Goal: Task Accomplishment & Management: Complete application form

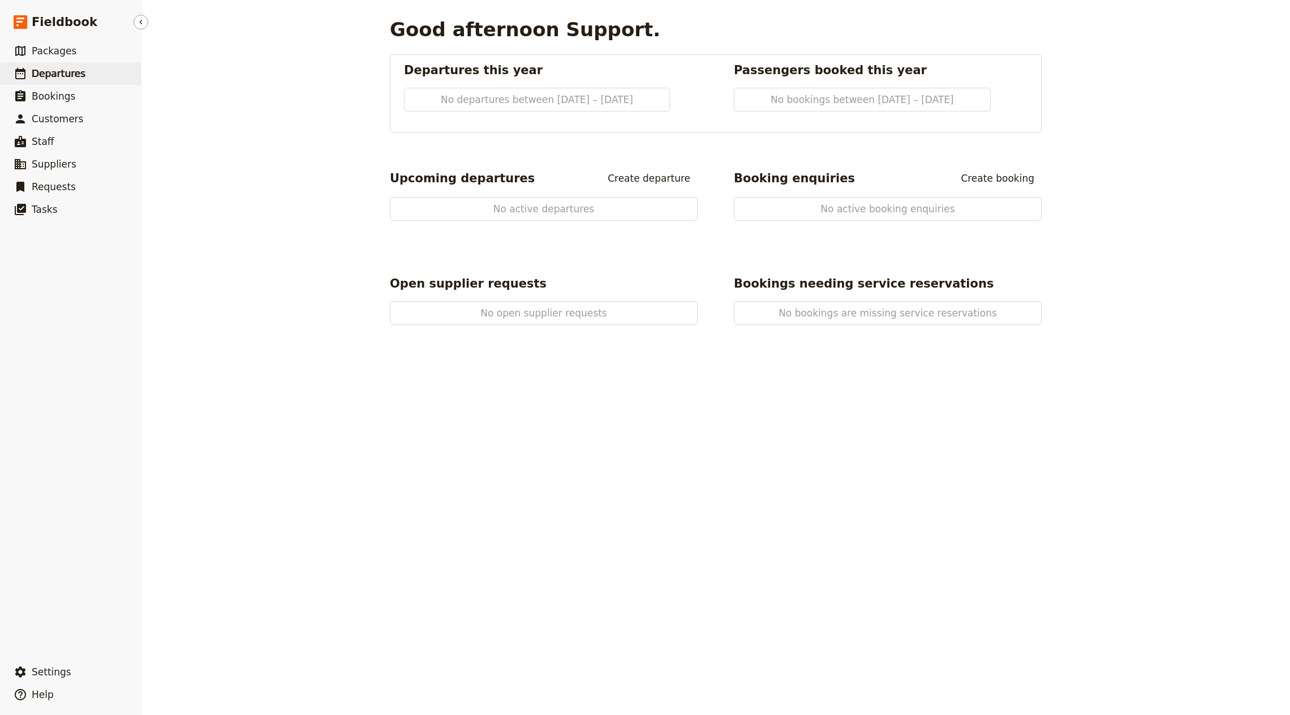
click at [59, 75] on span "Departures" at bounding box center [59, 73] width 54 height 11
select select "CREATED_AT"
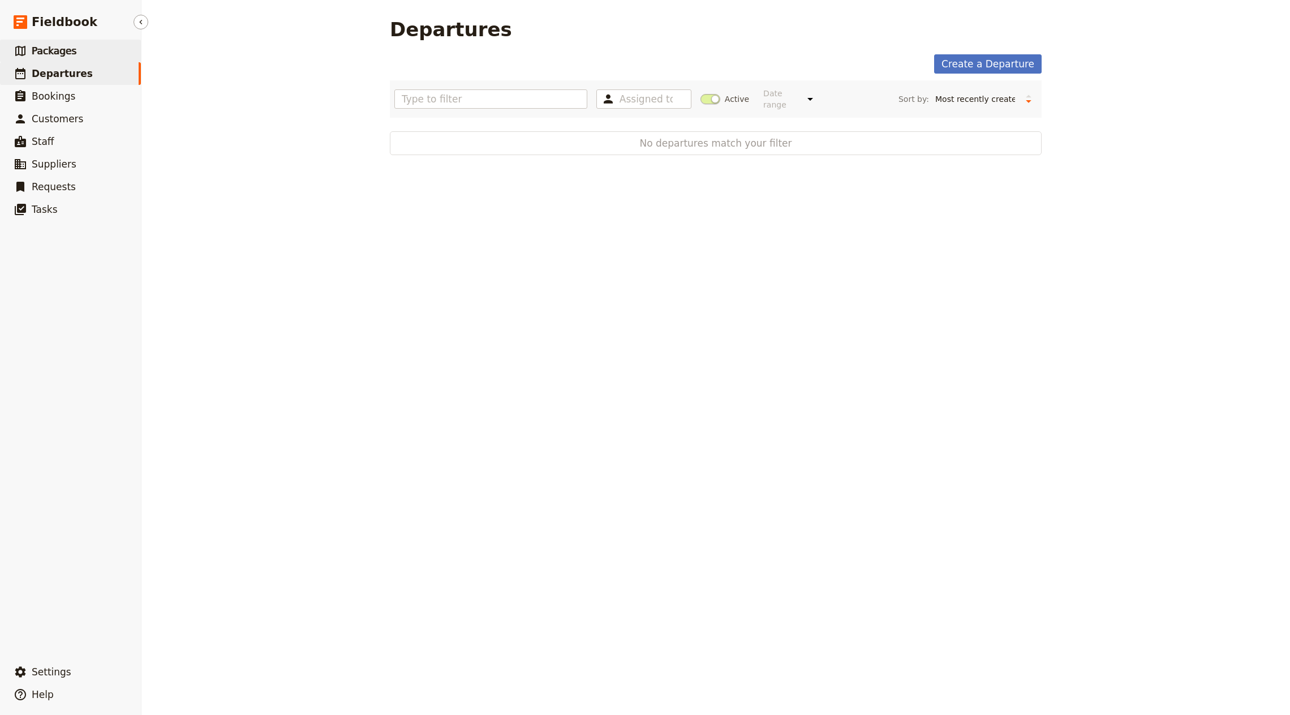
click at [68, 44] on span "Packages" at bounding box center [54, 51] width 45 height 14
select select "UPDATED_AT"
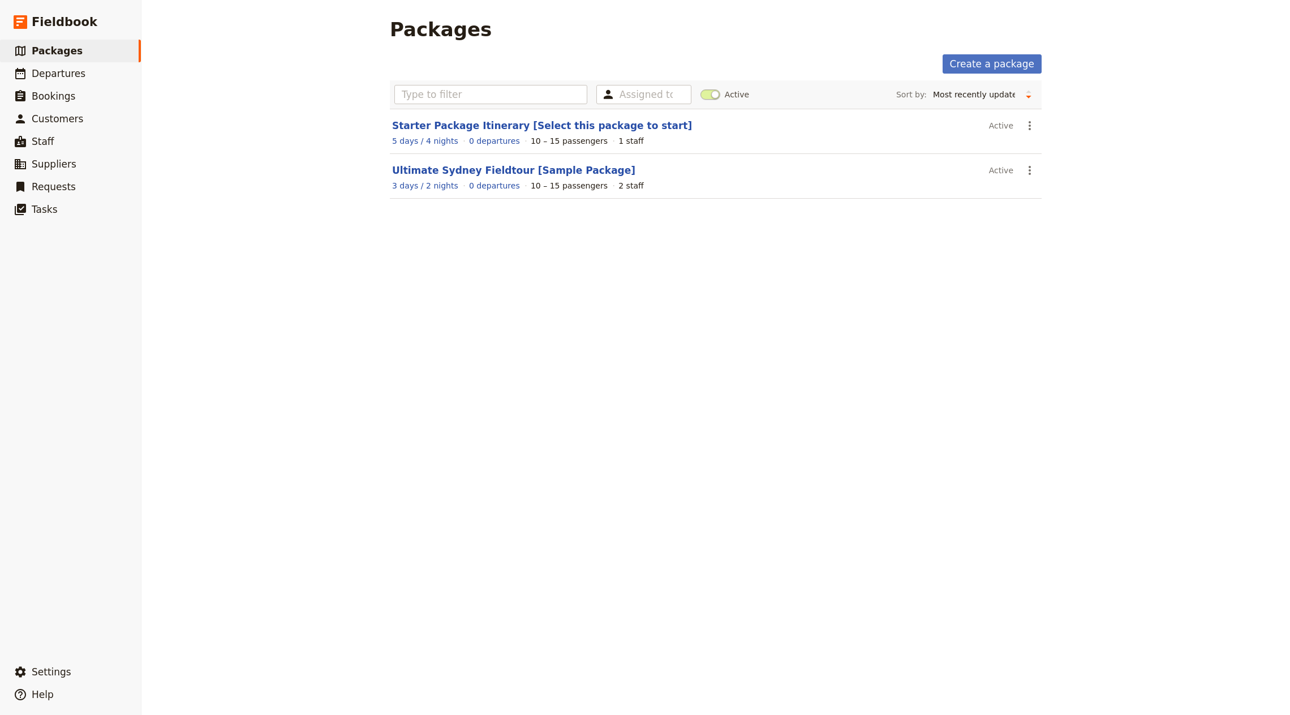
click at [441, 158] on section "Ultimate Sydney Fieldtour [Sample Package] Active ​ 3 days / 2 nights 0 departu…" at bounding box center [716, 176] width 652 height 45
click at [441, 167] on link "Ultimate Sydney Fieldtour [Sample Package]" at bounding box center [513, 170] width 243 height 11
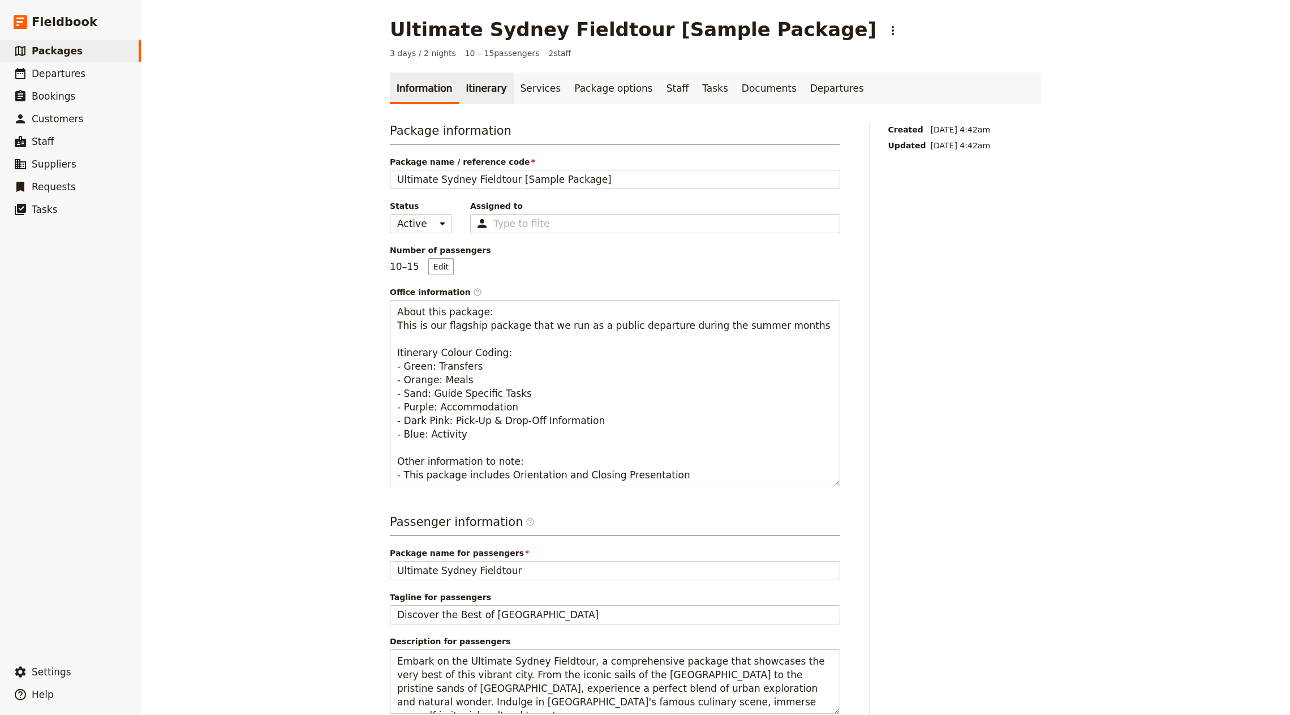
click at [478, 91] on link "Itinerary" at bounding box center [486, 88] width 54 height 32
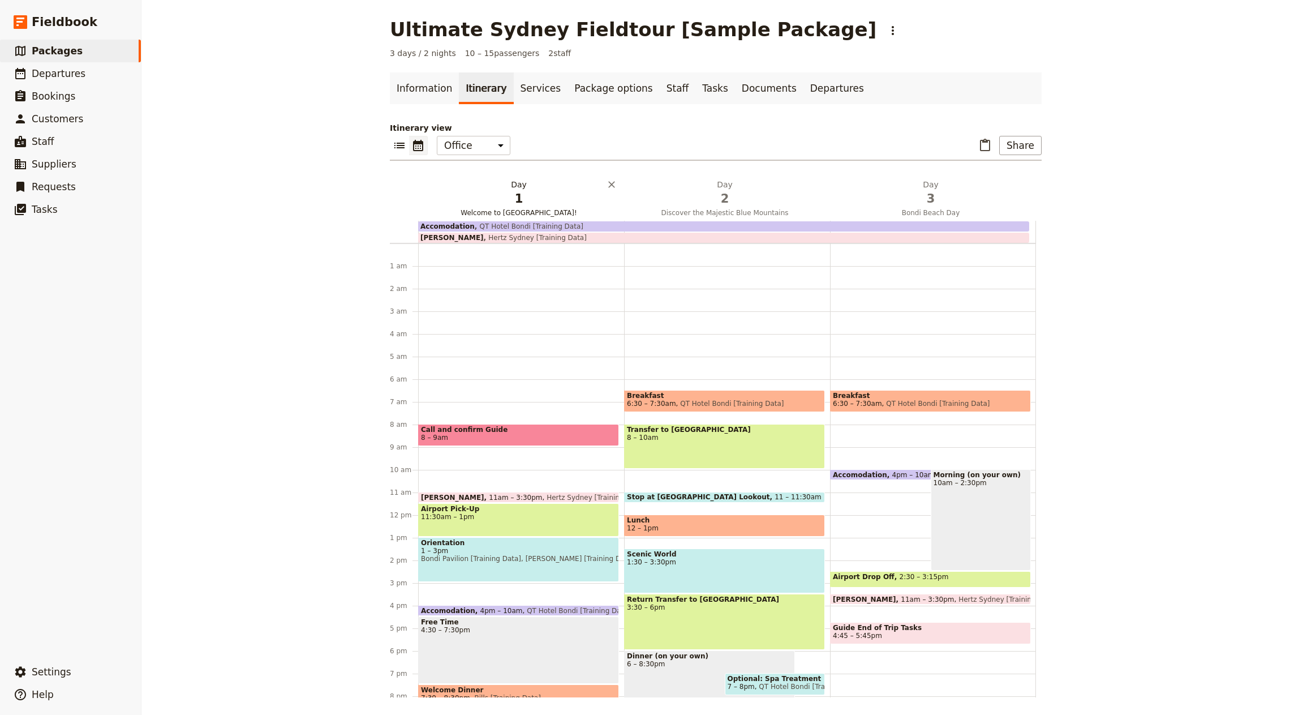
scroll to position [89, 0]
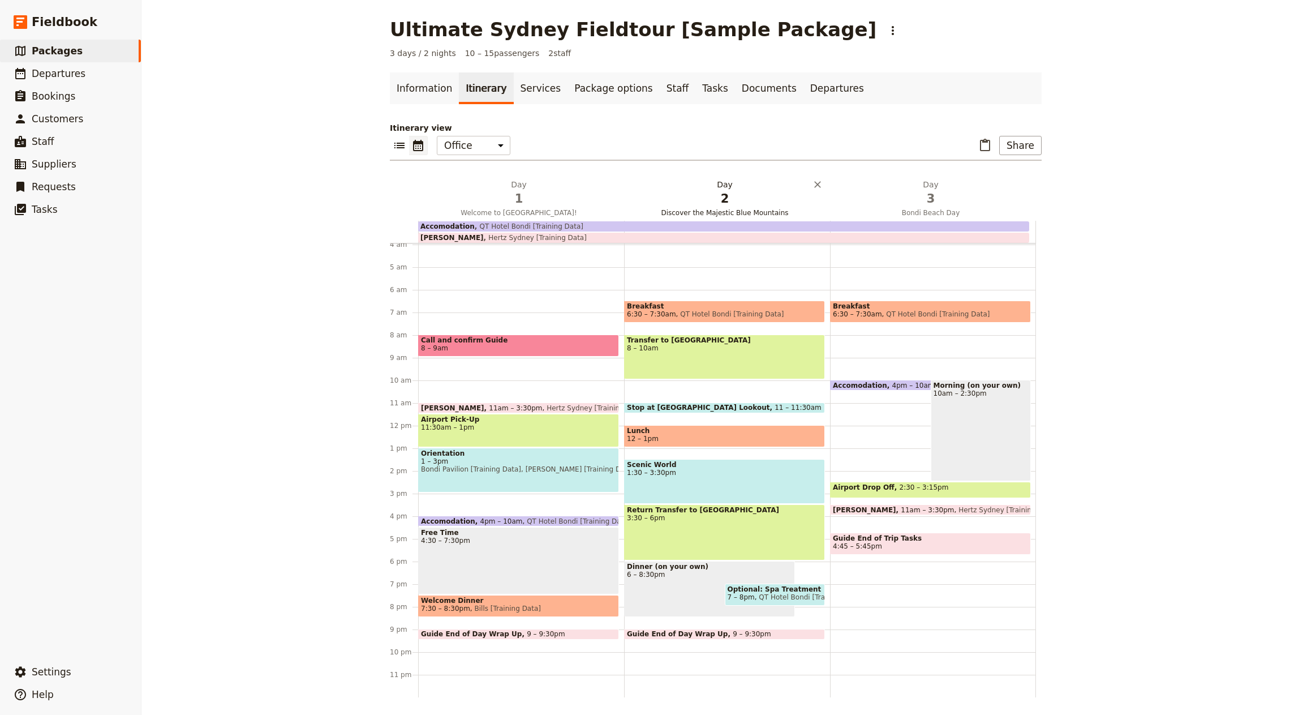
click at [487, 201] on span "1" at bounding box center [519, 198] width 192 height 17
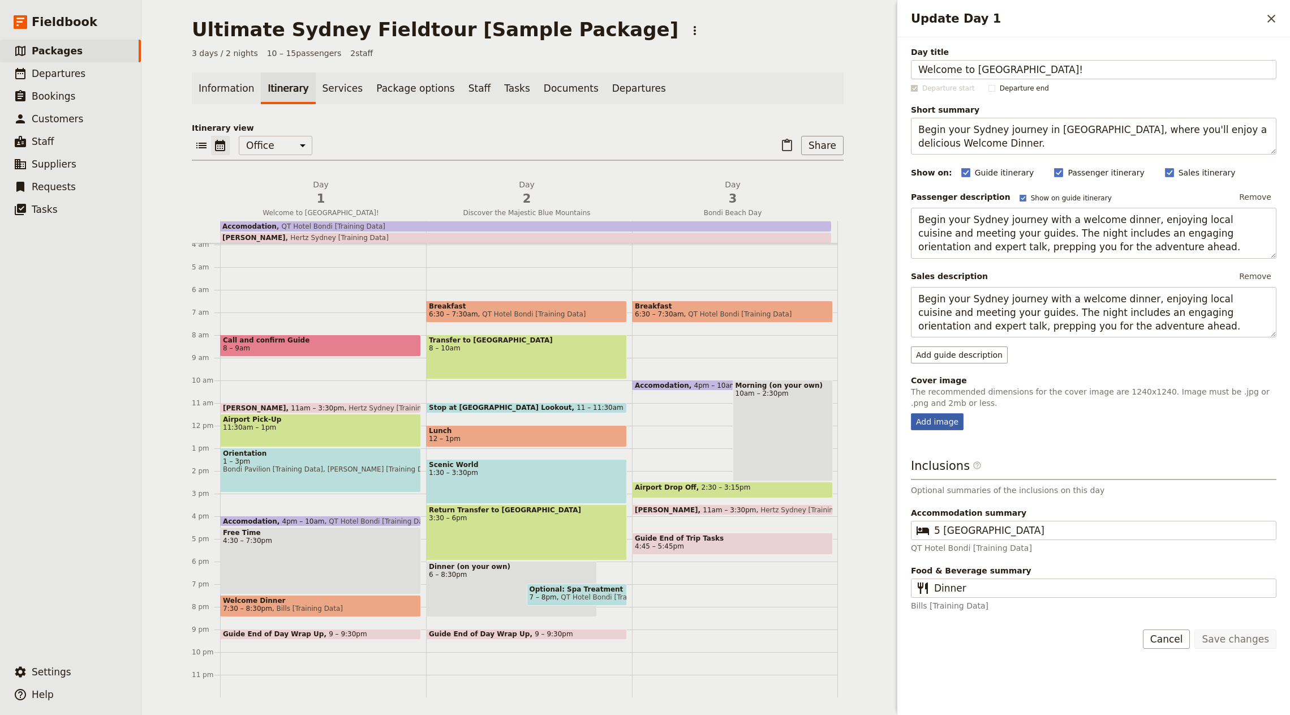
click at [940, 413] on div "Add image" at bounding box center [937, 421] width 53 height 17
click at [911, 413] on input "Add image" at bounding box center [910, 413] width 1 height 1
type input "C:\fakepath\Day 1.jpg"
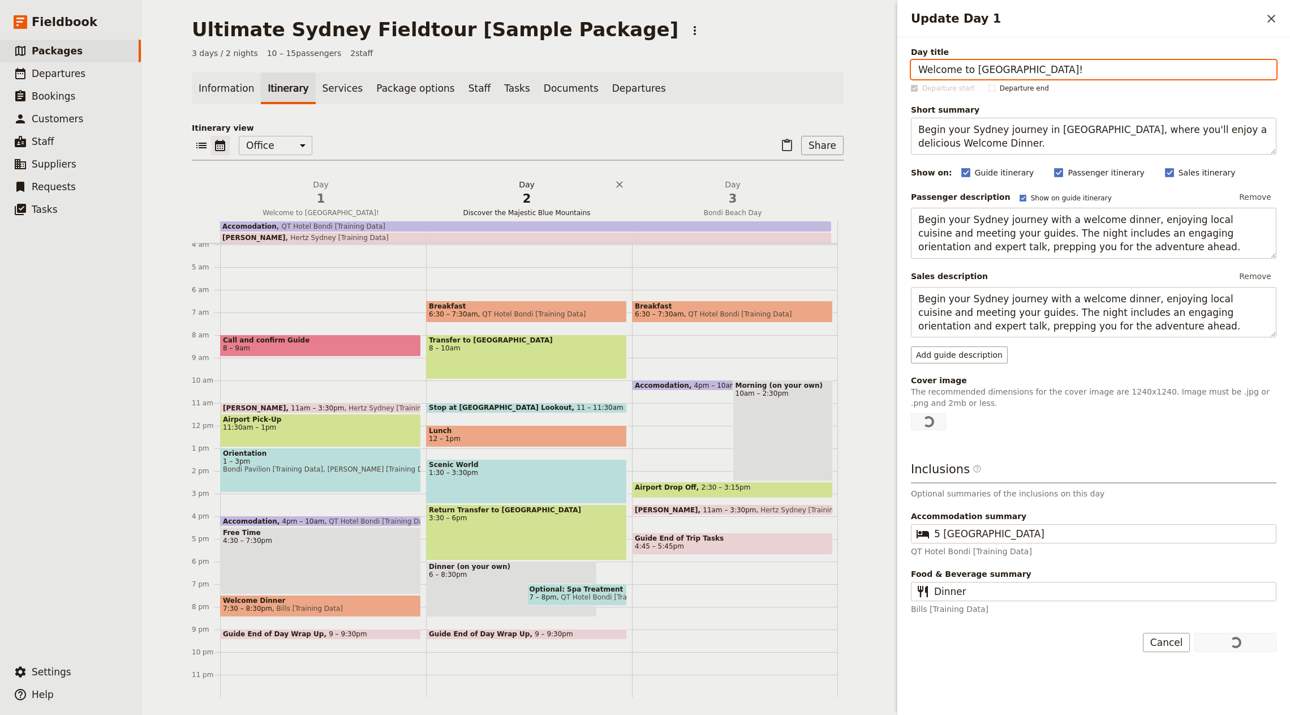
click at [530, 203] on span "2" at bounding box center [527, 198] width 192 height 17
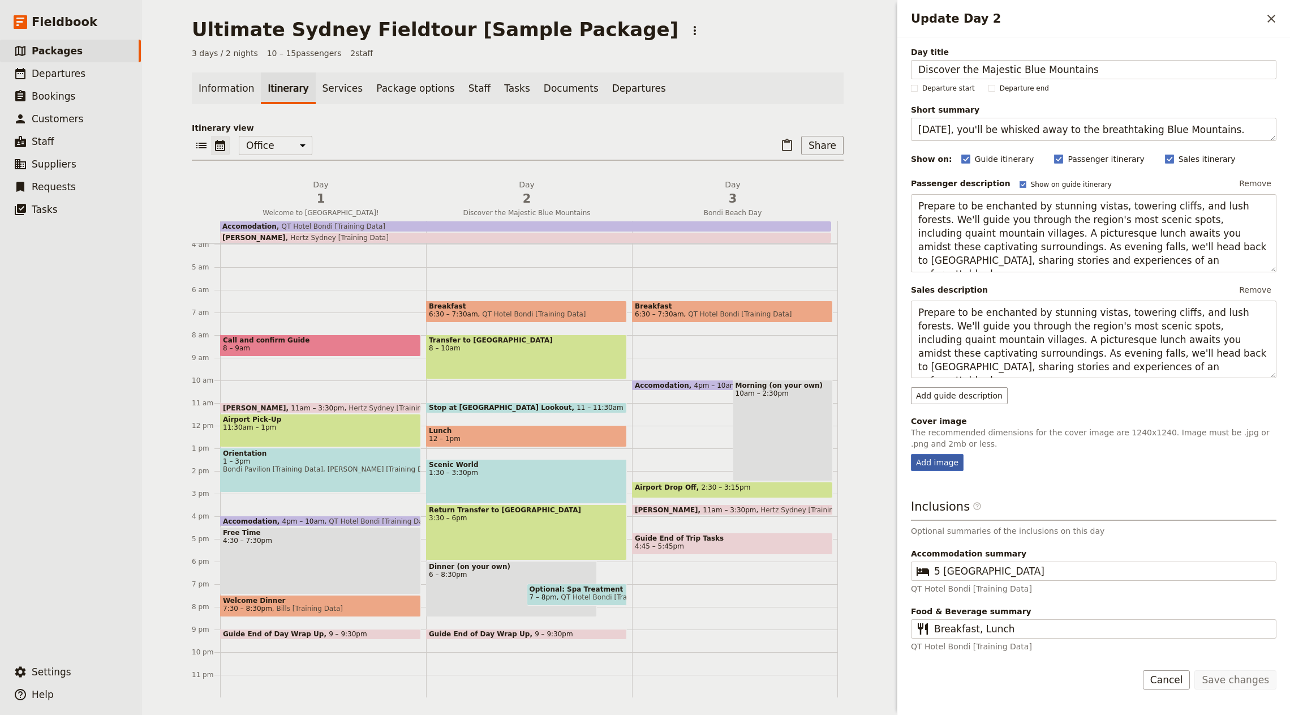
click at [931, 462] on div "Add image" at bounding box center [937, 462] width 53 height 17
click at [911, 454] on input "Add image" at bounding box center [910, 453] width 1 height 1
type input "C:\fakepath\Day 2.jpg"
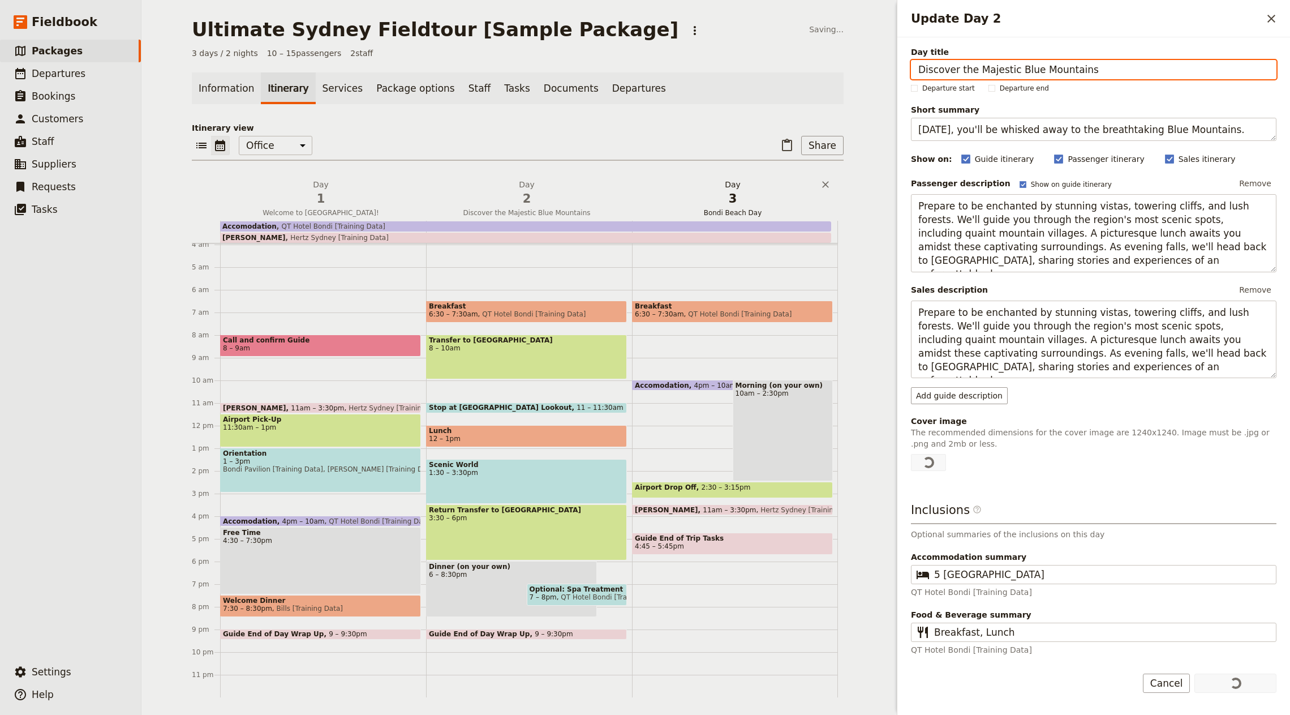
click at [704, 203] on span "3" at bounding box center [733, 198] width 192 height 17
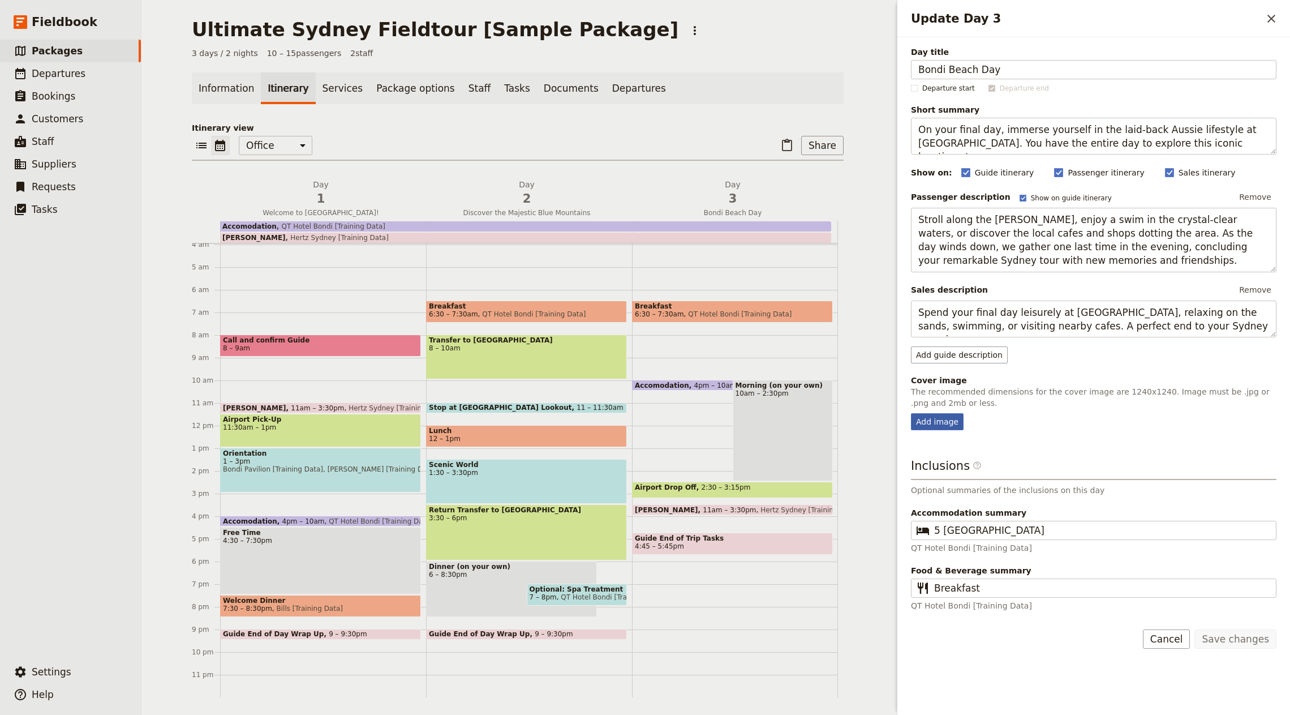
click at [933, 426] on div "Add image" at bounding box center [937, 421] width 53 height 17
click at [911, 413] on input "Add image" at bounding box center [910, 413] width 1 height 1
type input "C:\fakepath\Day 3.jpeg"
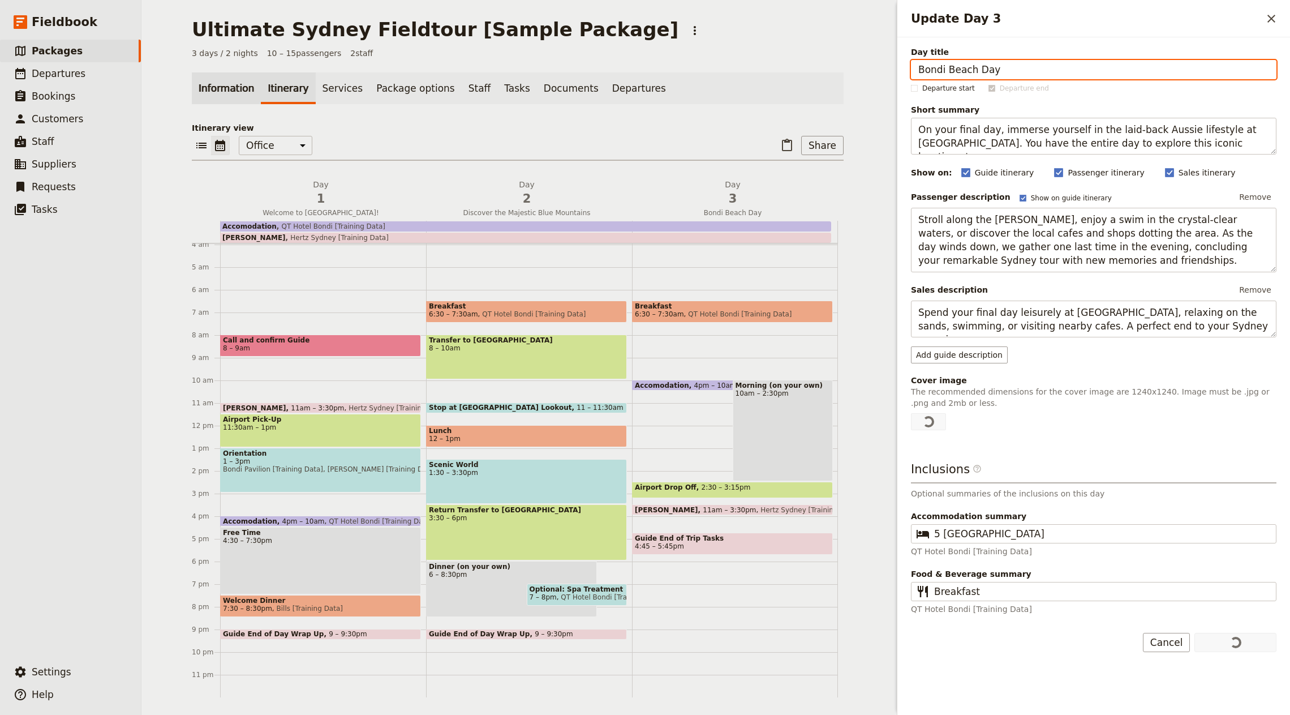
click at [201, 84] on link "Information" at bounding box center [226, 88] width 69 height 32
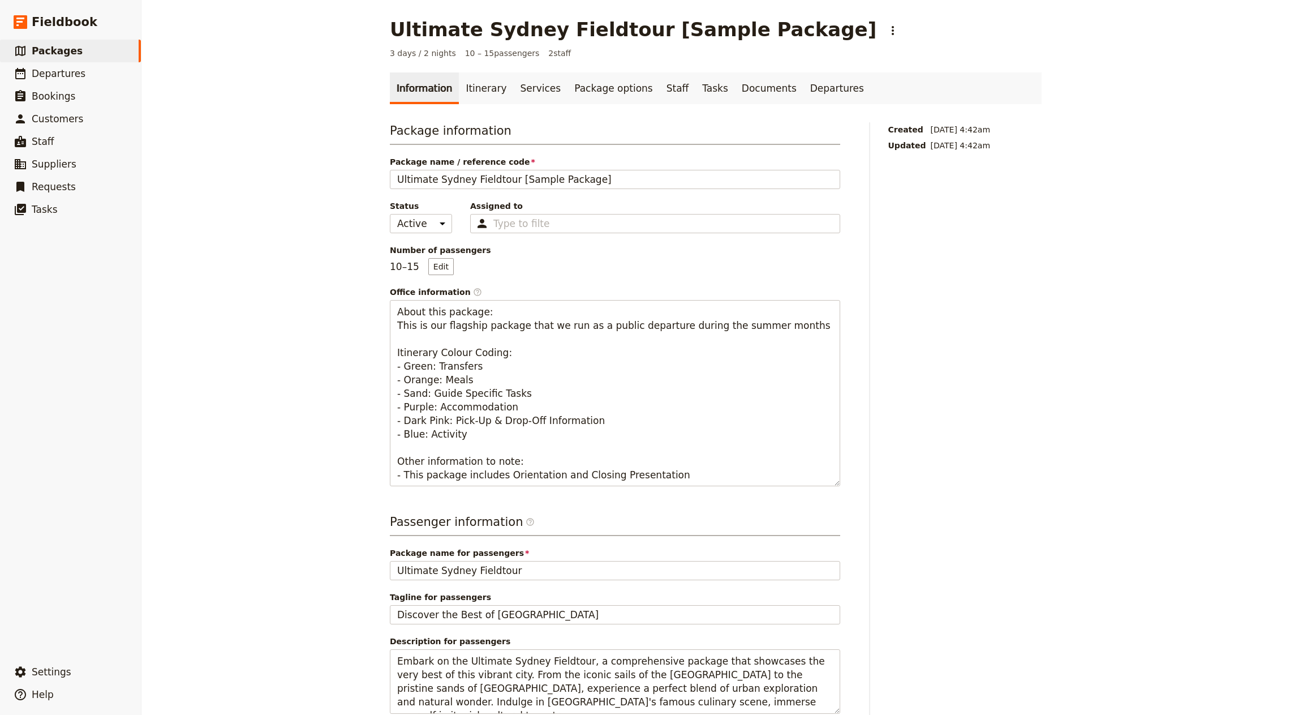
scroll to position [118, 0]
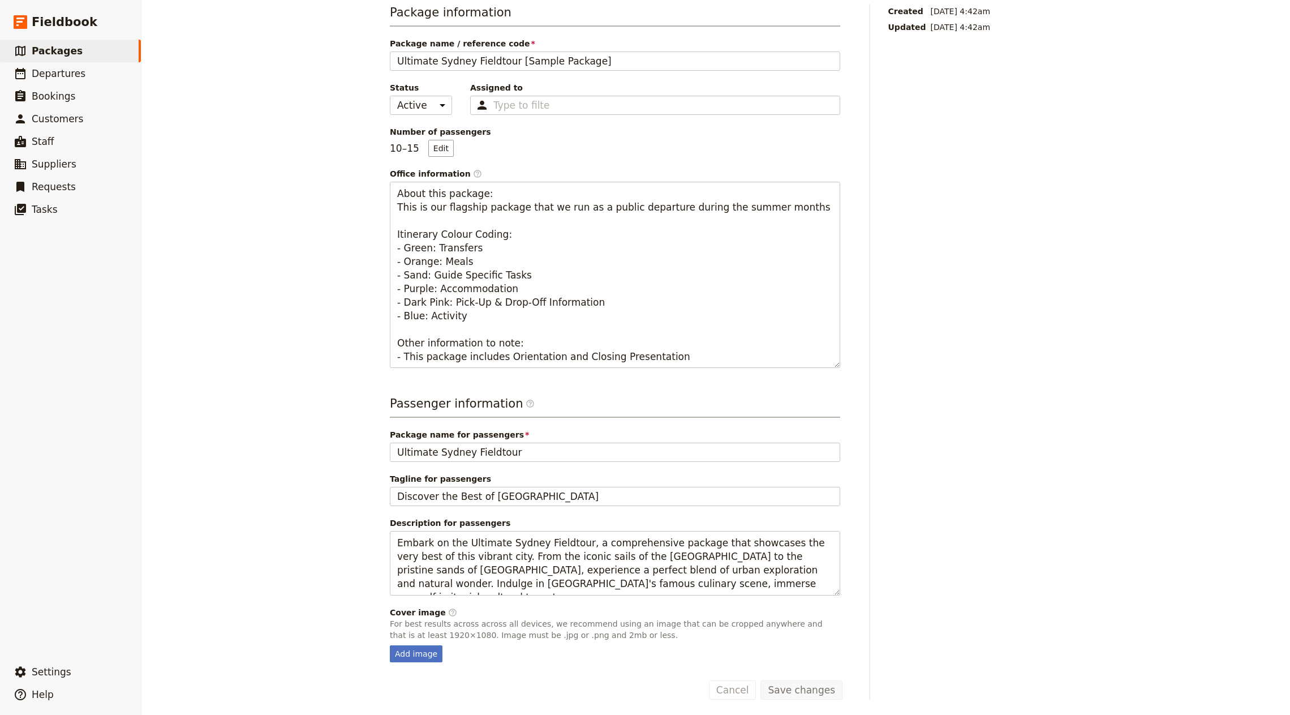
click at [407, 642] on fieldset "Cover image ​ For best results across across all devices, we recommend using an…" at bounding box center [615, 634] width 450 height 55
click at [411, 647] on div "Add image" at bounding box center [416, 653] width 53 height 17
click at [390, 645] on input "Add image" at bounding box center [389, 645] width 1 height 1
type input "C:\fakepath\Cover Image.jpg"
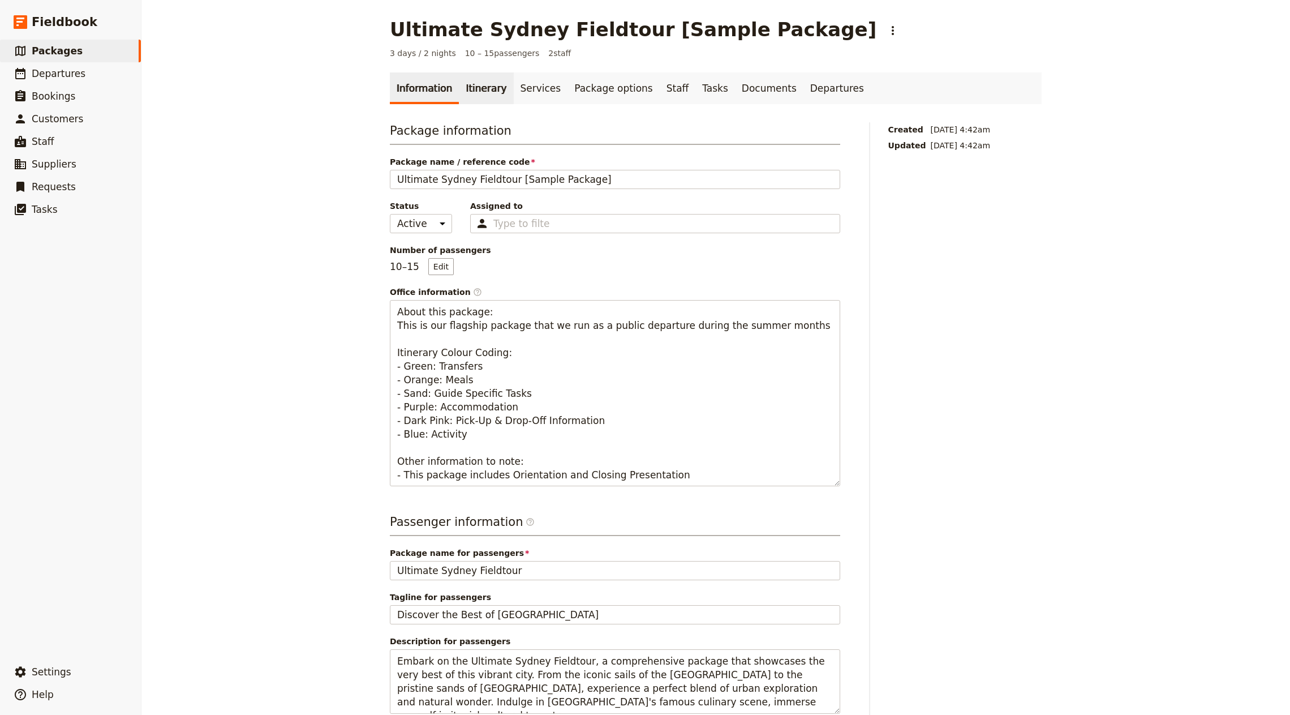
click at [487, 100] on link "Itinerary" at bounding box center [486, 88] width 54 height 32
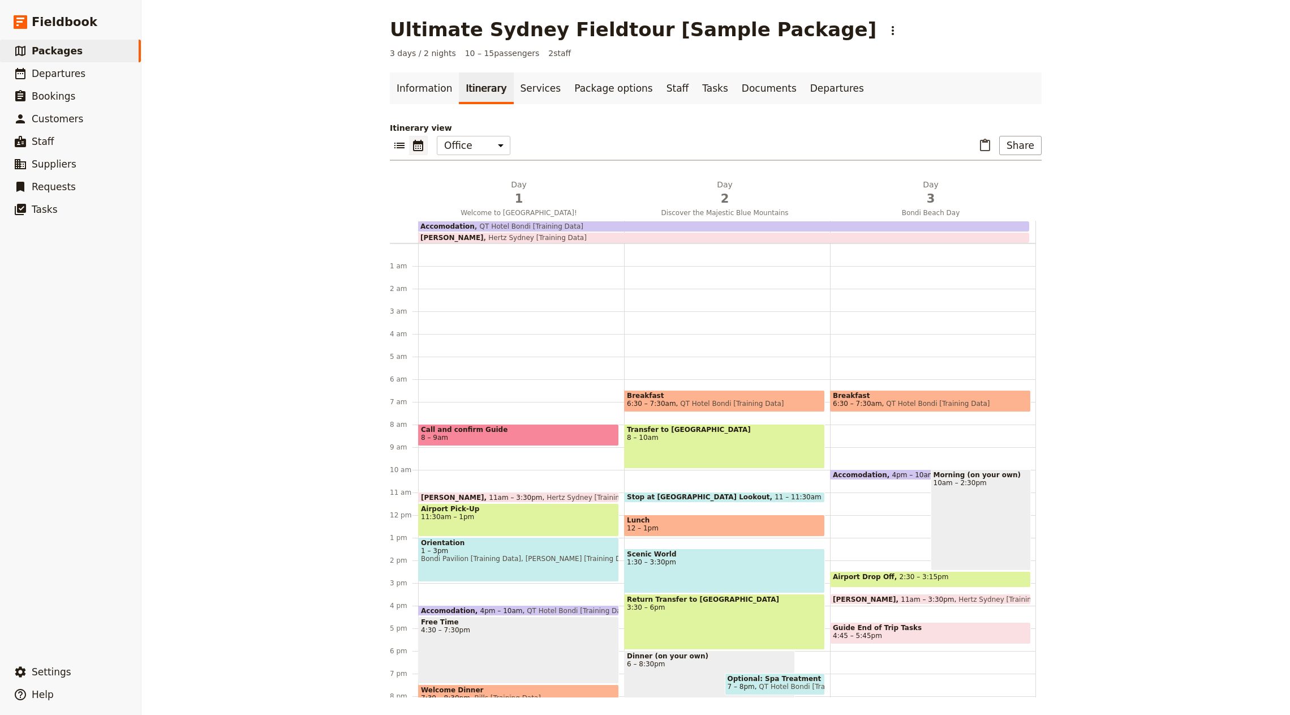
scroll to position [89, 0]
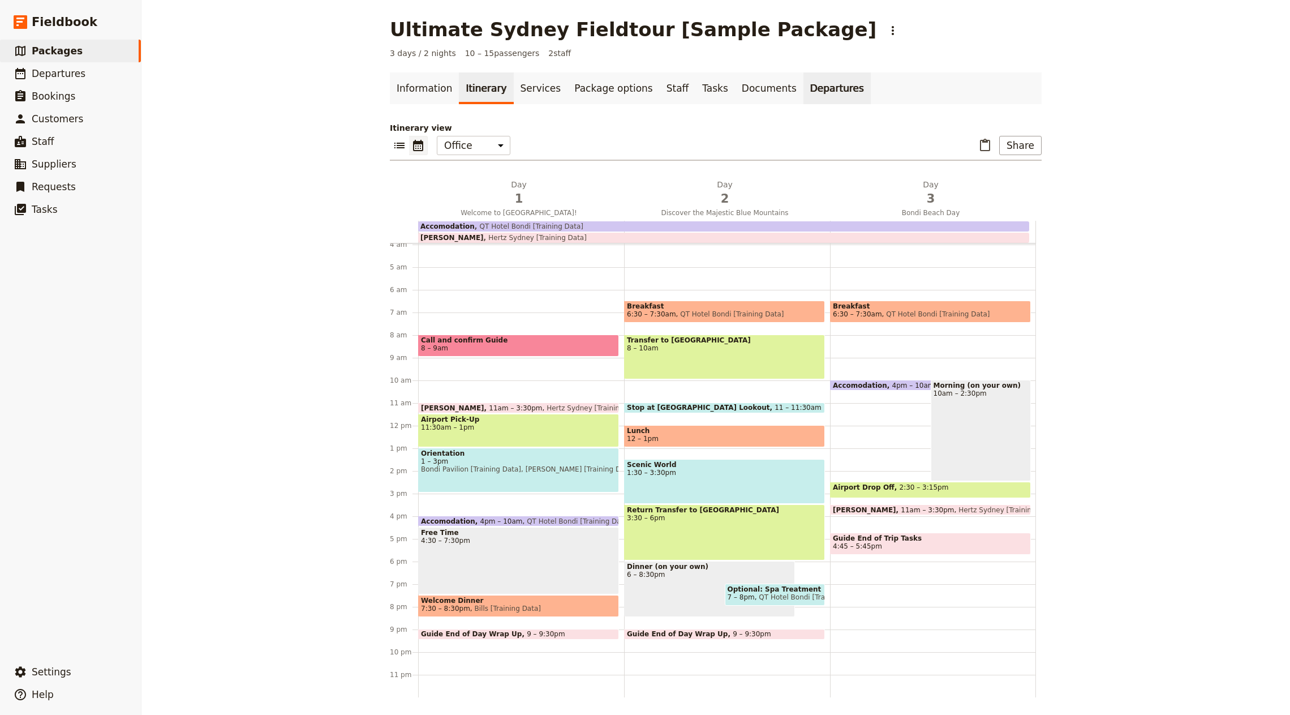
click at [819, 99] on link "Departures" at bounding box center [837, 88] width 67 height 32
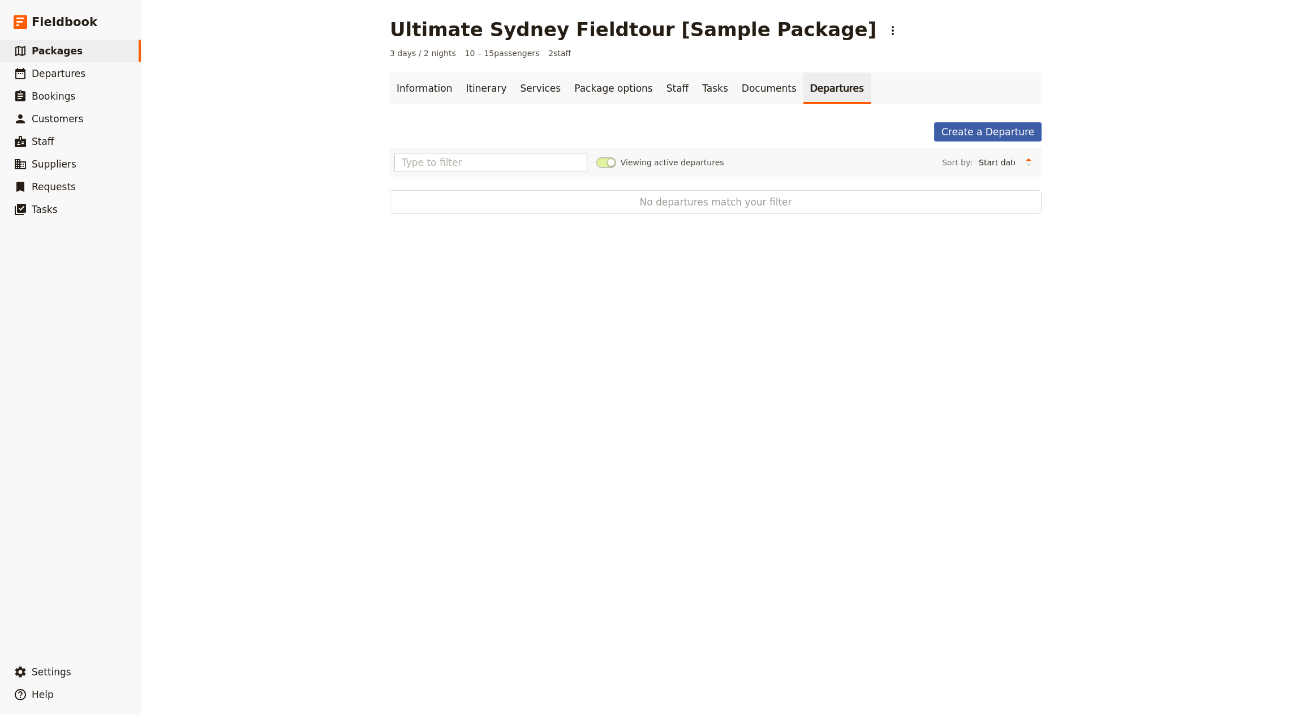
click at [993, 132] on link "Create a Departure" at bounding box center [988, 131] width 108 height 19
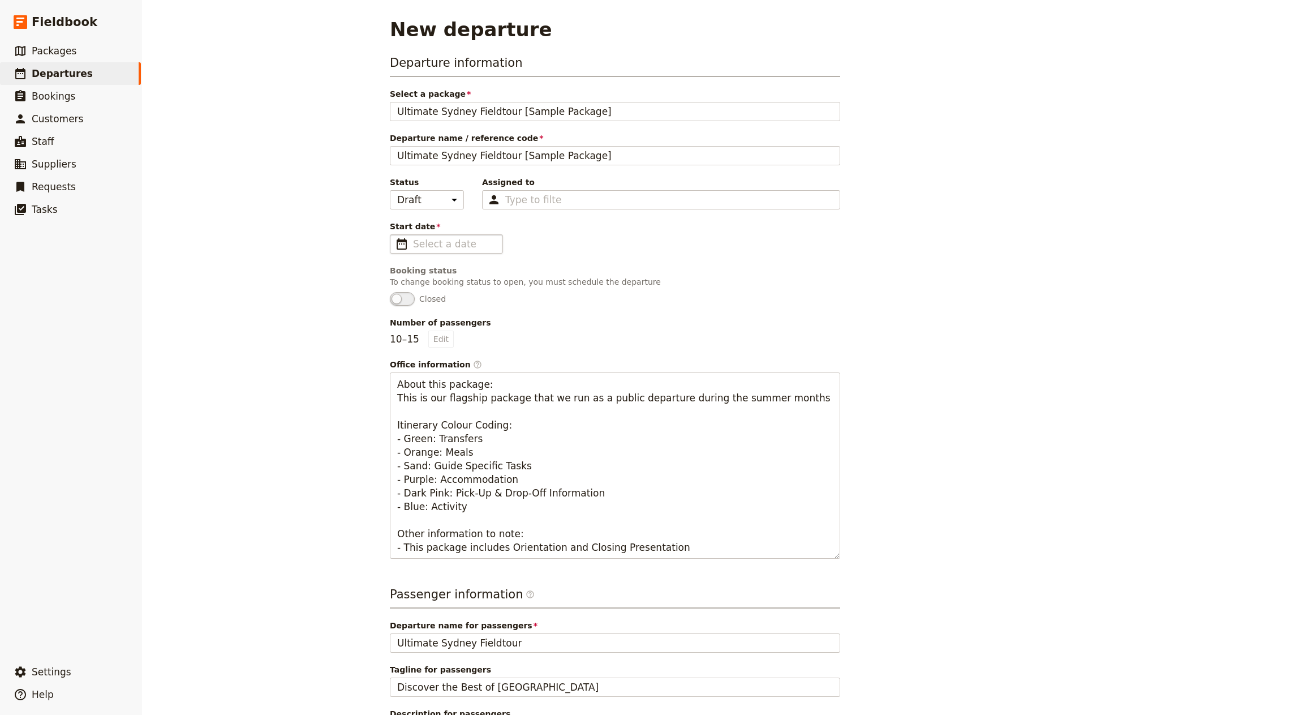
click at [444, 250] on fieldset "​" at bounding box center [446, 243] width 113 height 19
click at [444, 250] on input "Start date ​" at bounding box center [454, 244] width 83 height 14
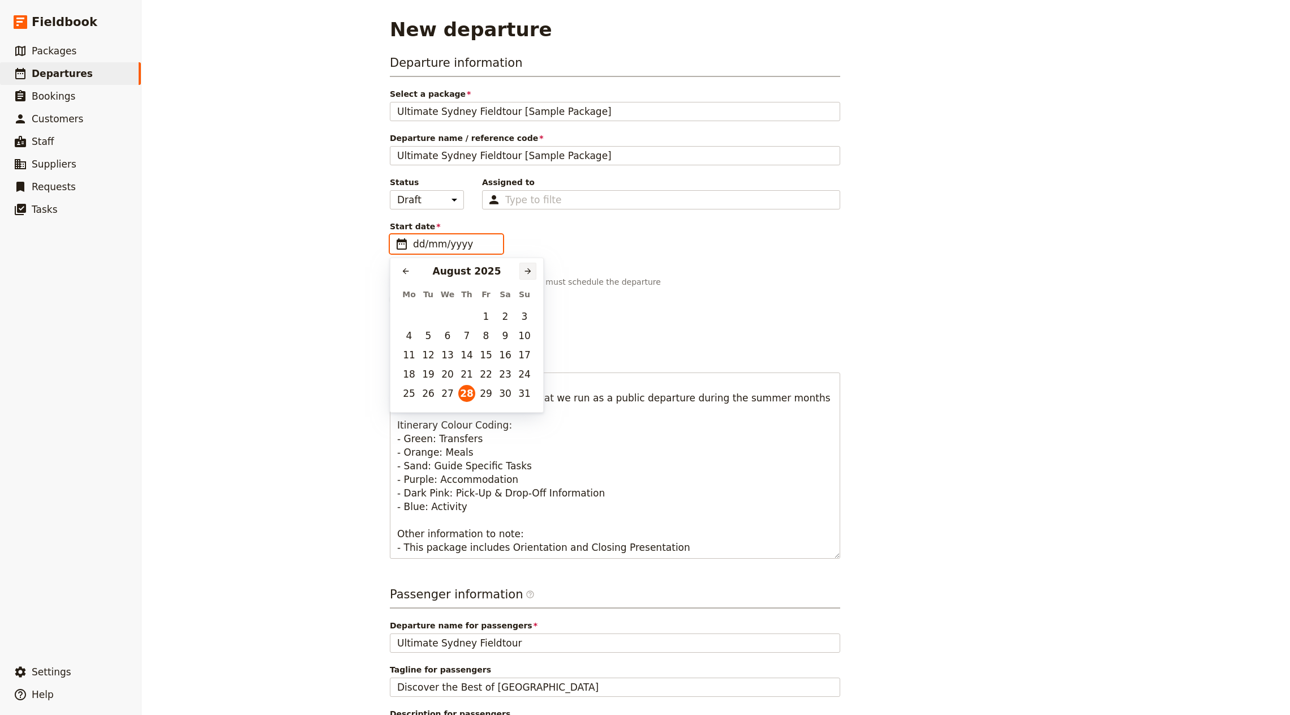
click at [529, 274] on icon "Next month" at bounding box center [527, 271] width 9 height 9
click at [414, 373] on button "22" at bounding box center [409, 374] width 17 height 17
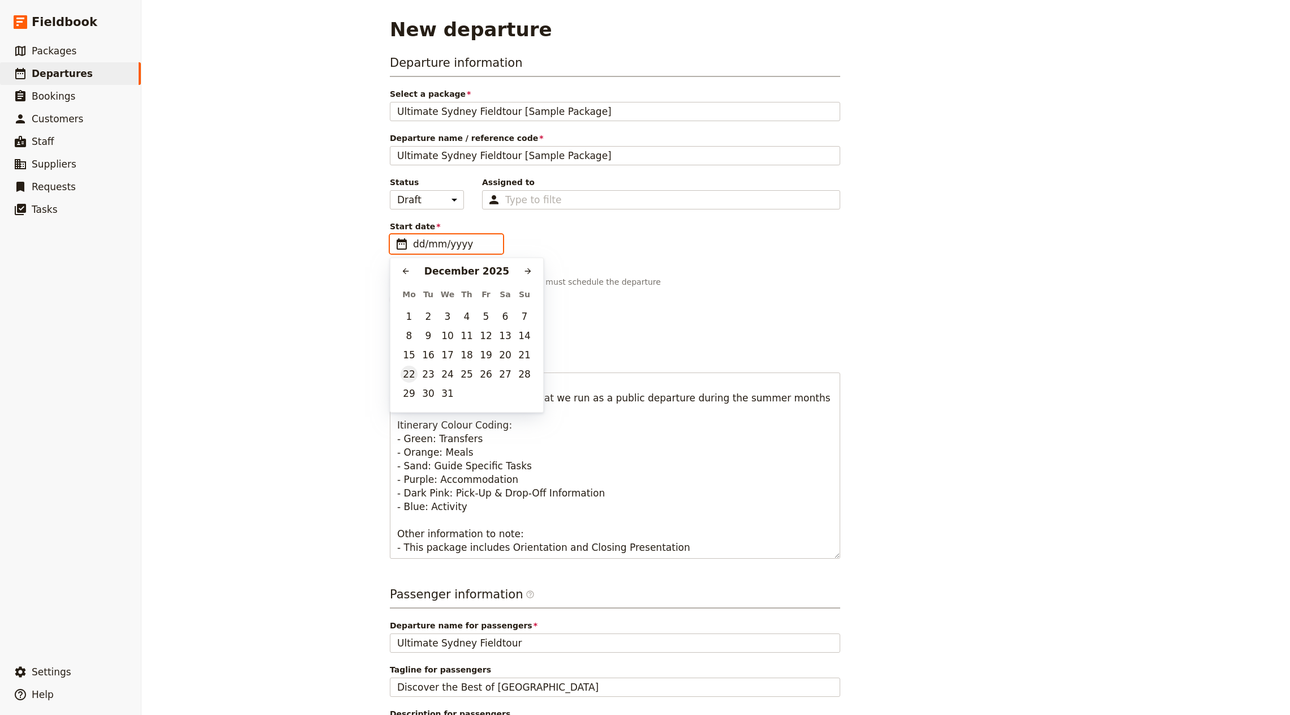
type input "[DATE]"
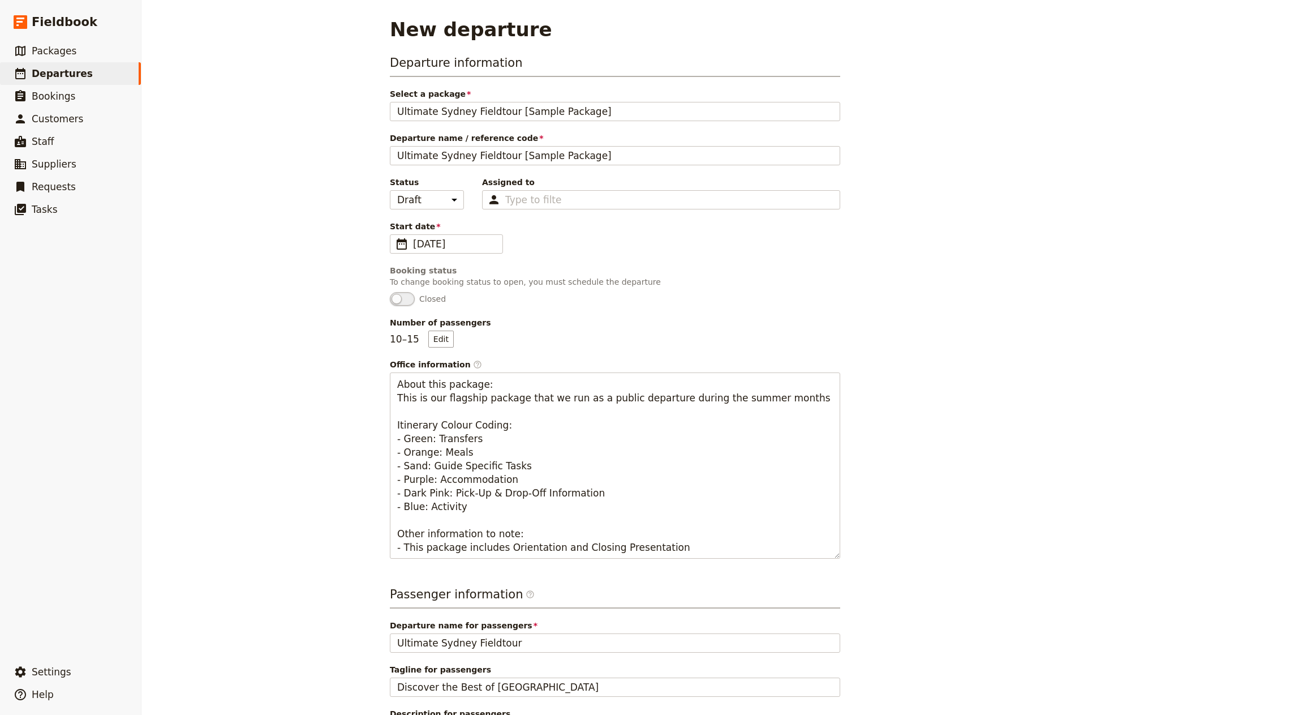
click at [807, 250] on div "Start date ​ 22 Dec 2025 22/12/2025" at bounding box center [615, 237] width 450 height 33
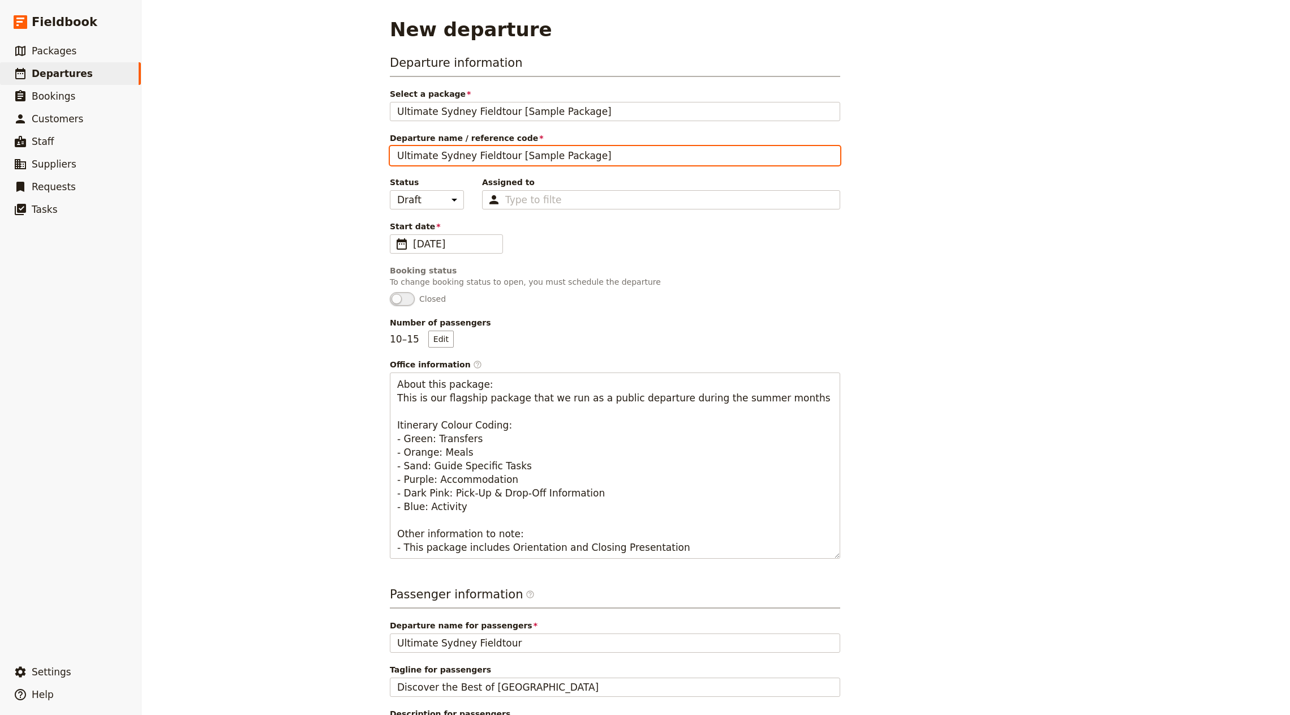
click at [571, 158] on input "Ultimate Sydney Fieldtour [Sample Package]" at bounding box center [615, 155] width 450 height 19
type input "Ultimate Sydney Fieldtour [Sample Departure]"
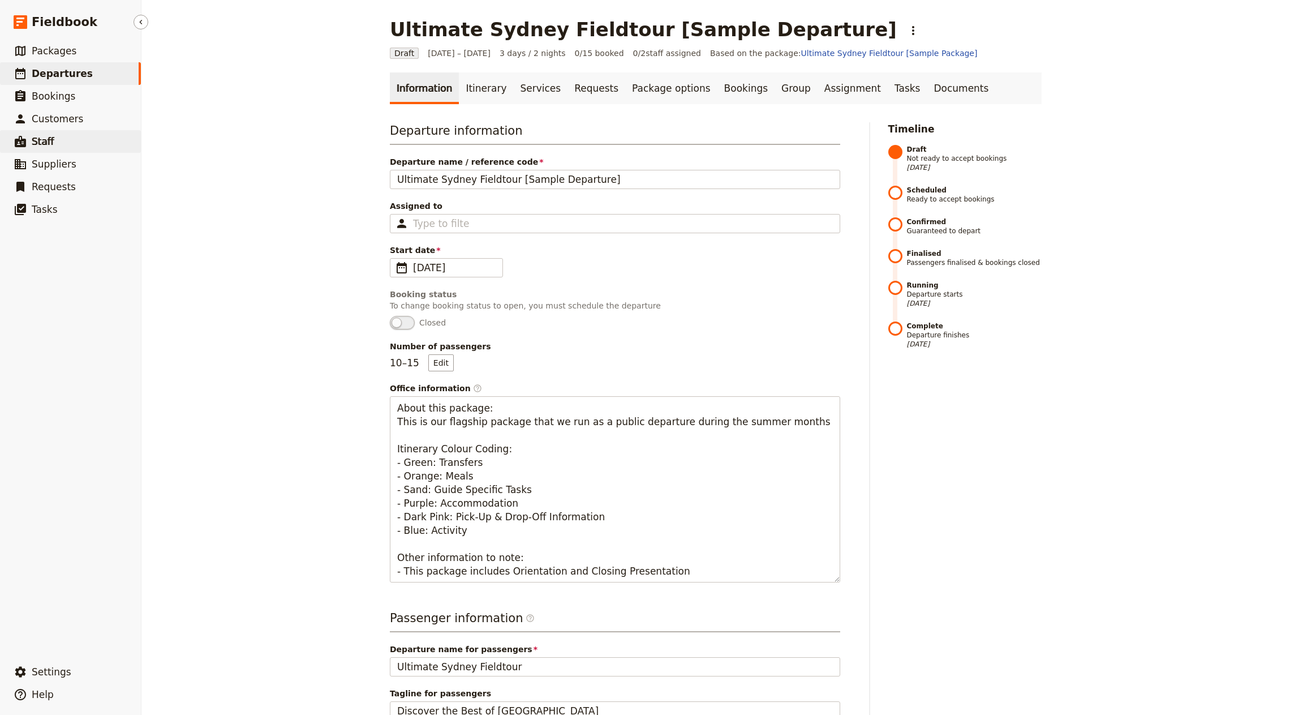
click at [71, 144] on link "​ Staff" at bounding box center [70, 141] width 141 height 23
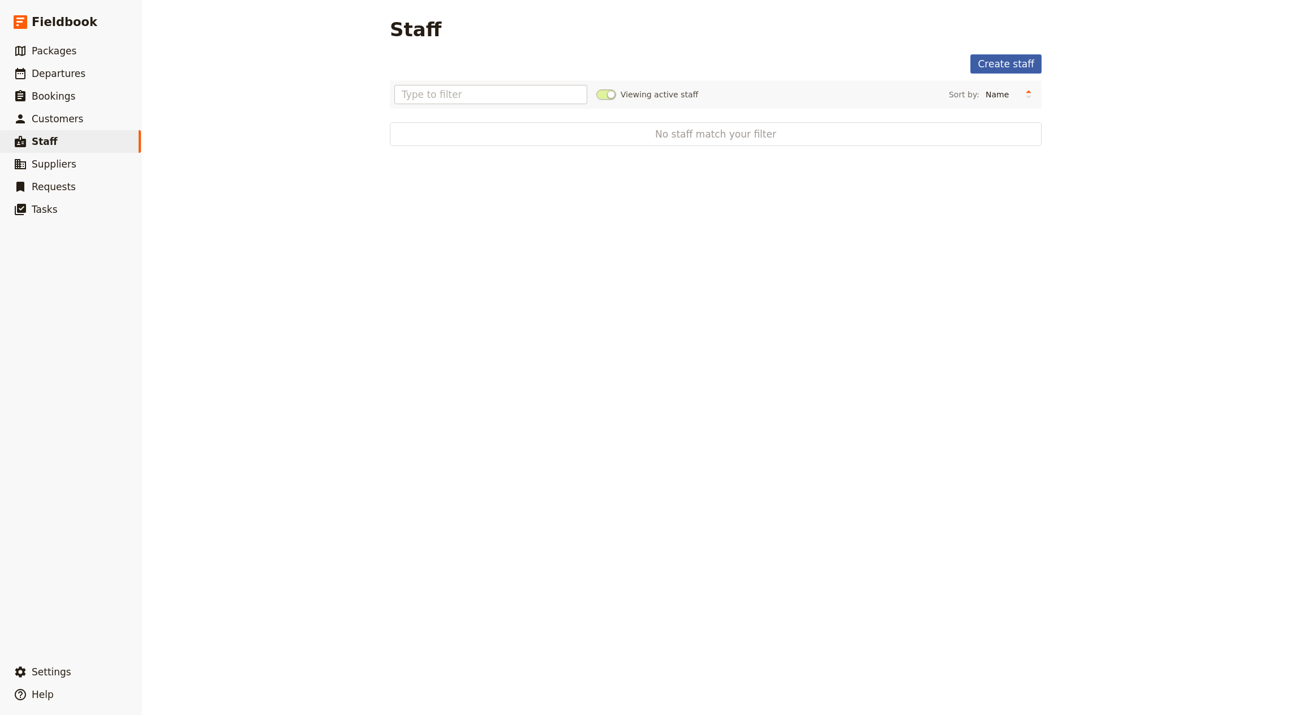
click at [1011, 70] on link "Create staff" at bounding box center [1005, 63] width 71 height 19
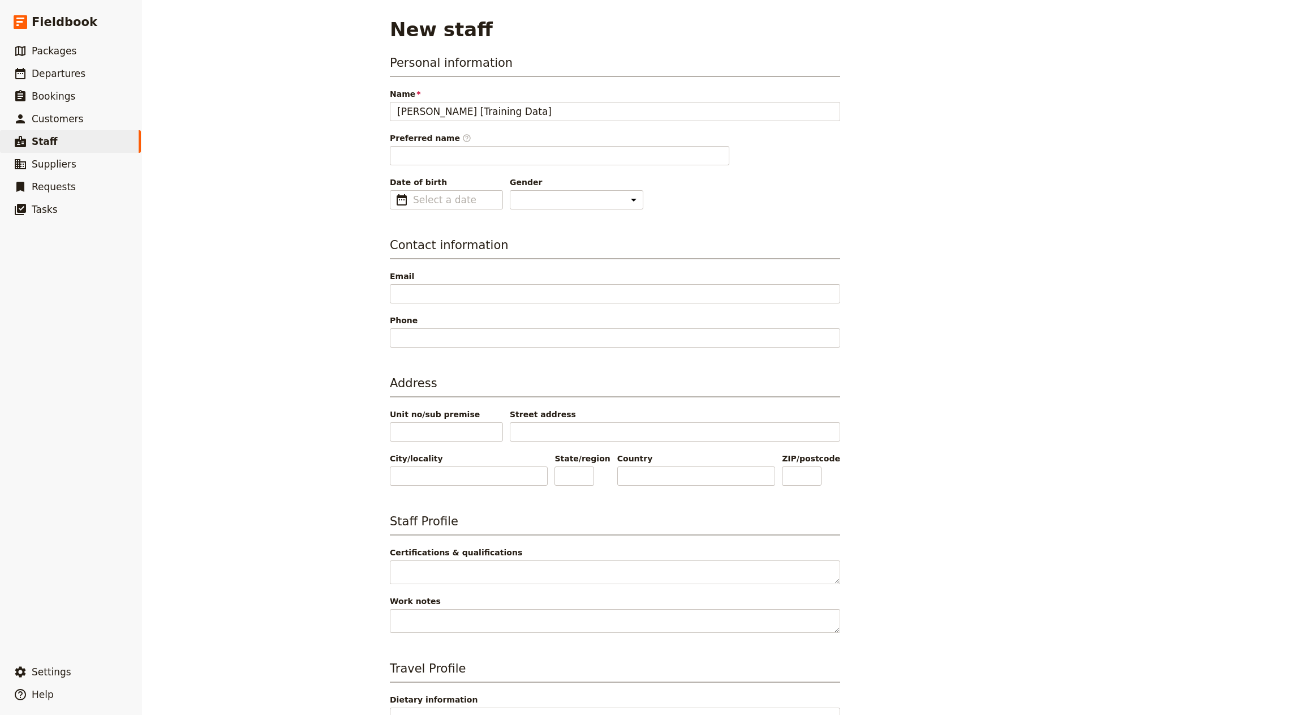
type input "[PERSON_NAME] [Training Data]"
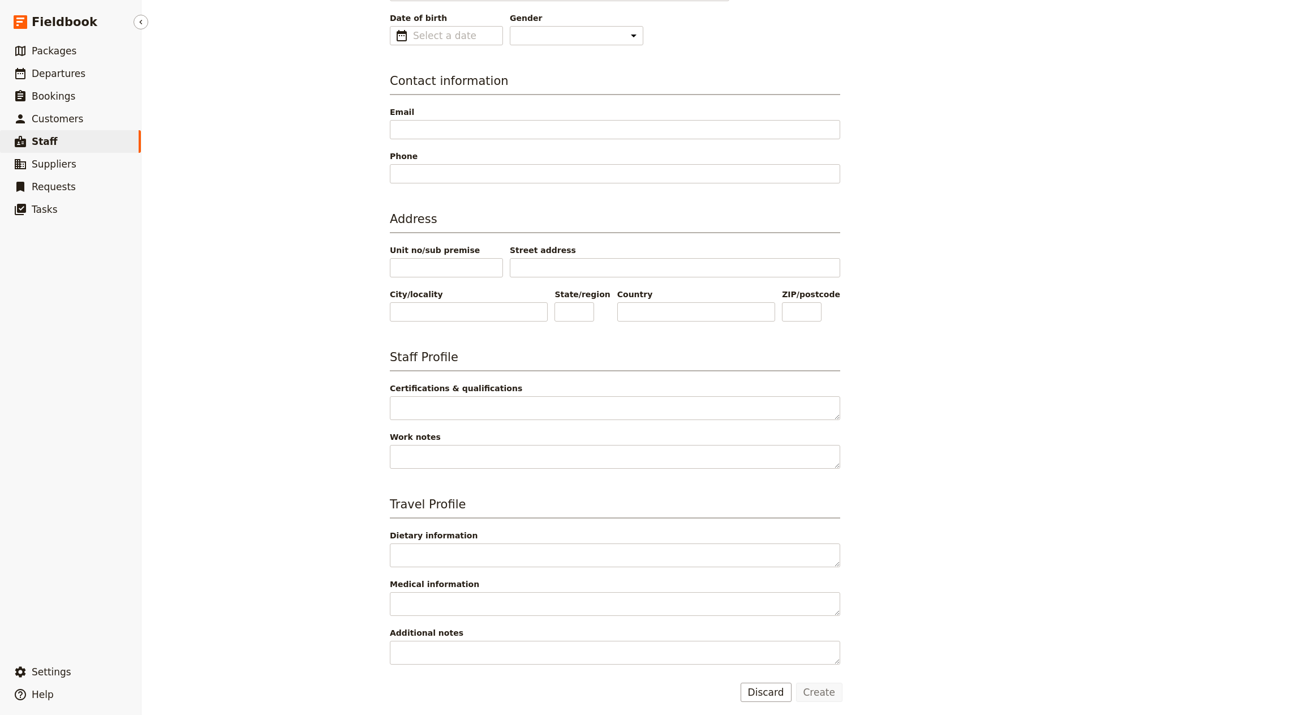
type input "[PERSON_NAME]"
click at [78, 141] on link "​ Staff" at bounding box center [70, 141] width 141 height 23
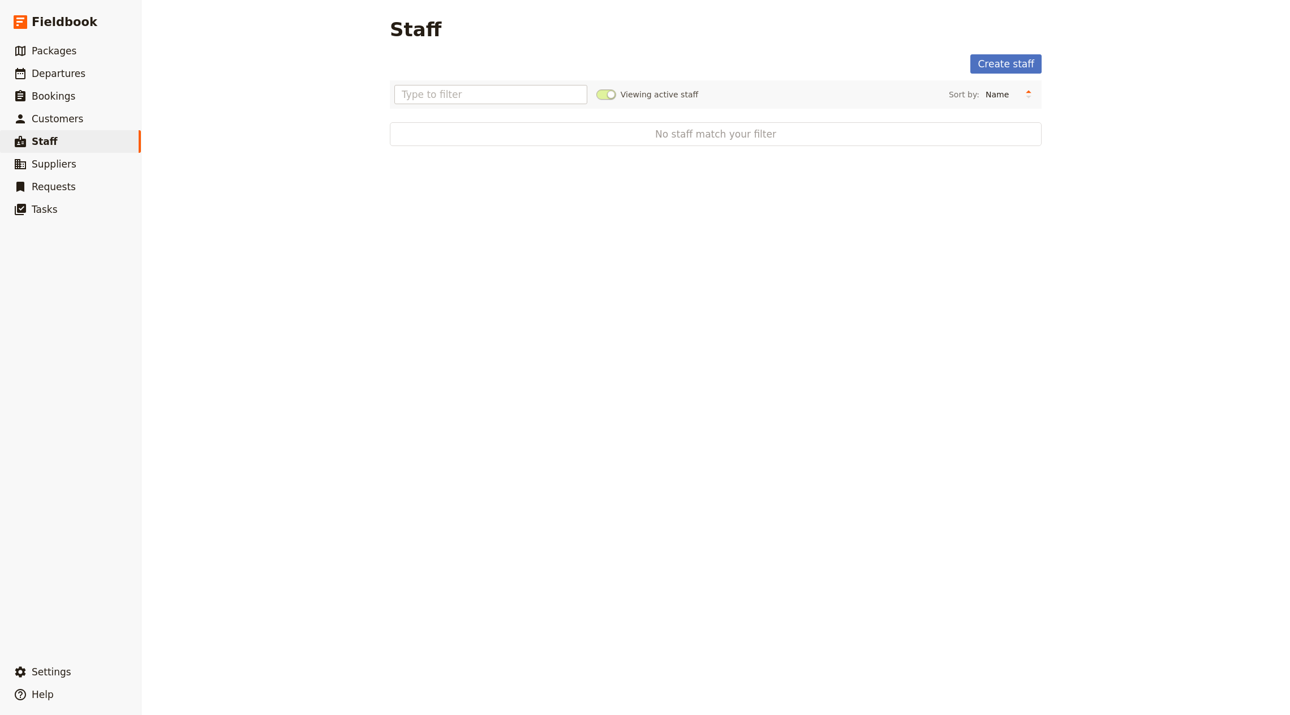
click at [1013, 75] on div "Create staff Viewing active staff Sort by: Name Age Gender No staff match your …" at bounding box center [716, 100] width 652 height 92
click at [1013, 63] on link "Create staff" at bounding box center [1005, 63] width 71 height 19
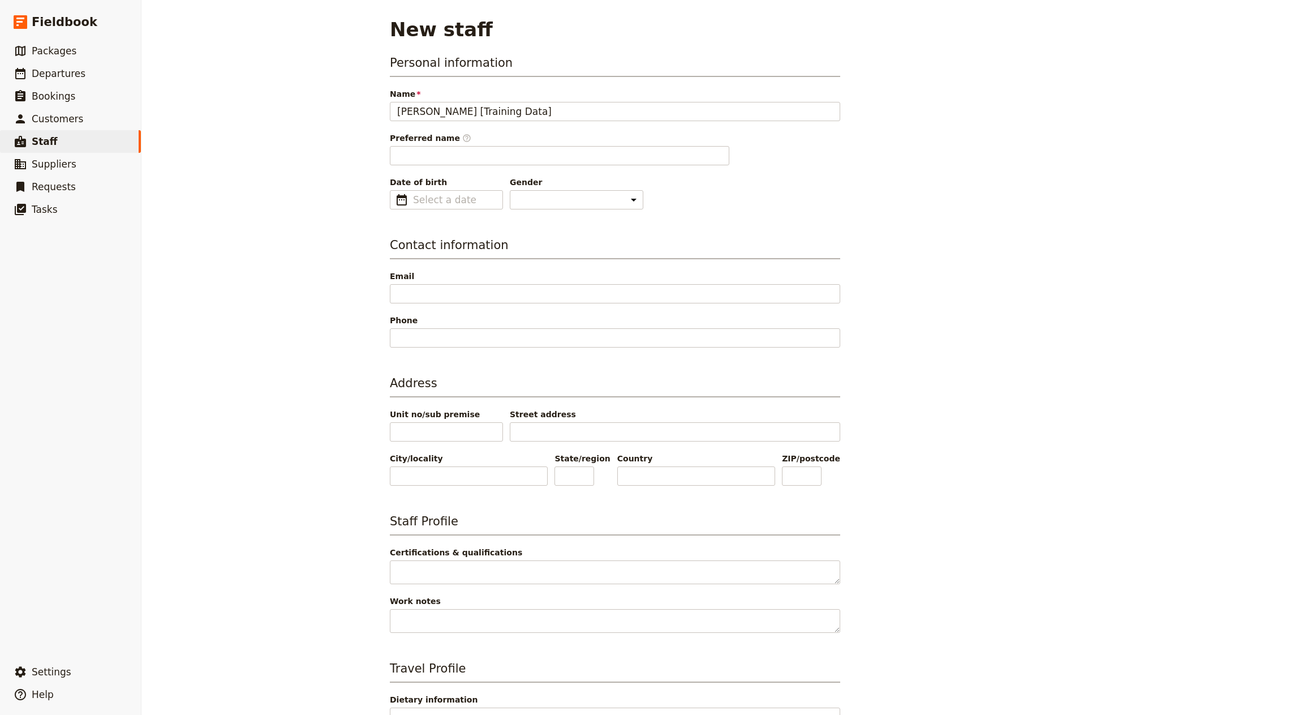
type input "[PERSON_NAME] [Training Data]"
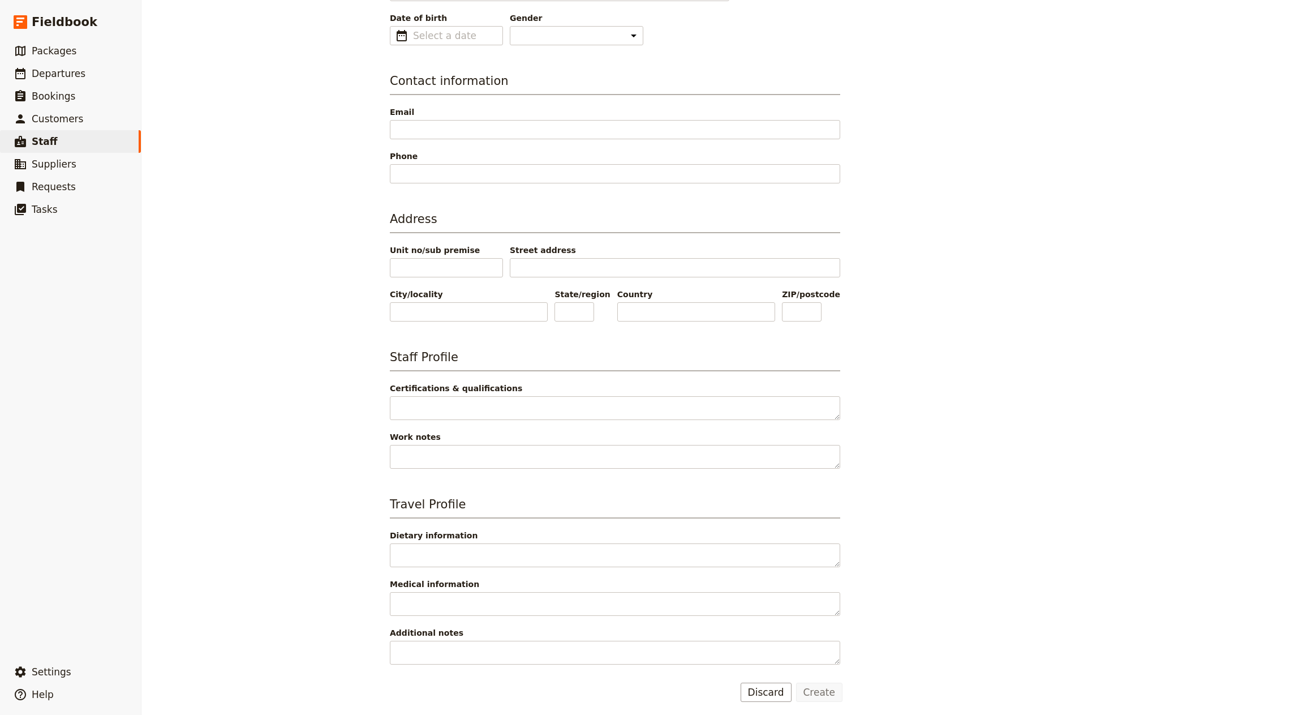
type input "[PERSON_NAME]"
click at [815, 682] on button "Create" at bounding box center [819, 691] width 47 height 19
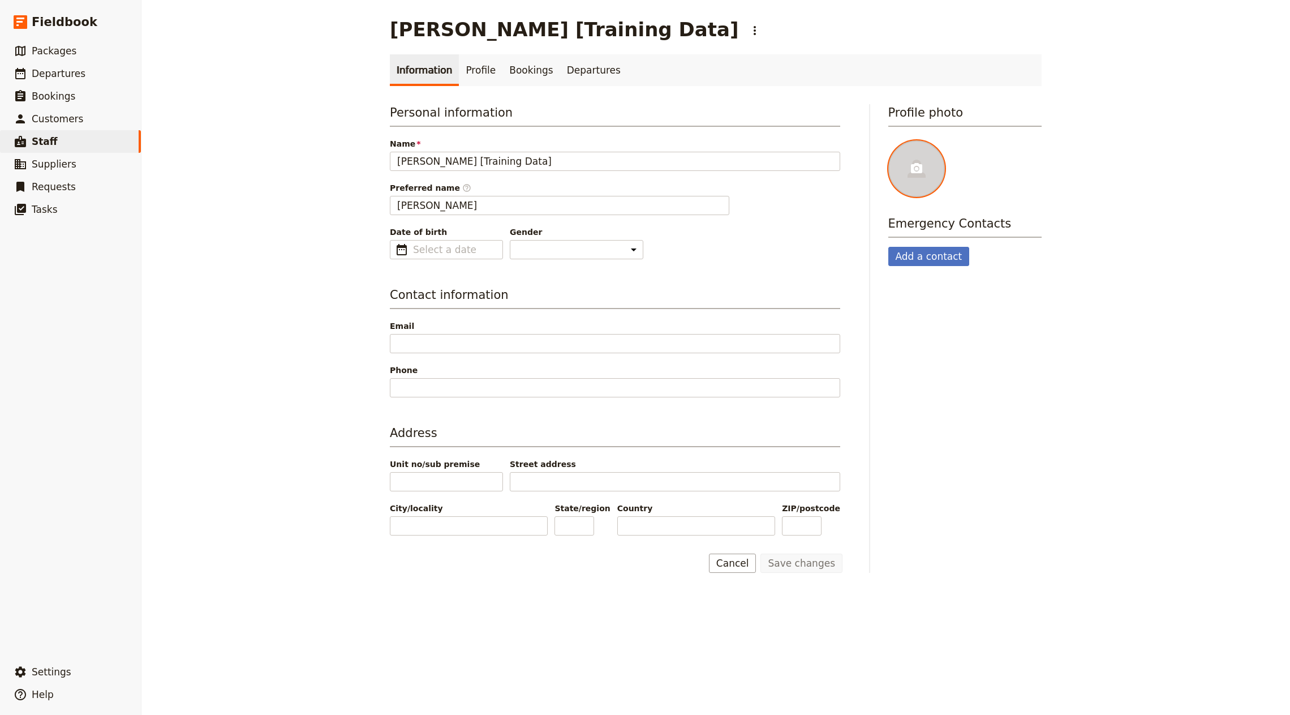
click at [906, 167] on div at bounding box center [916, 168] width 57 height 57
click at [888, 140] on input "file" at bounding box center [888, 140] width 1 height 1
type input "C:\fakepath\MichaelScott.png"
click at [78, 68] on span "Departures" at bounding box center [59, 73] width 54 height 11
select select "CREATED_AT"
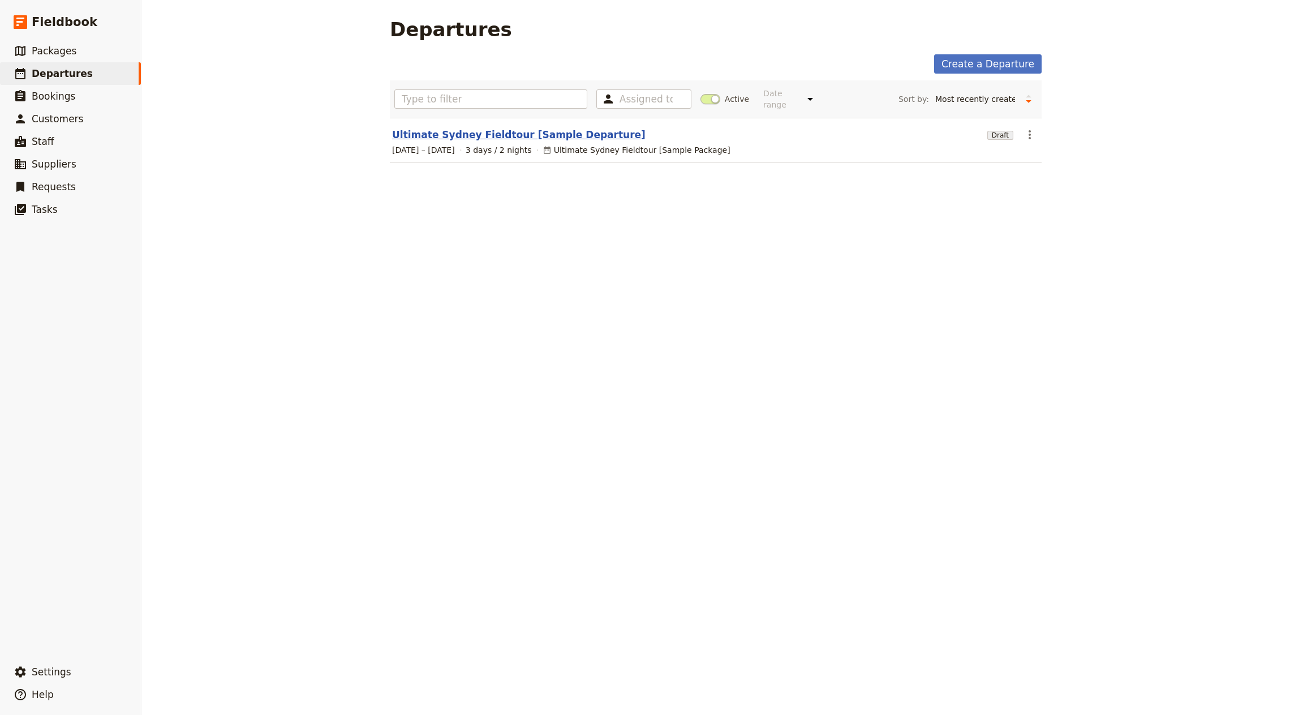
click at [483, 128] on link "Ultimate Sydney Fieldtour [Sample Departure]" at bounding box center [519, 135] width 254 height 14
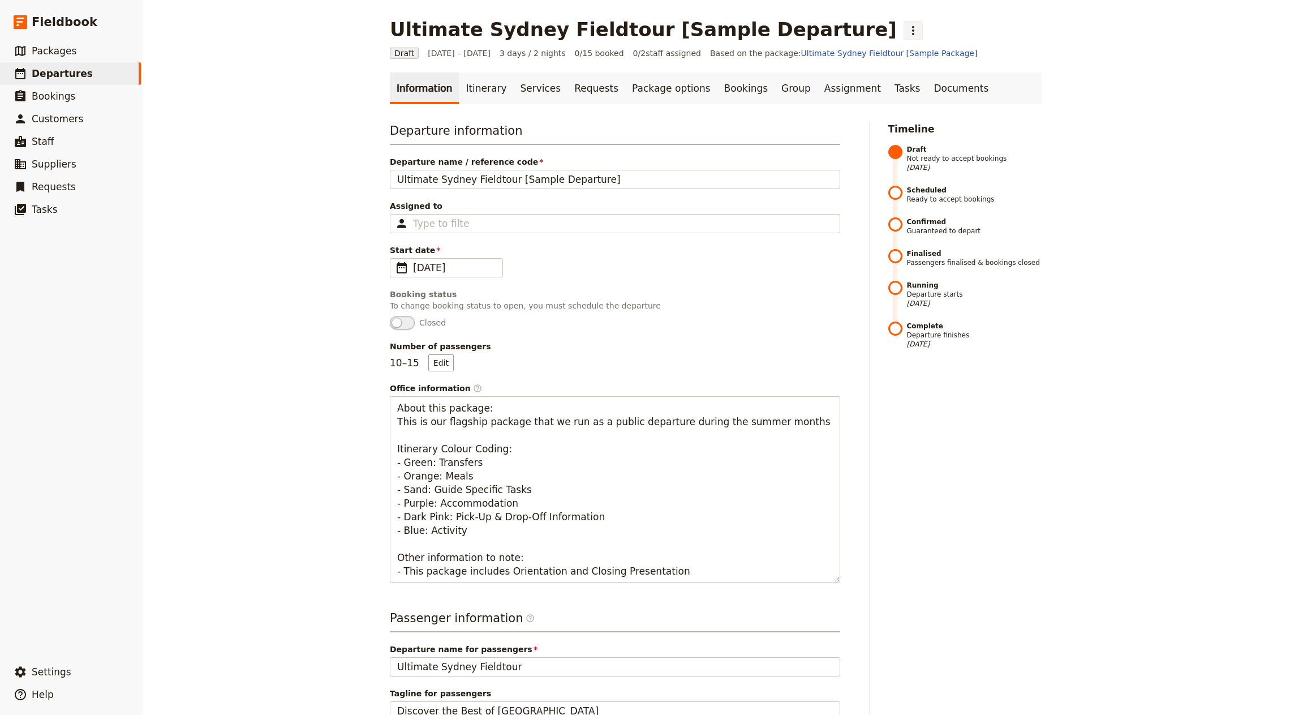
click at [906, 33] on icon "Actions" at bounding box center [913, 31] width 14 height 14
click at [828, 86] on span "Schedule departure" at bounding box center [843, 89] width 78 height 11
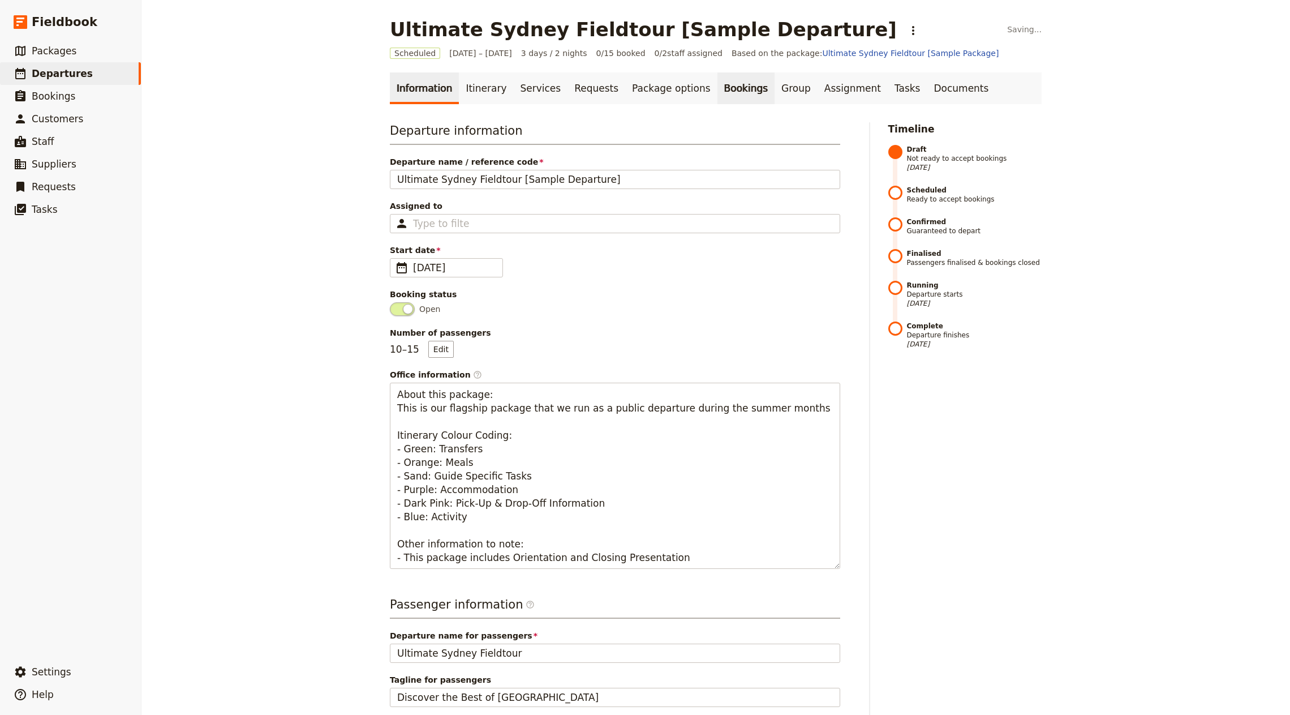
click at [718, 87] on link "Bookings" at bounding box center [746, 88] width 57 height 32
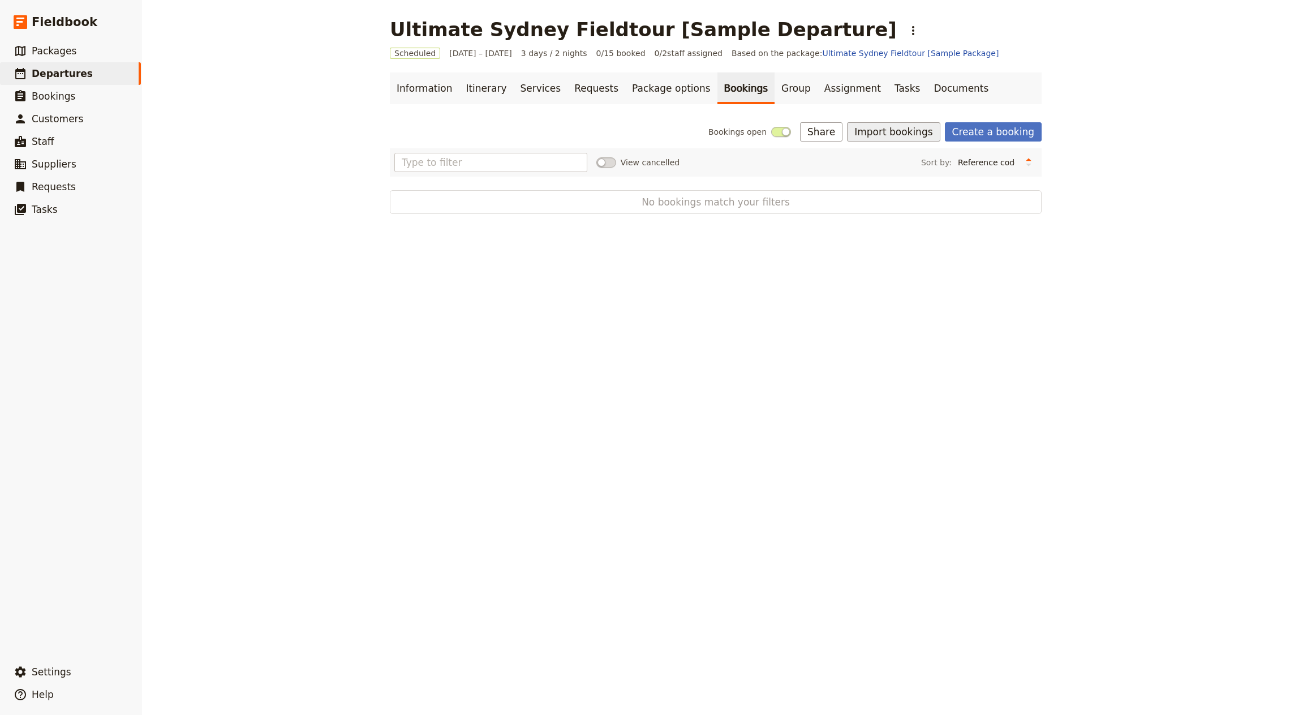
click at [897, 140] on button "Import bookings" at bounding box center [893, 131] width 93 height 19
click at [890, 149] on button "Import Bookings" at bounding box center [939, 156] width 154 height 16
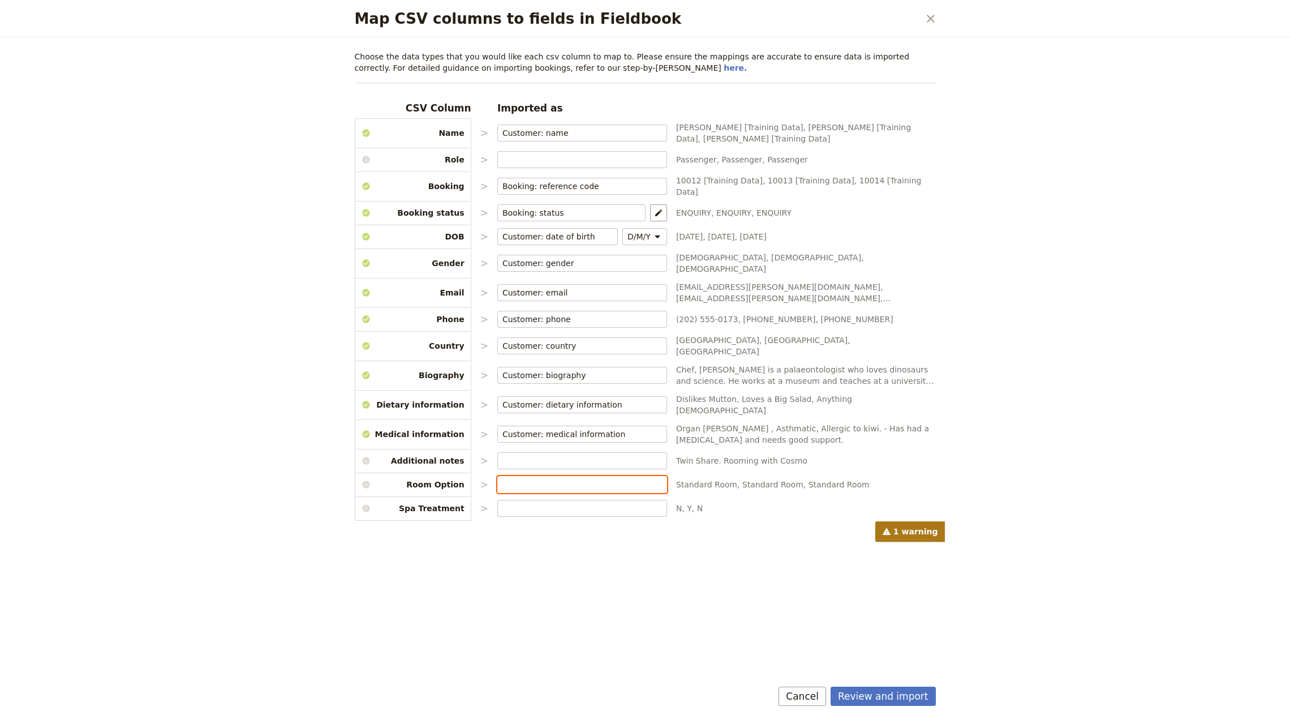
click at [560, 479] on input "Map CSV columns to fields in Fieldbook" at bounding box center [582, 484] width 160 height 11
type input "Booking: package option"
click at [654, 480] on icon "Map package options" at bounding box center [658, 484] width 9 height 9
click at [758, 456] on select "Room Option: Standard Room Room Option: Premium Room Spa Treatment" at bounding box center [797, 458] width 113 height 12
select select "68afcc55d73c6287c745eec9"
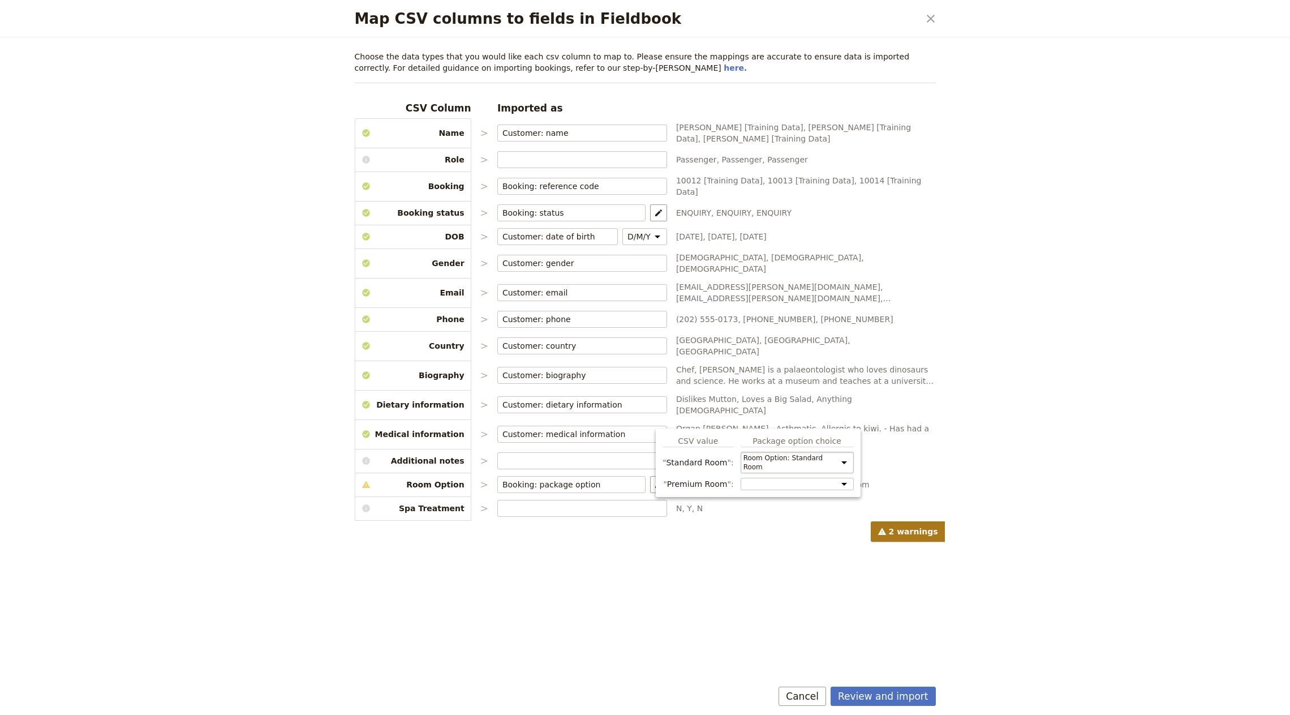
click at [741, 452] on select "Room Option: Standard Room Room Option: Premium Room Spa Treatment" at bounding box center [797, 463] width 113 height 22
click at [776, 478] on select "Room Option: Standard Room Room Option: Premium Room Spa Treatment" at bounding box center [797, 484] width 113 height 12
select select "68afcc55d73c6287c745eeca"
click at [741, 478] on select "Room Option: Standard Room Room Option: Premium Room Spa Treatment" at bounding box center [797, 489] width 113 height 22
click at [608, 502] on input "Map CSV columns to fields in Fieldbook" at bounding box center [582, 507] width 160 height 11
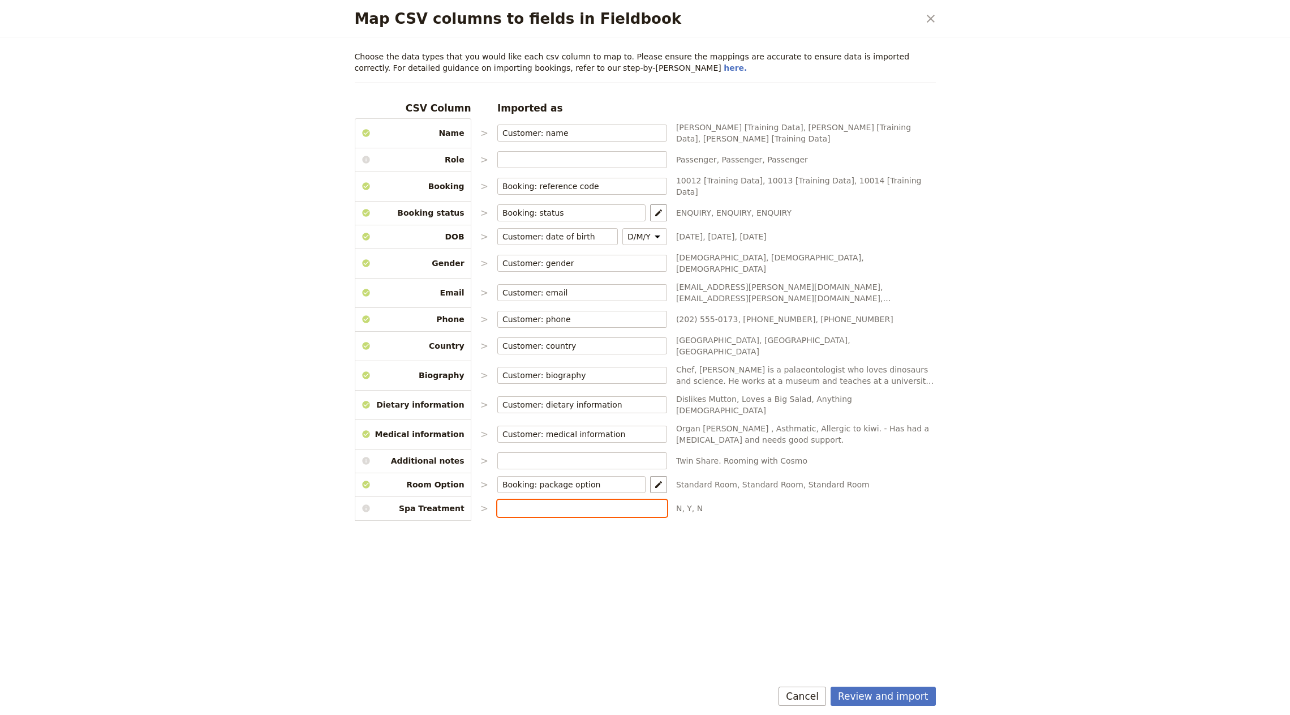
click at [607, 502] on input "Map CSV columns to fields in Fieldbook" at bounding box center [582, 507] width 160 height 11
type input "Booking: package option"
click at [650, 500] on button "​" at bounding box center [658, 508] width 17 height 17
click at [747, 501] on select "Room Option: Standard Room Room Option: Premium Room Spa Treatment" at bounding box center [766, 498] width 113 height 12
select select "68afcc55d73c6287c745eecc"
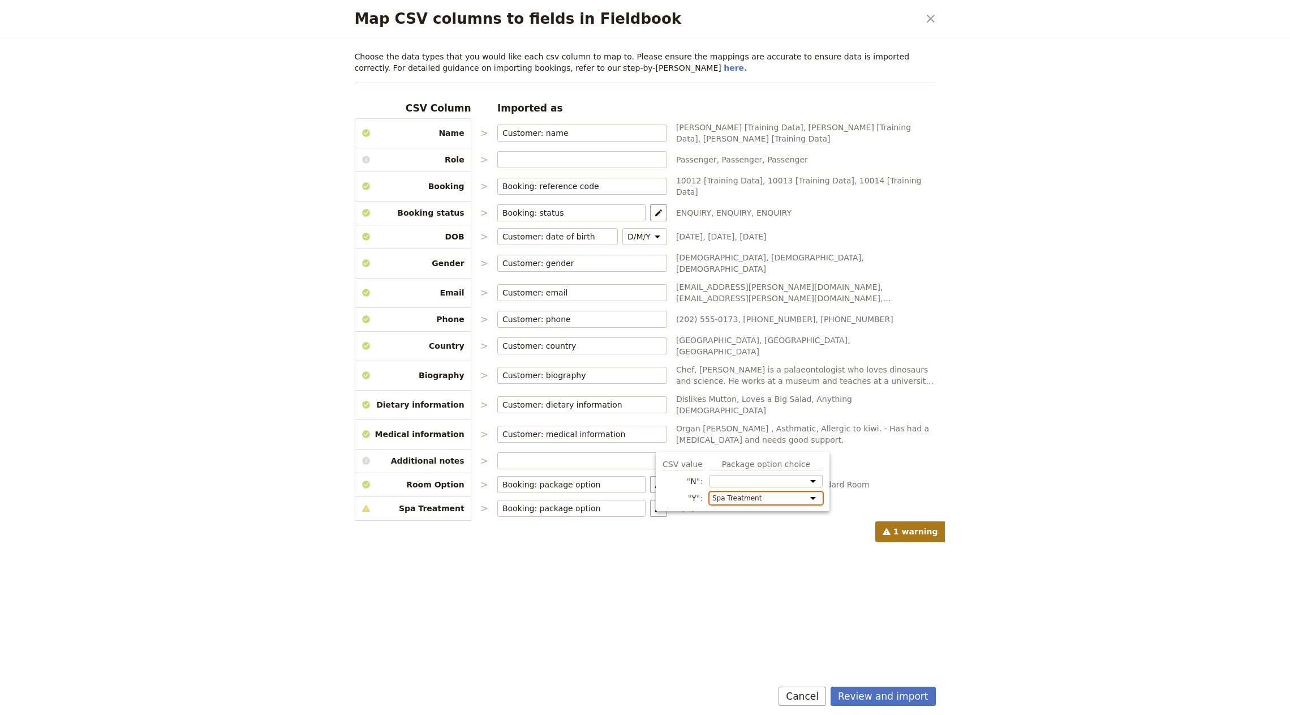
click at [710, 492] on select "Room Option: Standard Room Room Option: Premium Room Spa Treatment" at bounding box center [766, 498] width 113 height 12
click at [890, 628] on div "Choose the data types that you would like each csv column to map to. Please ens…" at bounding box center [645, 359] width 608 height 645
click at [654, 504] on icon "Map package options" at bounding box center [658, 508] width 9 height 9
select select "68afcc55d73c6287c745eecc"
click at [929, 583] on div "Choose the data types that you would like each csv column to map to. Please ens…" at bounding box center [645, 359] width 608 height 645
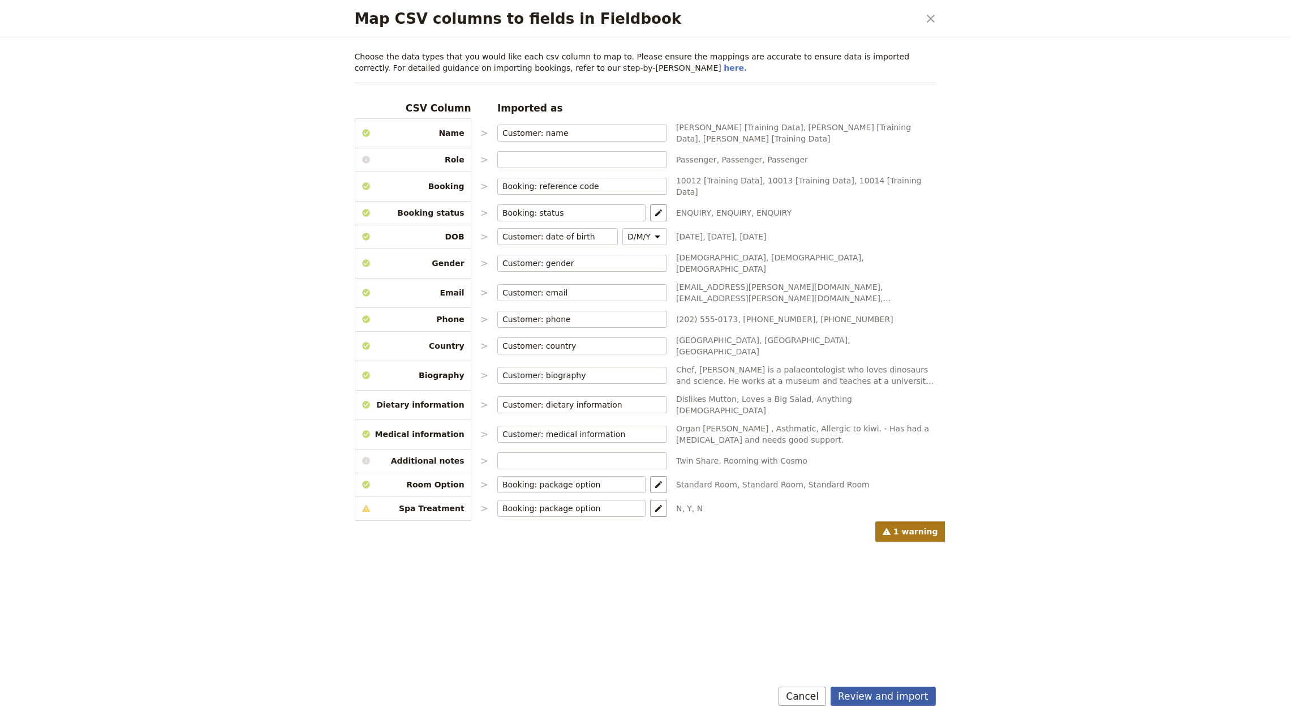
click at [880, 693] on button "Review and import" at bounding box center [883, 695] width 105 height 19
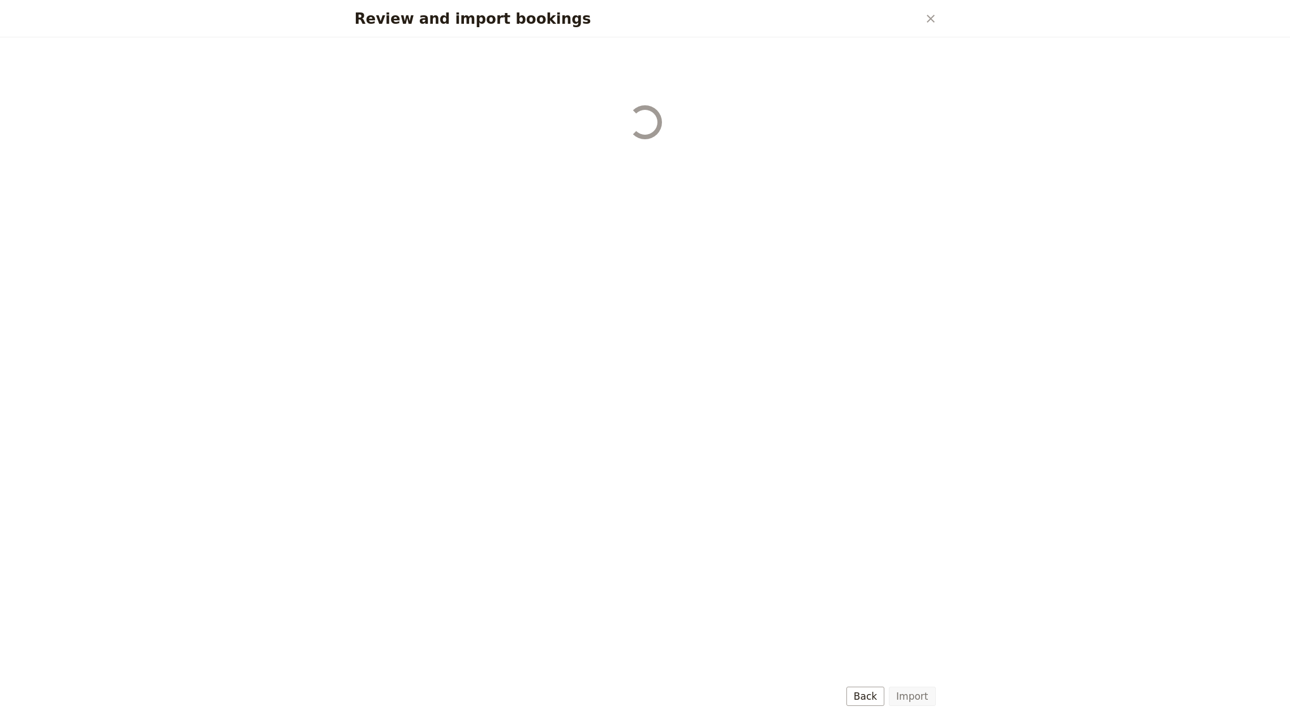
select select "68afcc55d73c6287c745eec9"
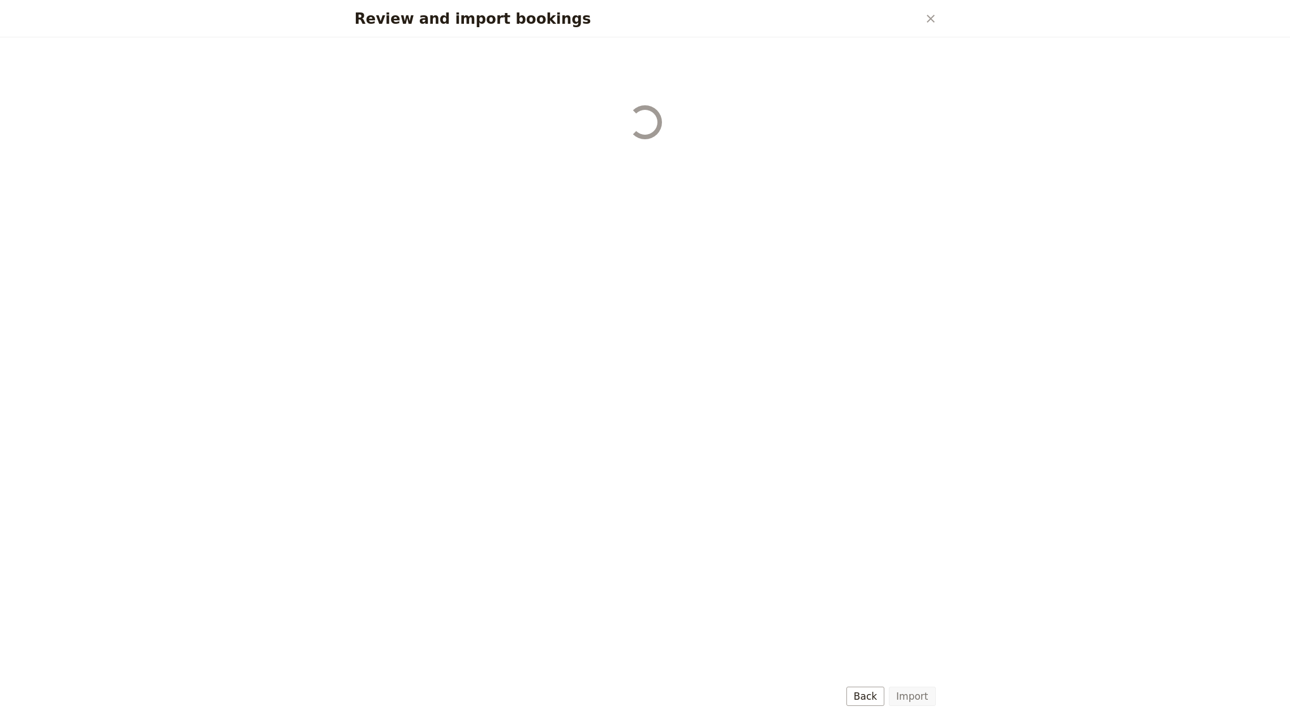
select select "68afcc55d73c6287c745eec9"
select select "68afcc55d73c6287c745eeca"
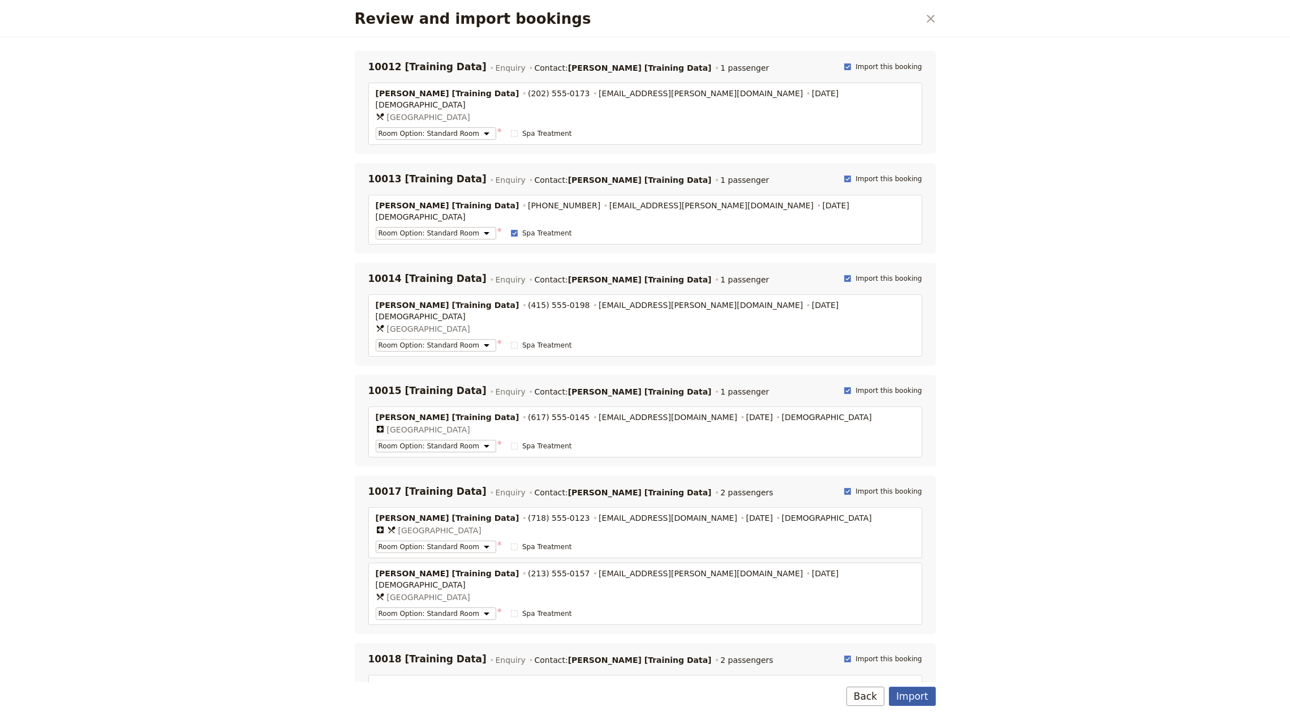
click at [921, 689] on button "Import" at bounding box center [912, 695] width 46 height 19
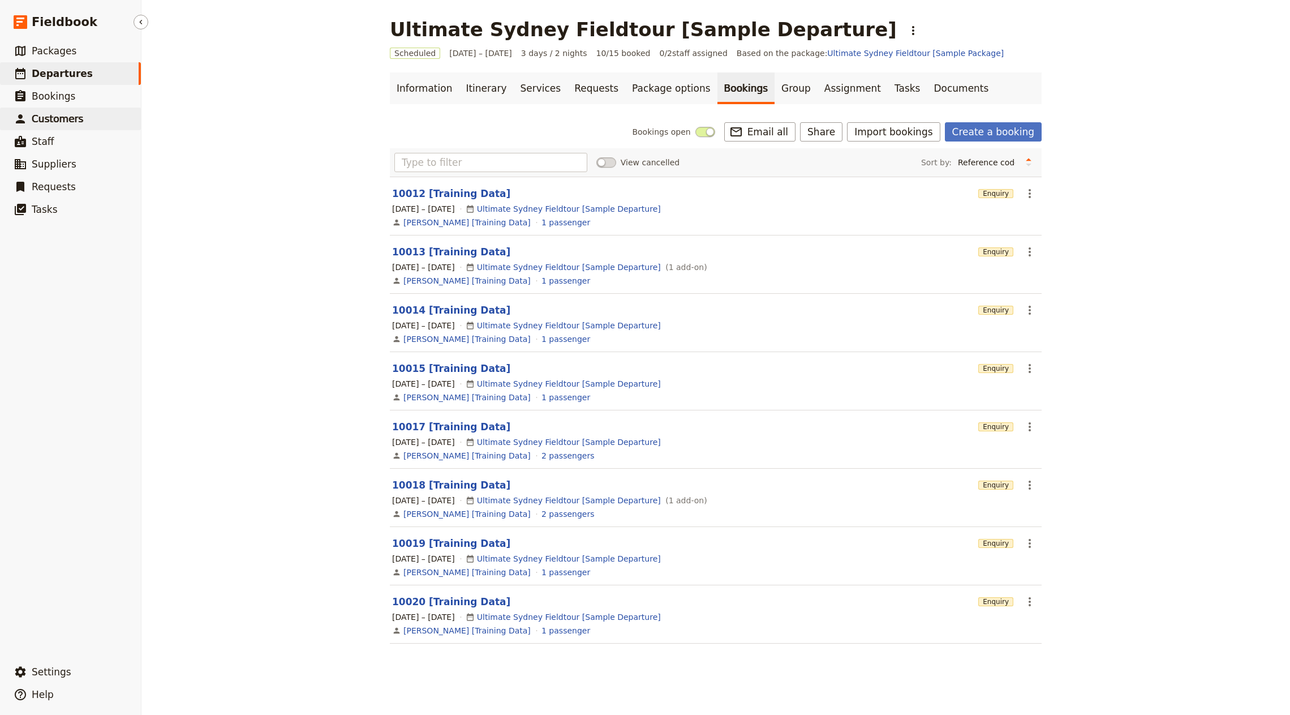
click at [84, 111] on link "​ Customers" at bounding box center [70, 119] width 141 height 23
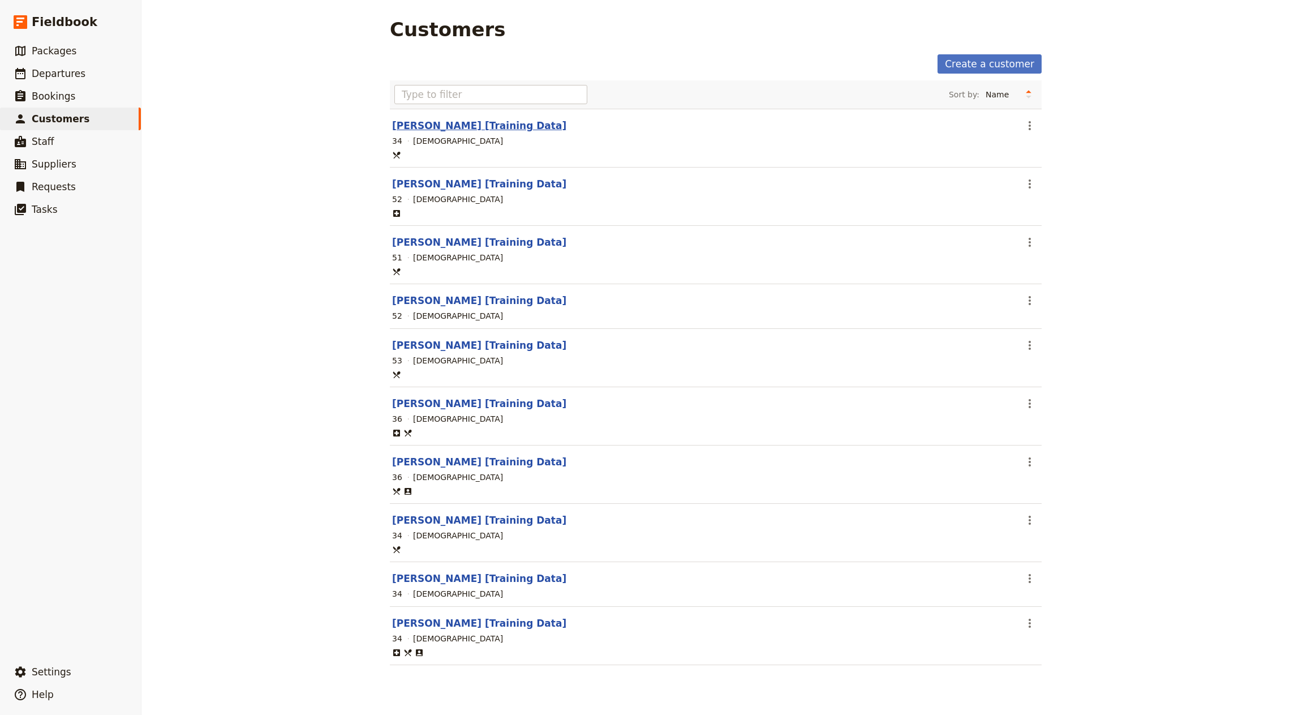
click at [465, 126] on link "[PERSON_NAME] [Training Data]" at bounding box center [479, 125] width 174 height 11
select select "[DEMOGRAPHIC_DATA]"
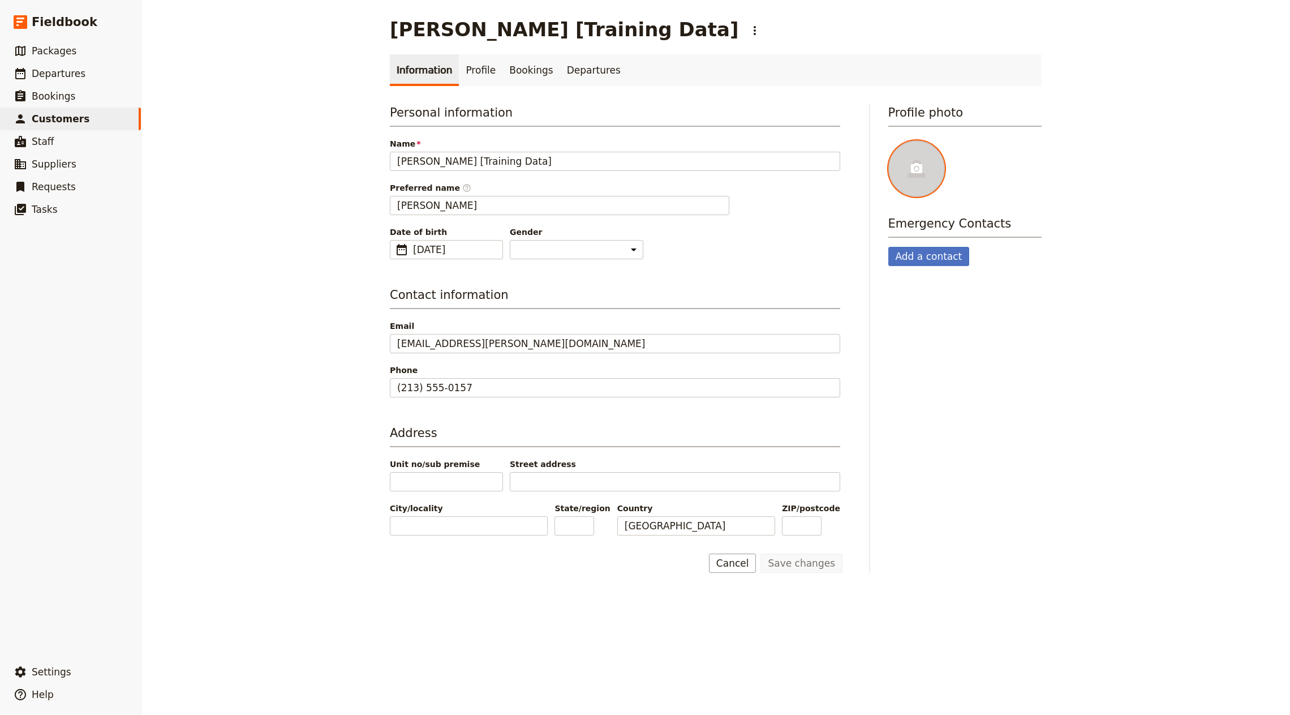
click at [902, 161] on div at bounding box center [916, 168] width 57 height 57
click at [888, 140] on input "file" at bounding box center [888, 140] width 1 height 1
type input "C:\fakepath\Chandler_Bing.png"
click at [111, 122] on link "​ Customers" at bounding box center [70, 119] width 141 height 23
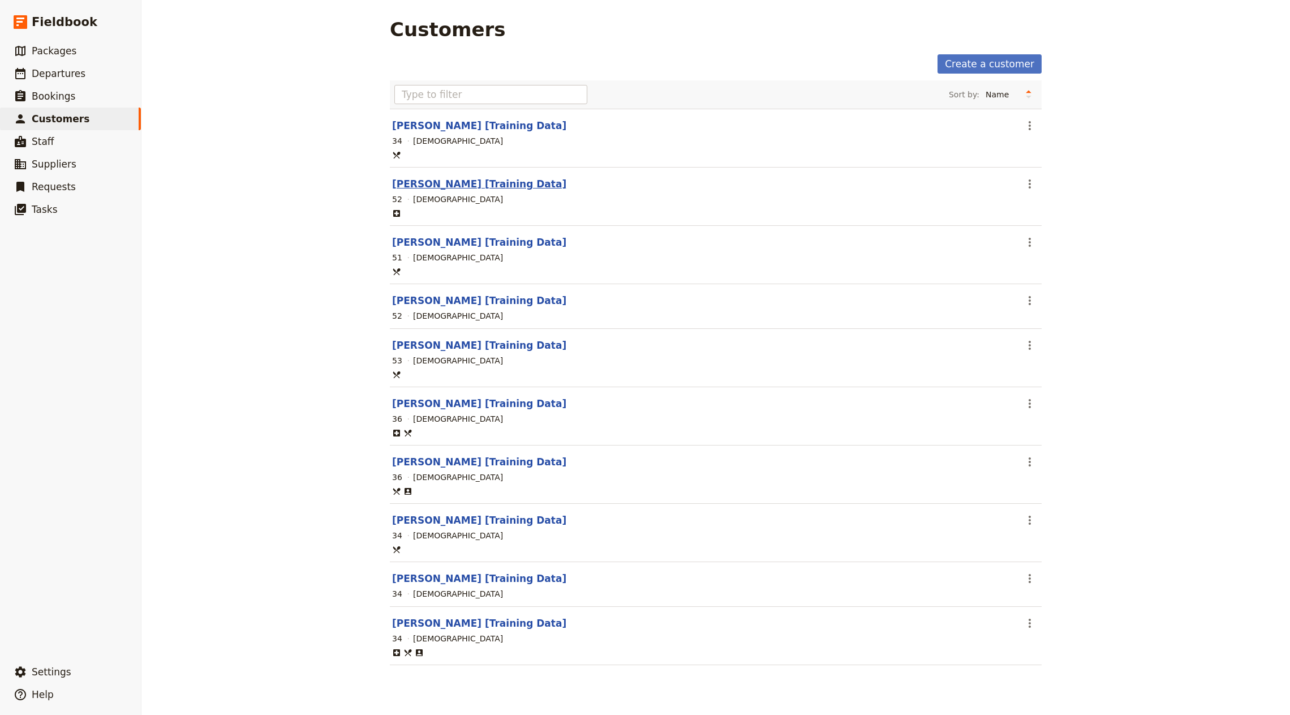
click at [506, 181] on link "[PERSON_NAME] [Training Data]" at bounding box center [479, 183] width 174 height 11
select select "[DEMOGRAPHIC_DATA]"
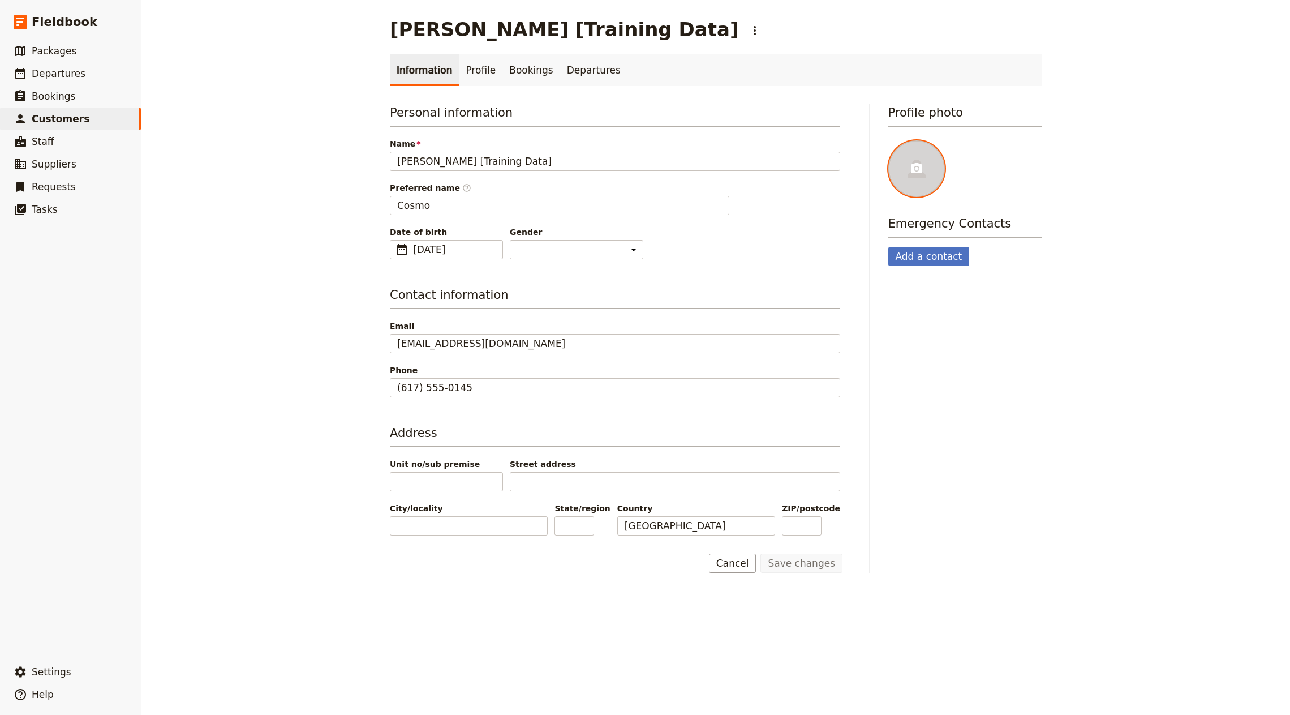
click at [930, 161] on div at bounding box center [916, 168] width 57 height 57
click at [888, 140] on input "file" at bounding box center [888, 140] width 1 height 1
type input "C:\fakepath\Cosmo_Kramer.jpg"
click at [81, 115] on link "​ Customers" at bounding box center [70, 119] width 141 height 23
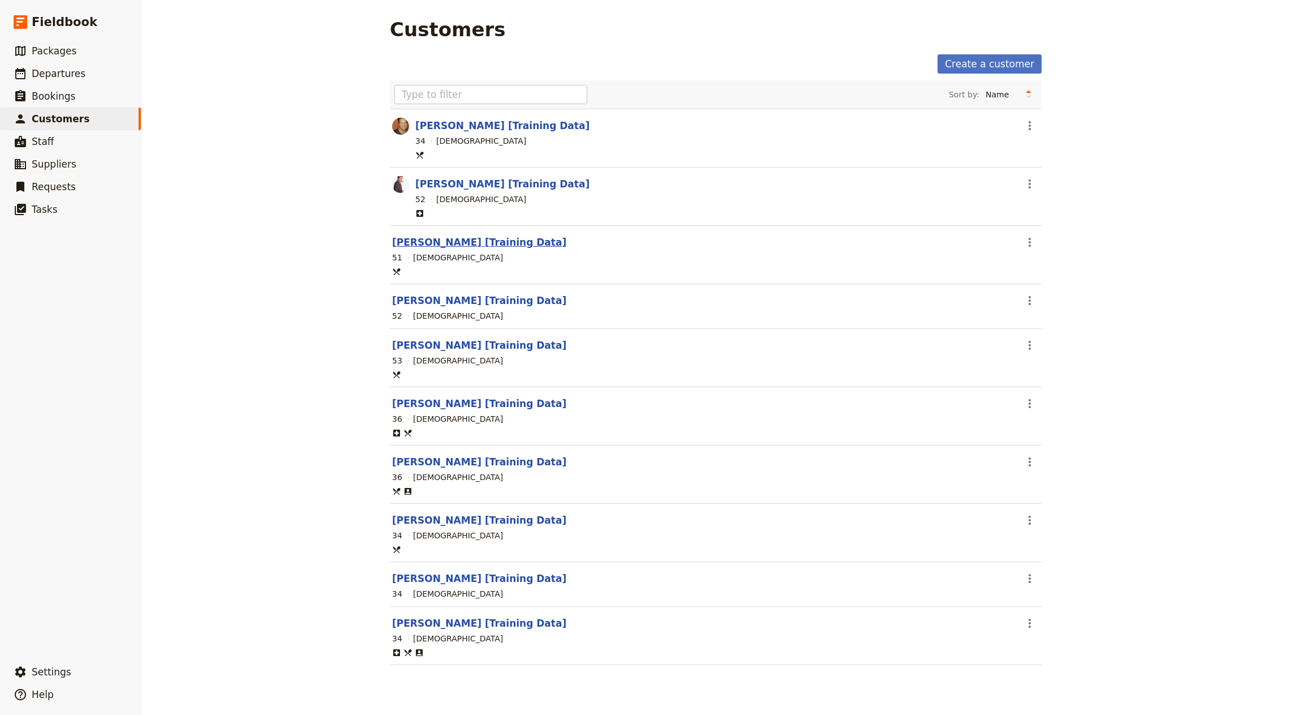
click at [458, 242] on link "[PERSON_NAME] [Training Data]" at bounding box center [479, 242] width 174 height 11
select select "[DEMOGRAPHIC_DATA]"
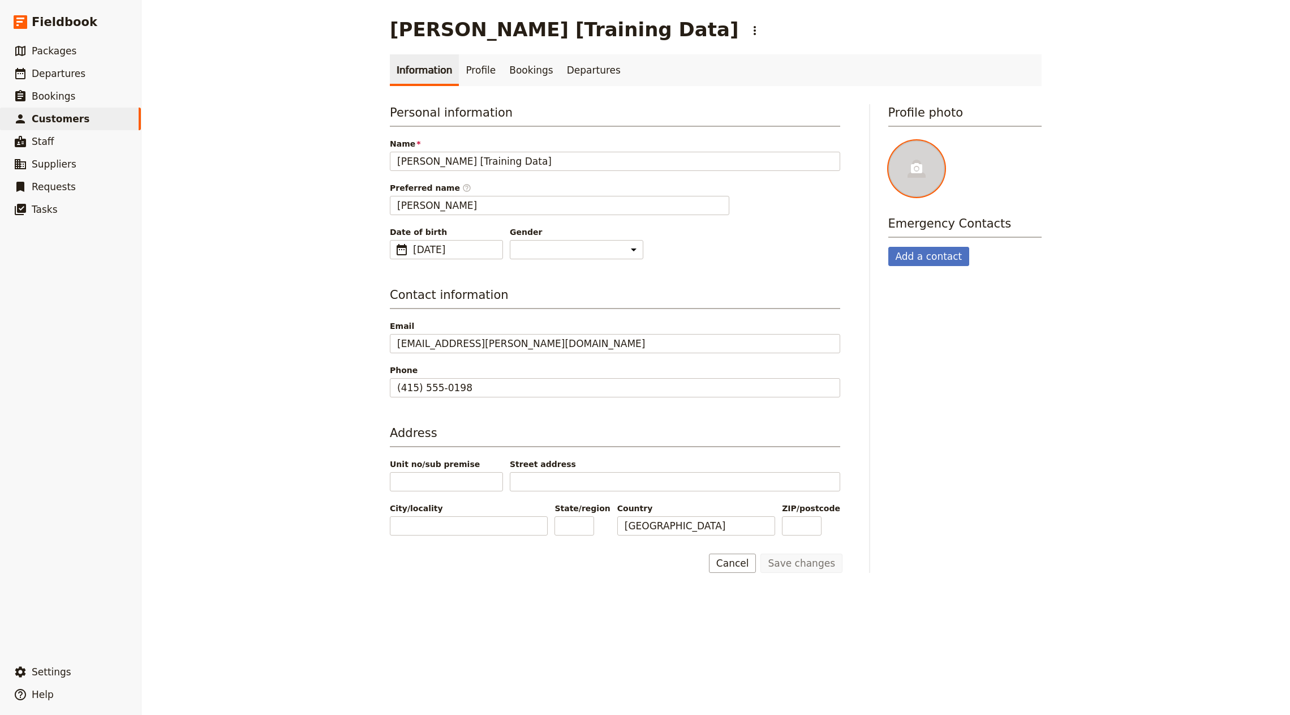
click at [904, 179] on div at bounding box center [916, 168] width 57 height 57
click at [888, 140] on input "file" at bounding box center [888, 140] width 1 height 1
type input "C:\fakepath\[PERSON_NAME]-3707.jpg"
click at [87, 119] on link "​ Customers" at bounding box center [70, 119] width 141 height 23
click at [28, 120] on link "​ Customers" at bounding box center [70, 119] width 141 height 23
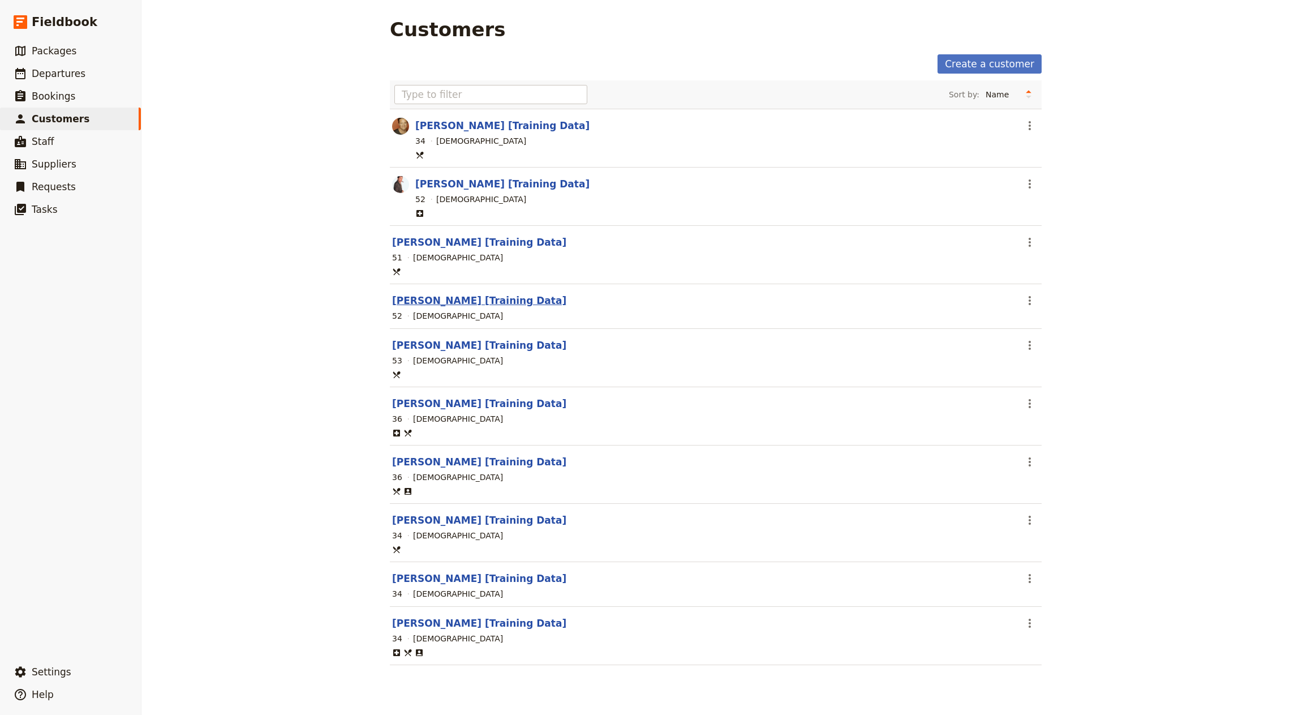
click at [465, 300] on link "[PERSON_NAME] [Training Data]" at bounding box center [479, 300] width 174 height 11
select select "[DEMOGRAPHIC_DATA]"
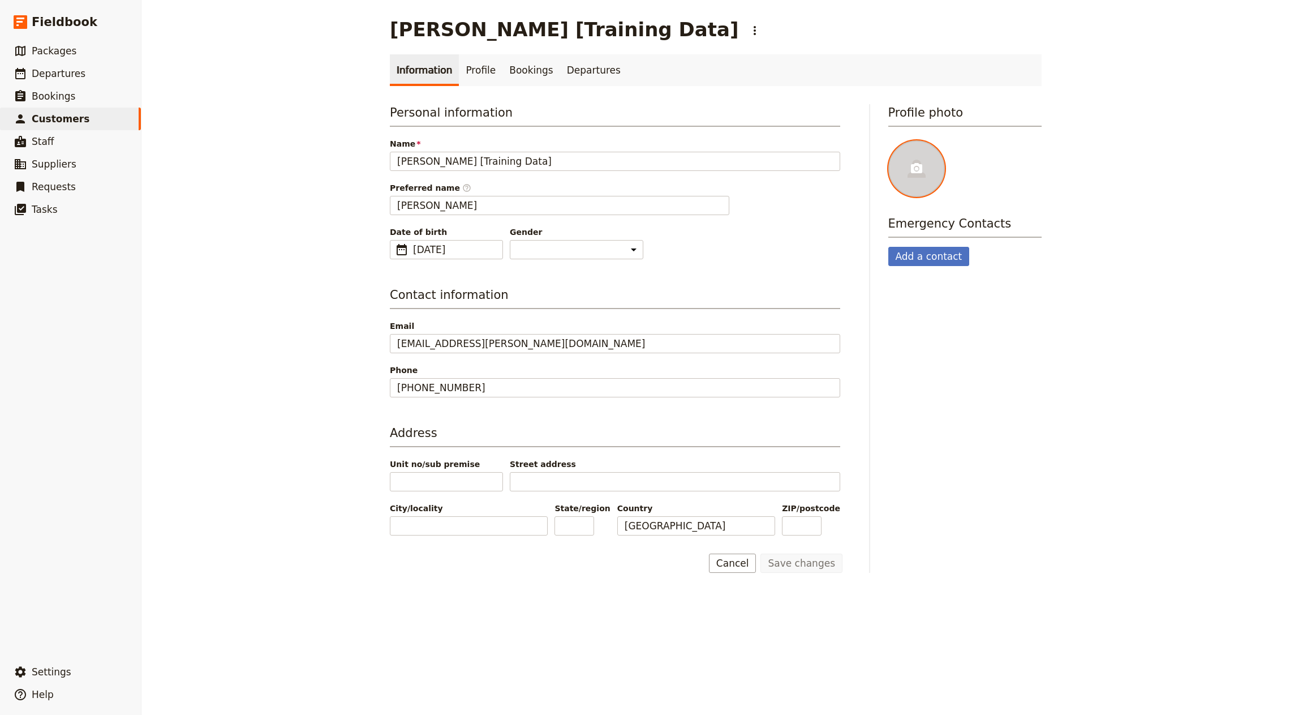
click at [912, 154] on div at bounding box center [916, 168] width 57 height 57
click at [888, 140] on input "file" at bounding box center [888, 140] width 1 height 1
type input "C:\fakepath\George_Costanza.jpg"
click at [97, 117] on link "​ Customers" at bounding box center [70, 119] width 141 height 23
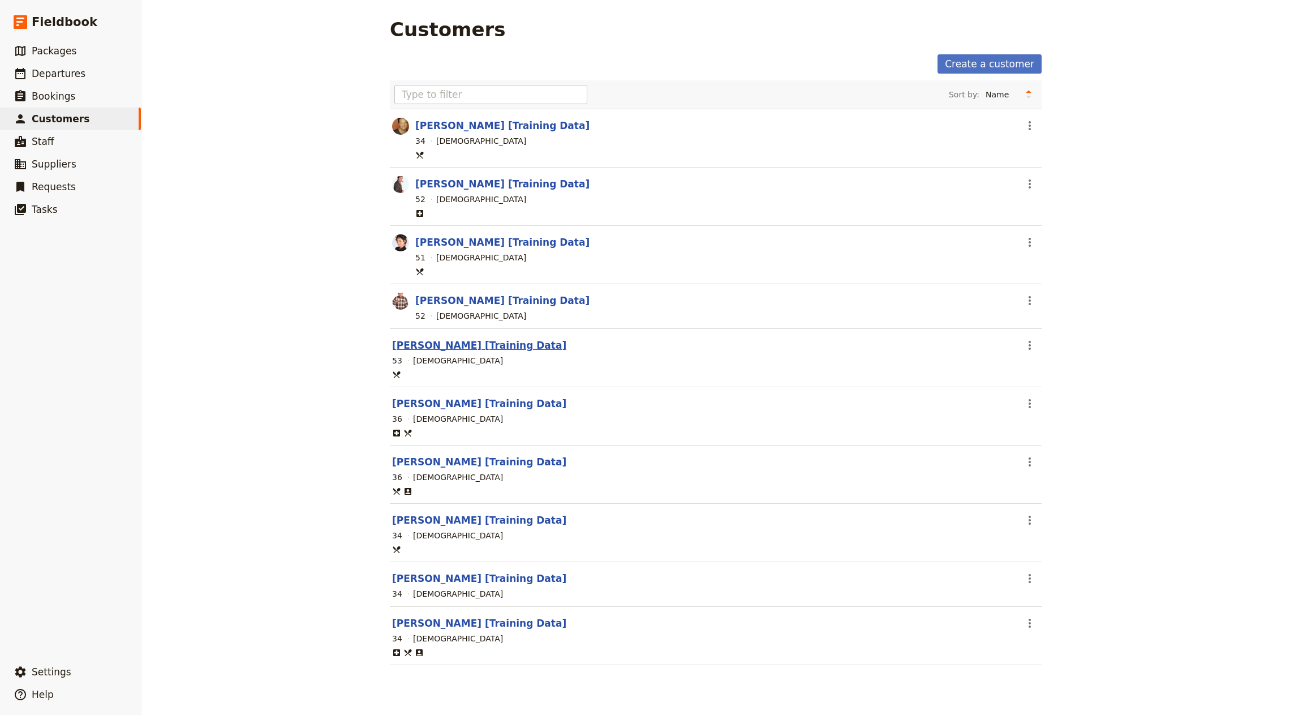
click at [456, 340] on link "[PERSON_NAME] [Training Data]" at bounding box center [479, 345] width 174 height 11
select select "[DEMOGRAPHIC_DATA]"
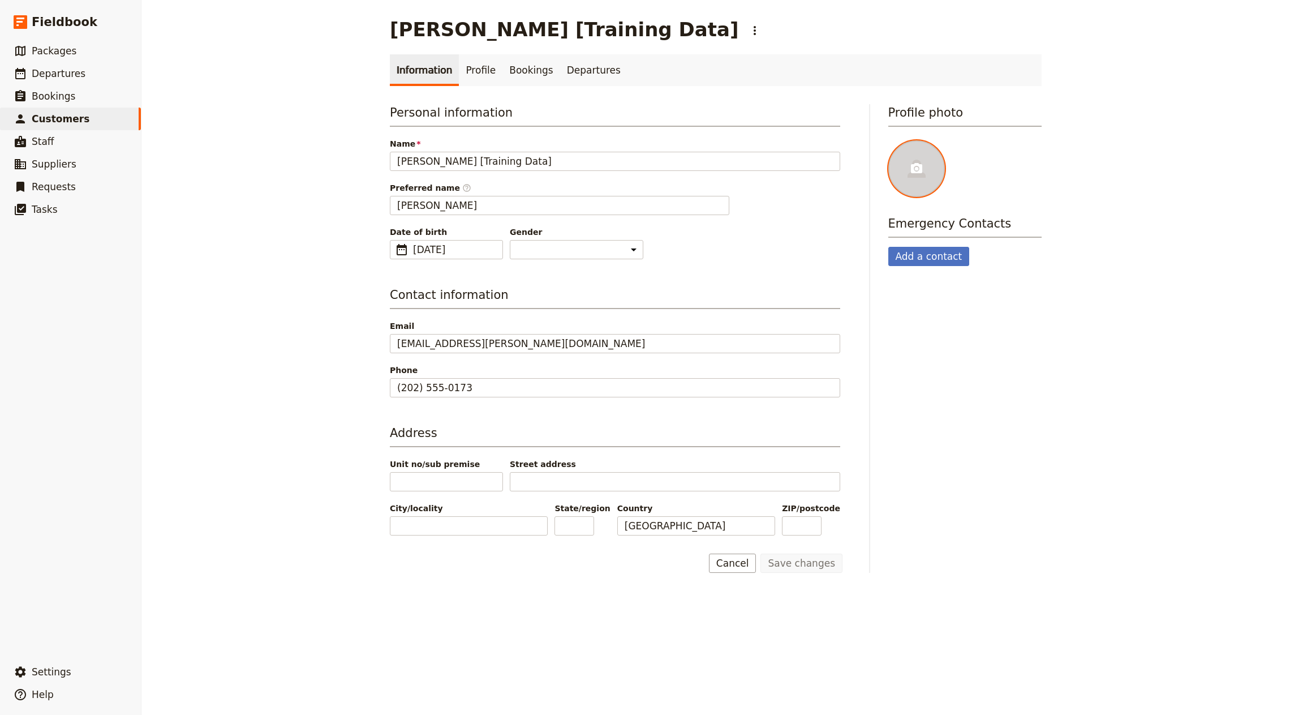
click at [926, 172] on div at bounding box center [916, 168] width 57 height 57
click at [888, 140] on input "file" at bounding box center [888, 140] width 1 height 1
type input "C:\fakepath\Jerry_Seinfeld_(character).jpg"
click at [42, 117] on span "Customers" at bounding box center [61, 118] width 58 height 11
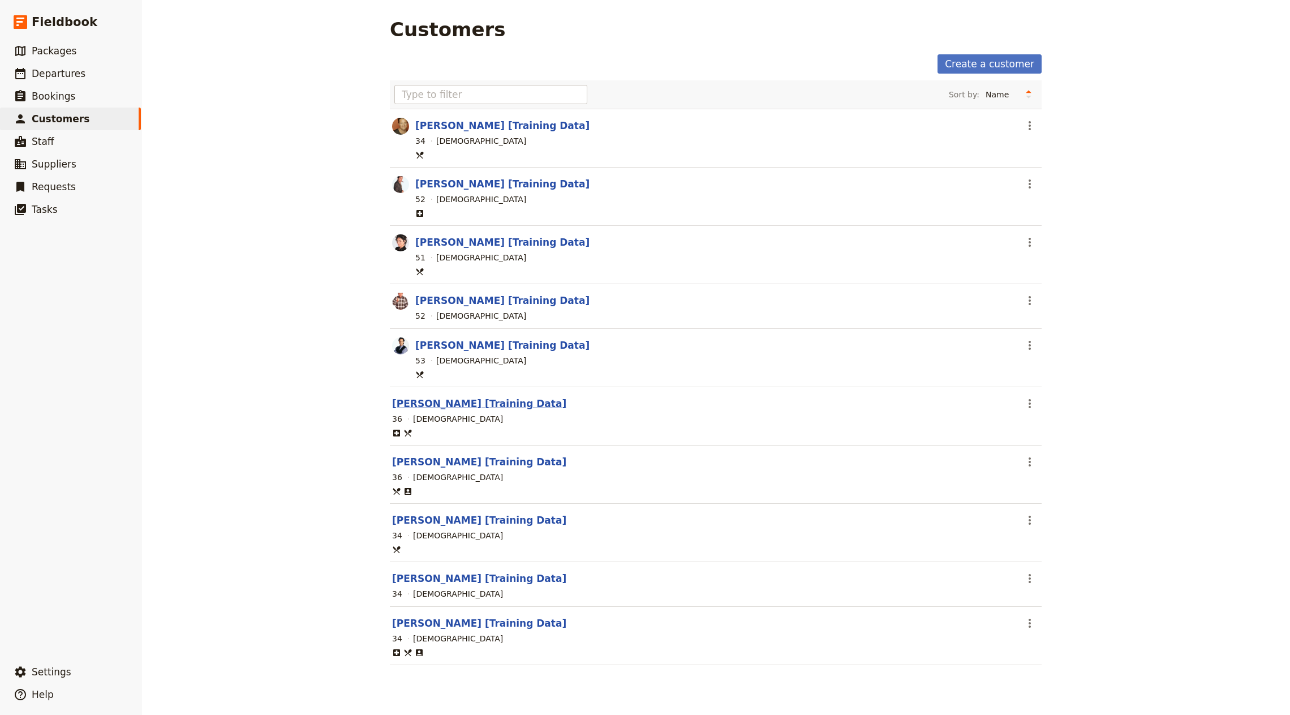
click at [465, 404] on link "[PERSON_NAME] [Training Data]" at bounding box center [479, 403] width 174 height 11
select select "[DEMOGRAPHIC_DATA]"
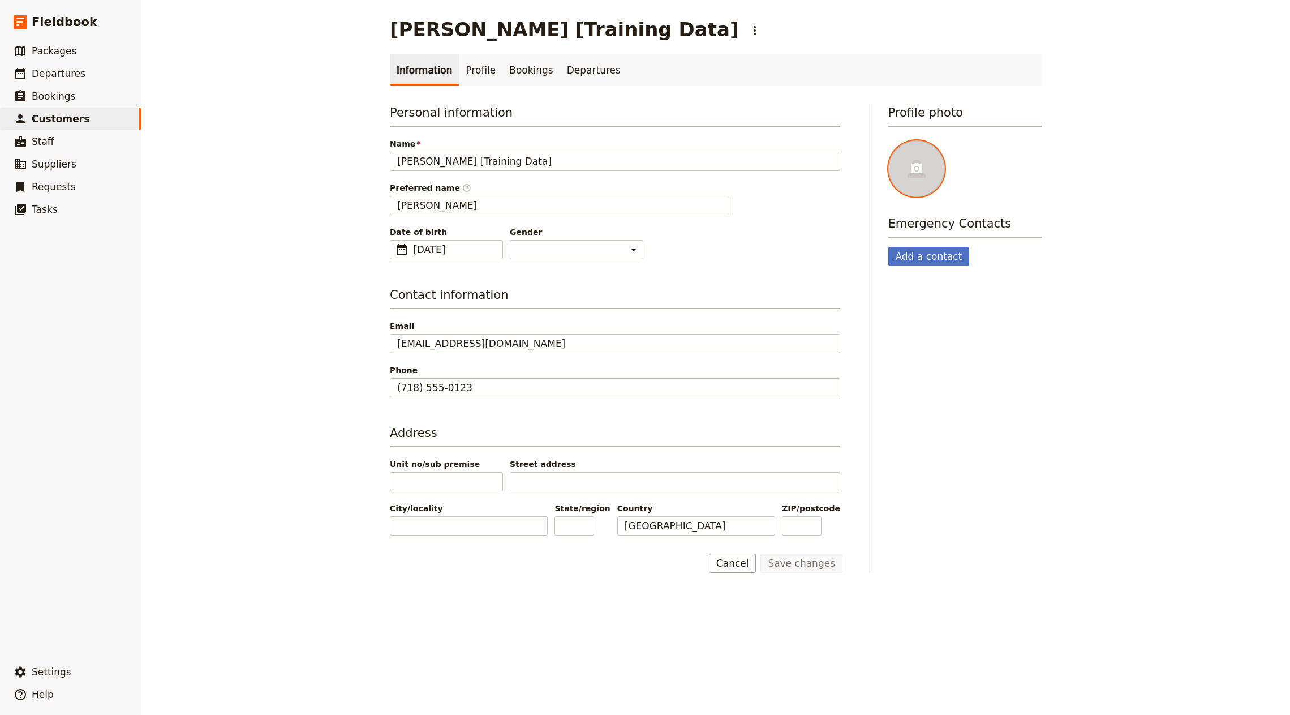
click at [930, 187] on div at bounding box center [916, 168] width 57 height 57
click at [888, 140] on input "file" at bounding box center [888, 140] width 1 height 1
type input "C:\fakepath\[PERSON_NAME].jpg"
click at [78, 124] on span "Customers" at bounding box center [61, 119] width 58 height 14
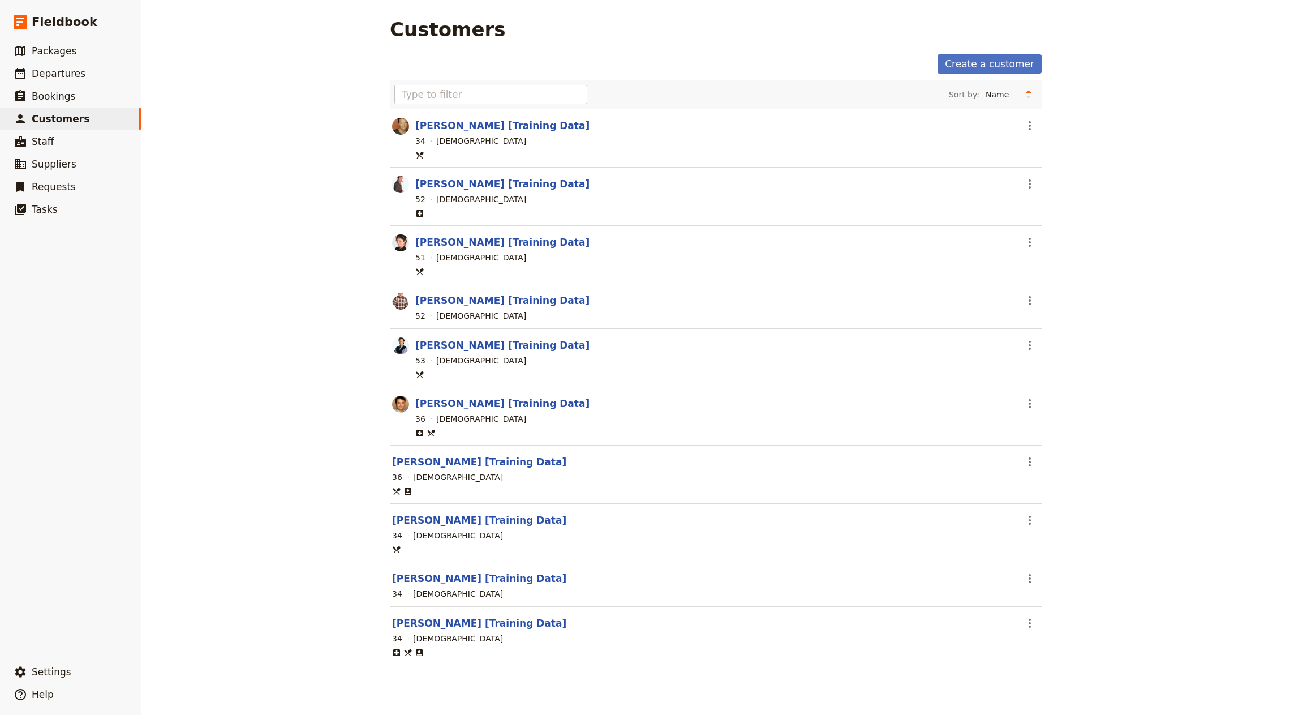
click at [437, 456] on link "[PERSON_NAME] [Training Data]" at bounding box center [479, 461] width 174 height 11
select select "[DEMOGRAPHIC_DATA]"
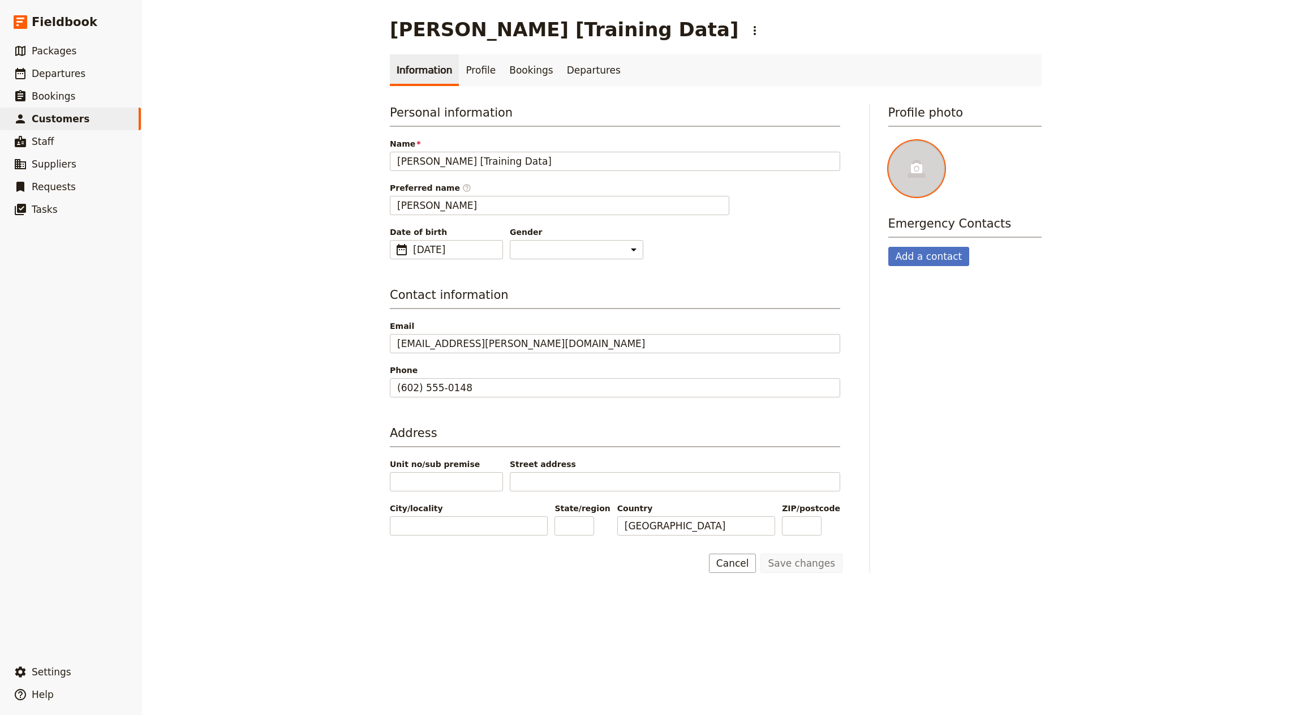
click at [926, 179] on div at bounding box center [916, 168] width 57 height 57
click at [888, 140] on input "file" at bounding box center [888, 140] width 1 height 1
type input "C:\fakepath\[PERSON_NAME].jpg"
click at [73, 81] on link "​ Departures" at bounding box center [70, 73] width 141 height 23
select select "CREATED_AT"
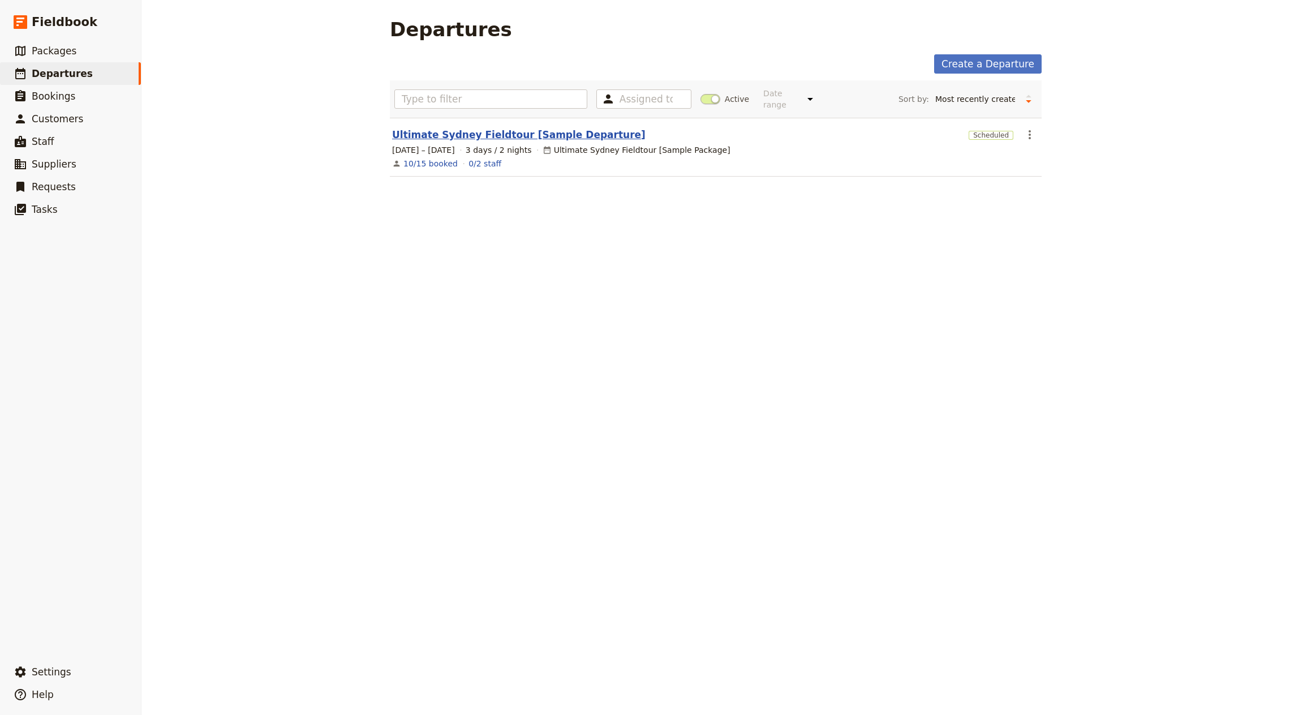
click at [557, 128] on link "Ultimate Sydney Fieldtour [Sample Departure]" at bounding box center [519, 135] width 254 height 14
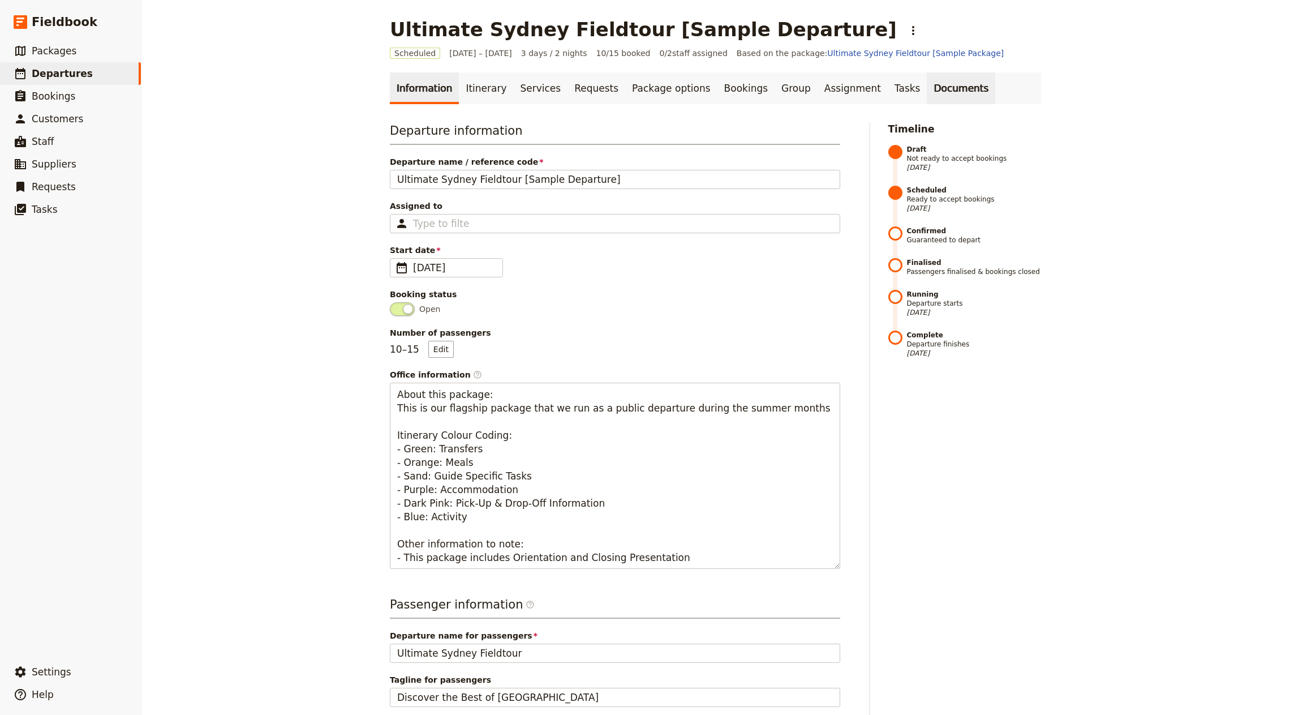
click at [936, 95] on link "Documents" at bounding box center [961, 88] width 68 height 32
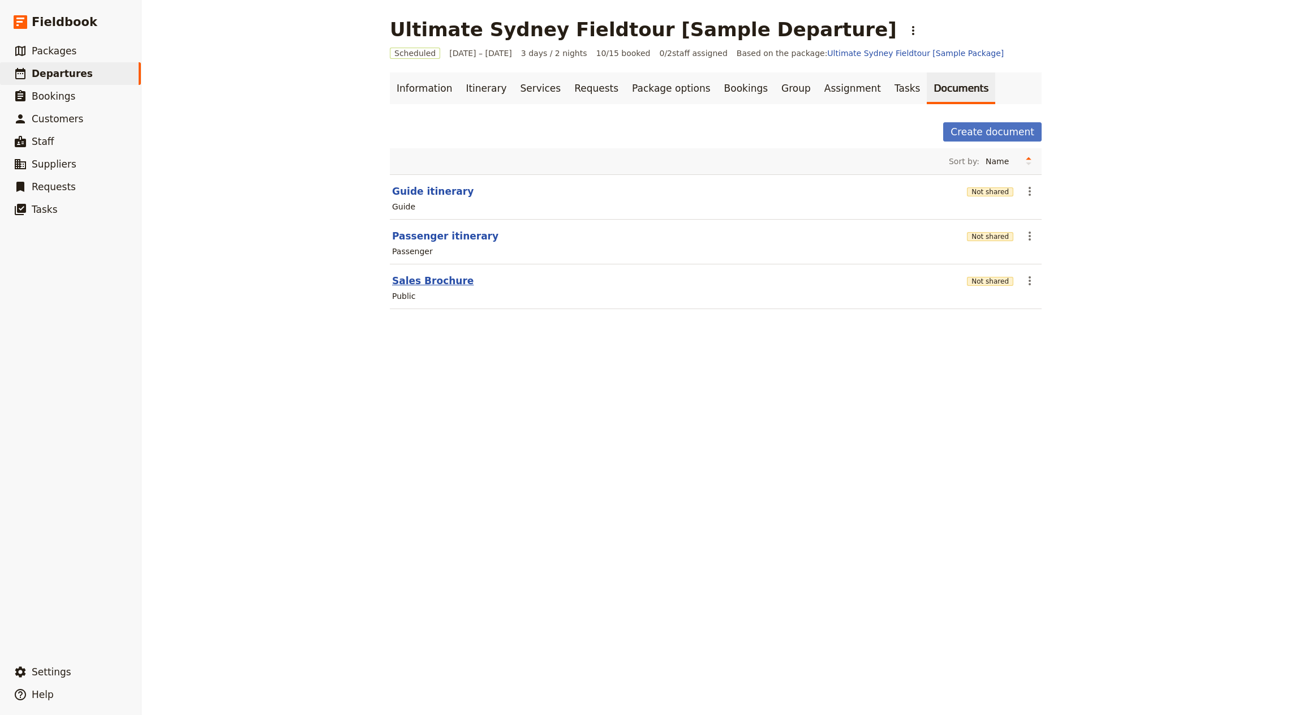
click at [415, 279] on button "Sales Brochure" at bounding box center [432, 281] width 81 height 14
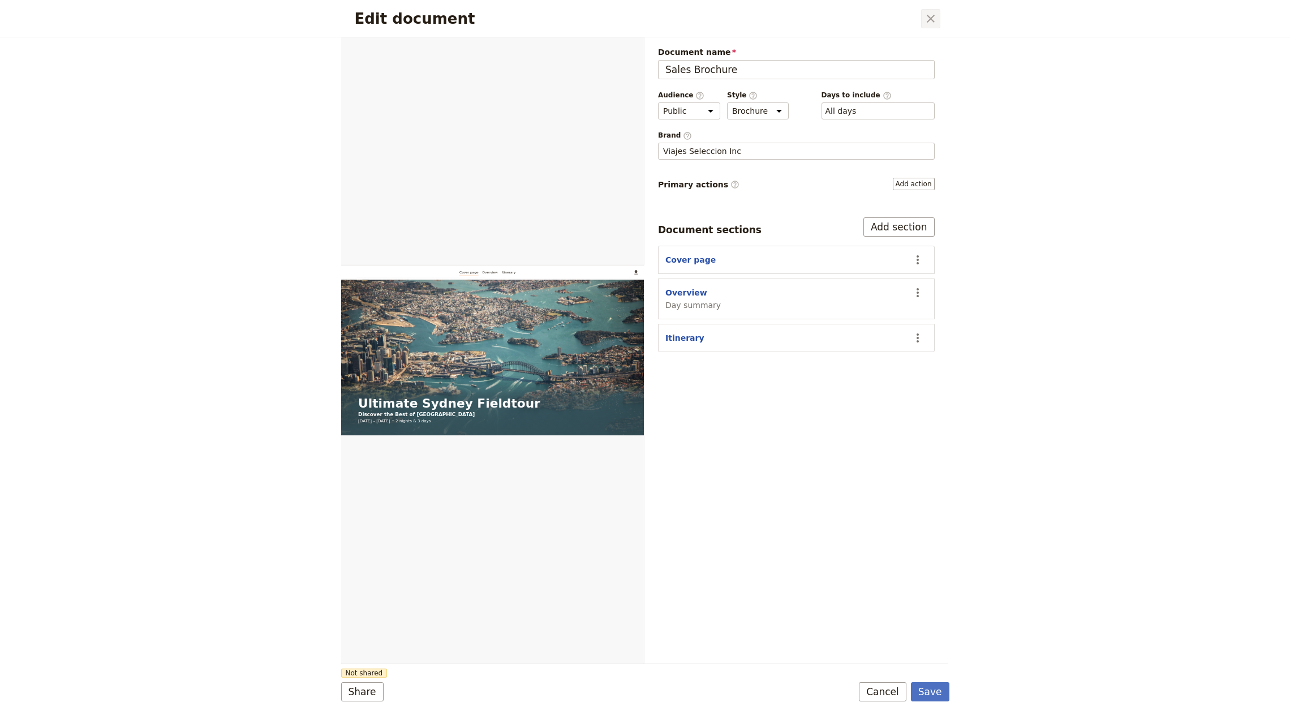
click at [930, 20] on icon "Close dialog" at bounding box center [931, 19] width 14 height 14
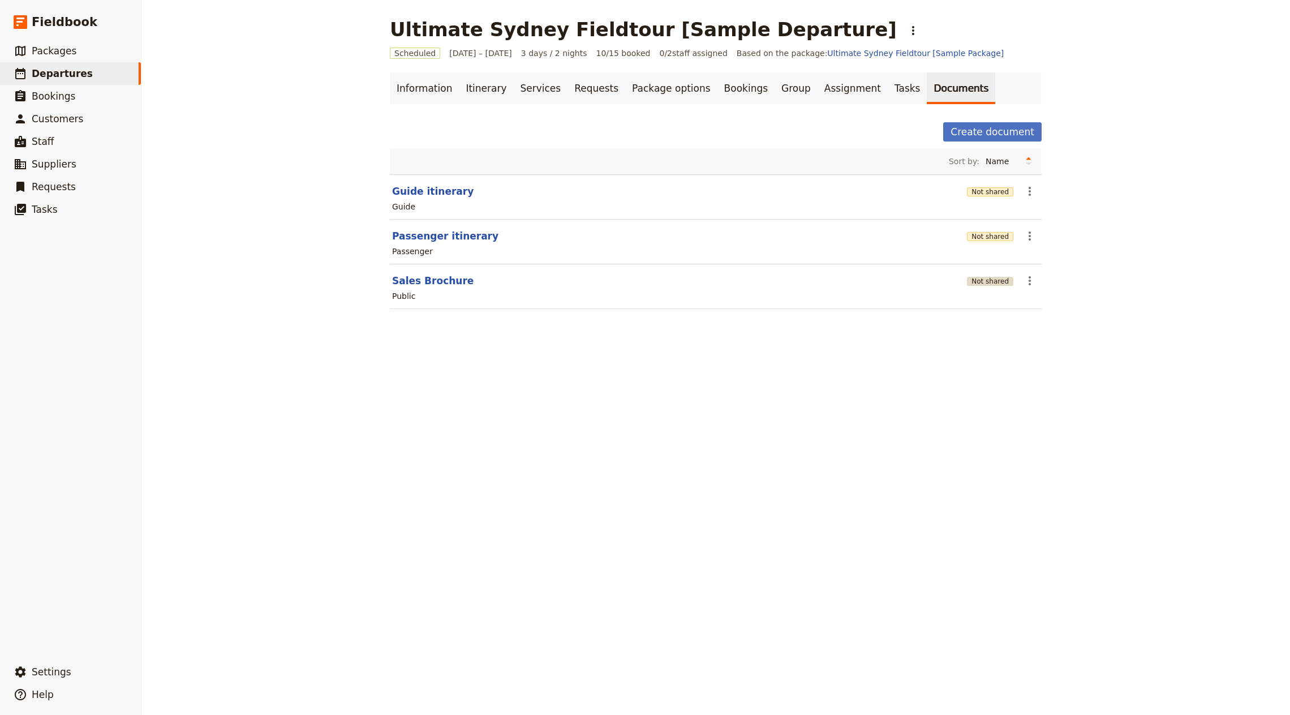
click at [988, 279] on button "Not shared" at bounding box center [990, 281] width 46 height 9
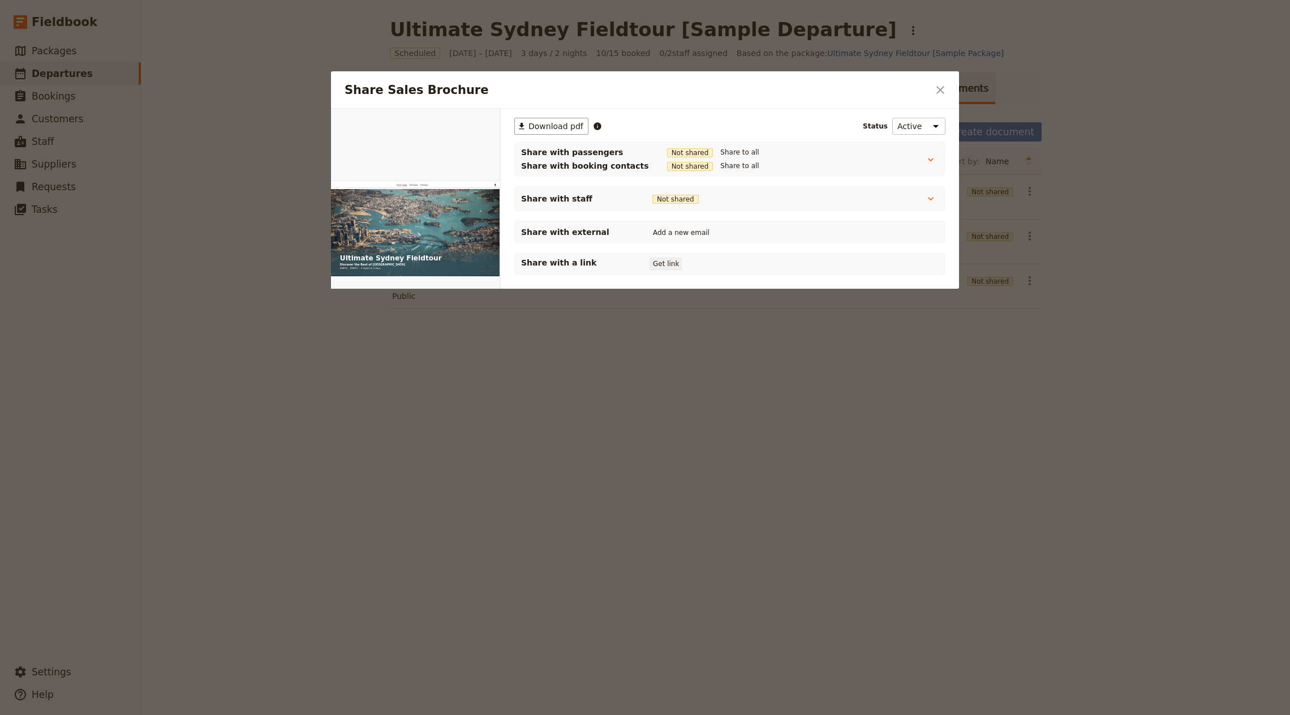
click at [660, 264] on button "Get link" at bounding box center [666, 263] width 32 height 12
click at [939, 92] on icon "Close dialog" at bounding box center [940, 90] width 8 height 8
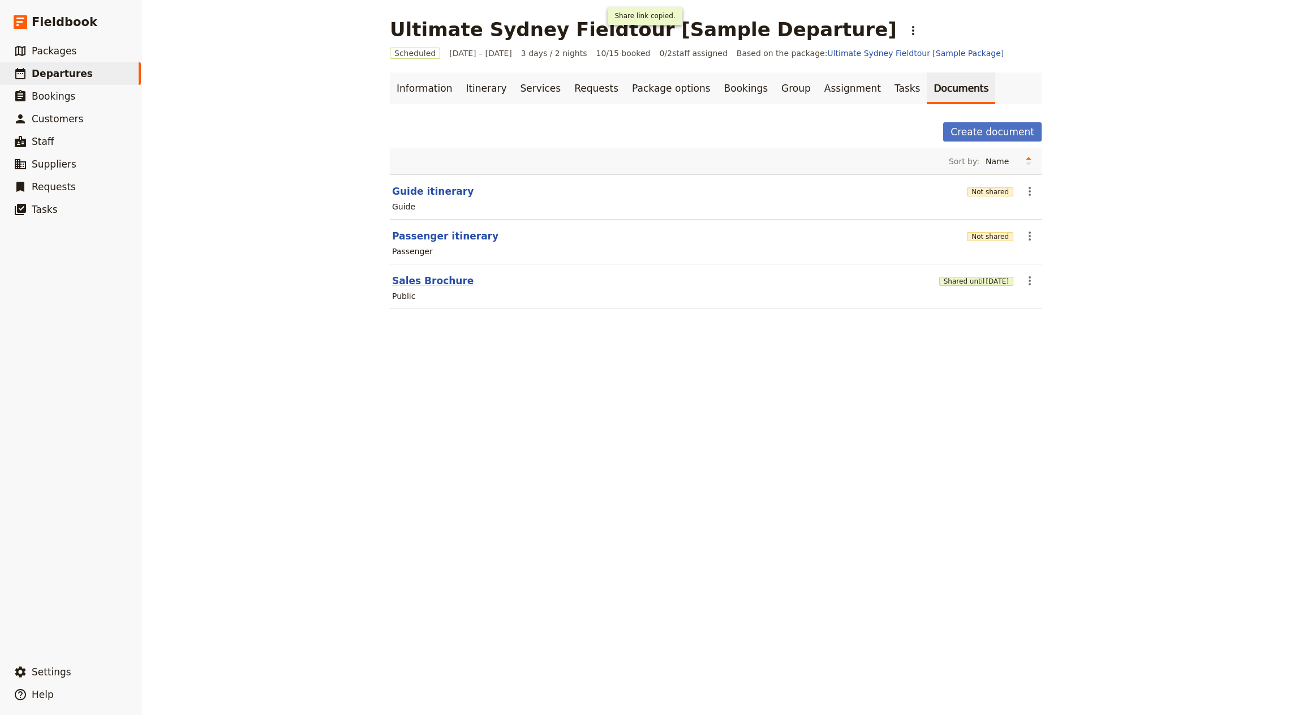
click at [443, 277] on button "Sales Brochure" at bounding box center [432, 281] width 81 height 14
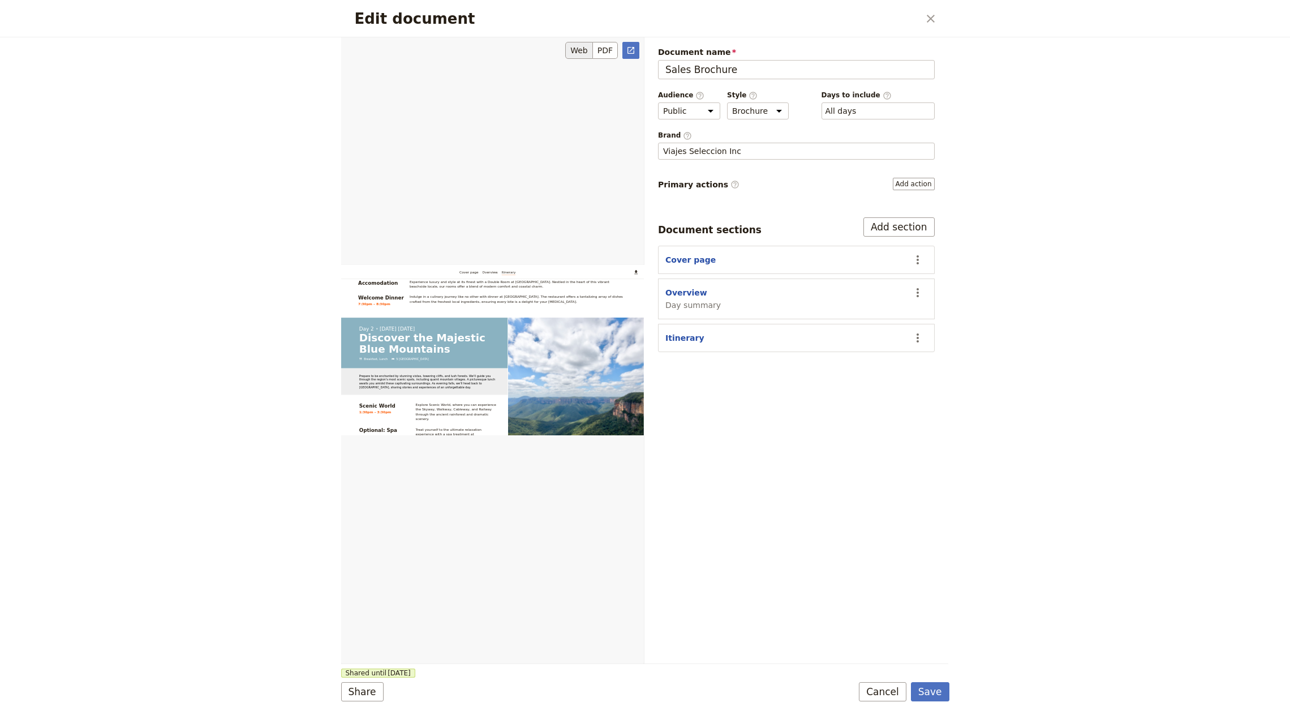
scroll to position [1578, 0]
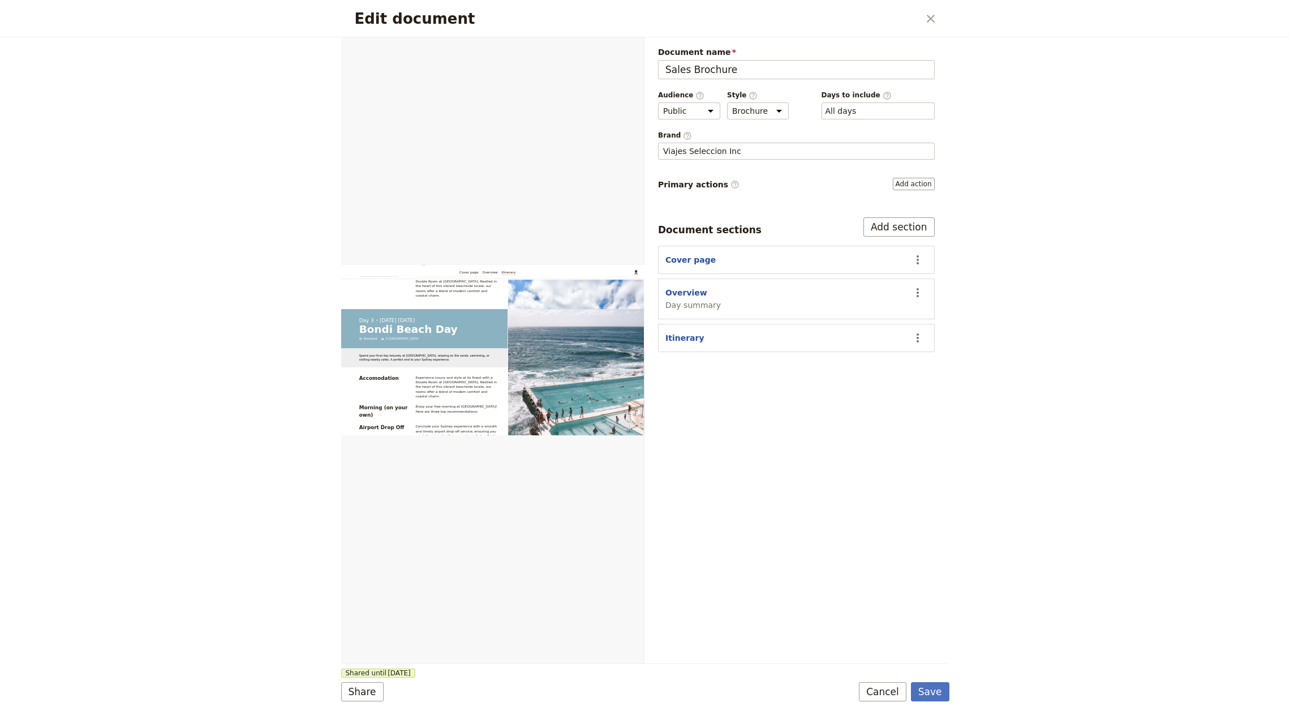
click at [175, 248] on div "Edit document ​ Web PDF ​ Document name Sales Brochure Preview Audience ​ Publi…" at bounding box center [645, 357] width 1290 height 715
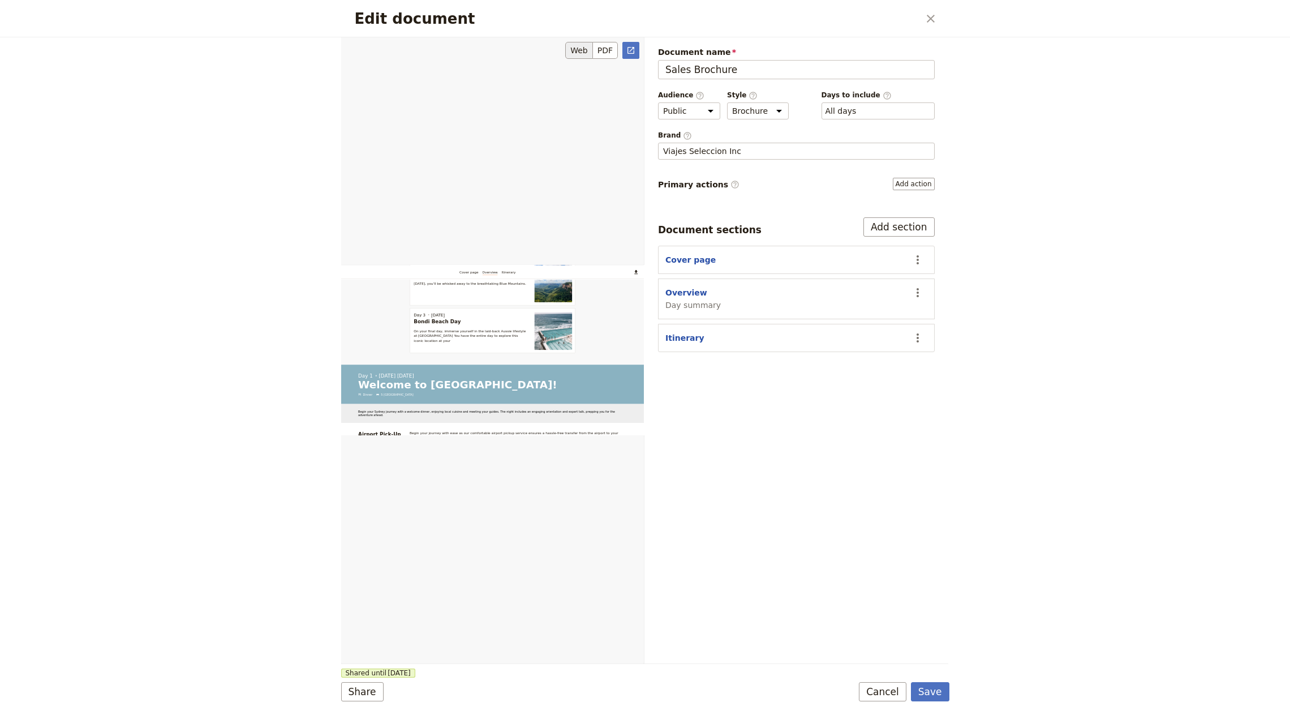
scroll to position [0, 0]
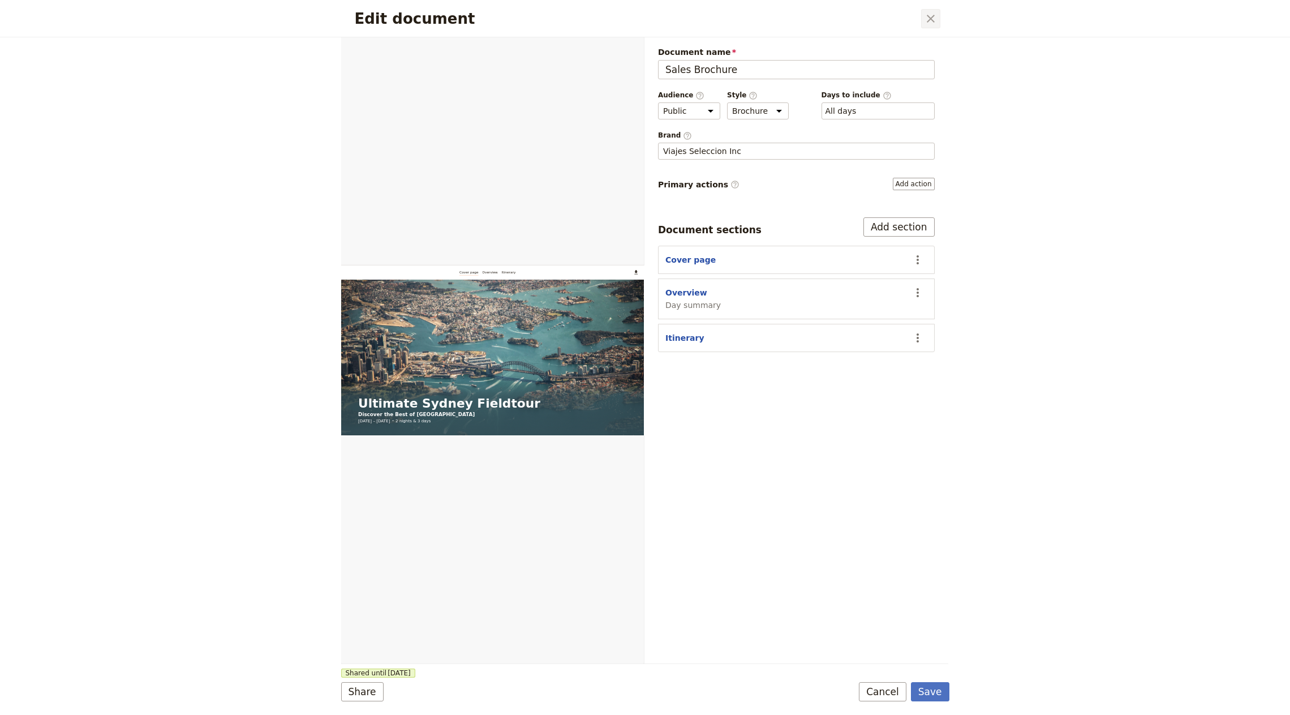
click at [925, 18] on icon "Close dialog" at bounding box center [931, 19] width 14 height 14
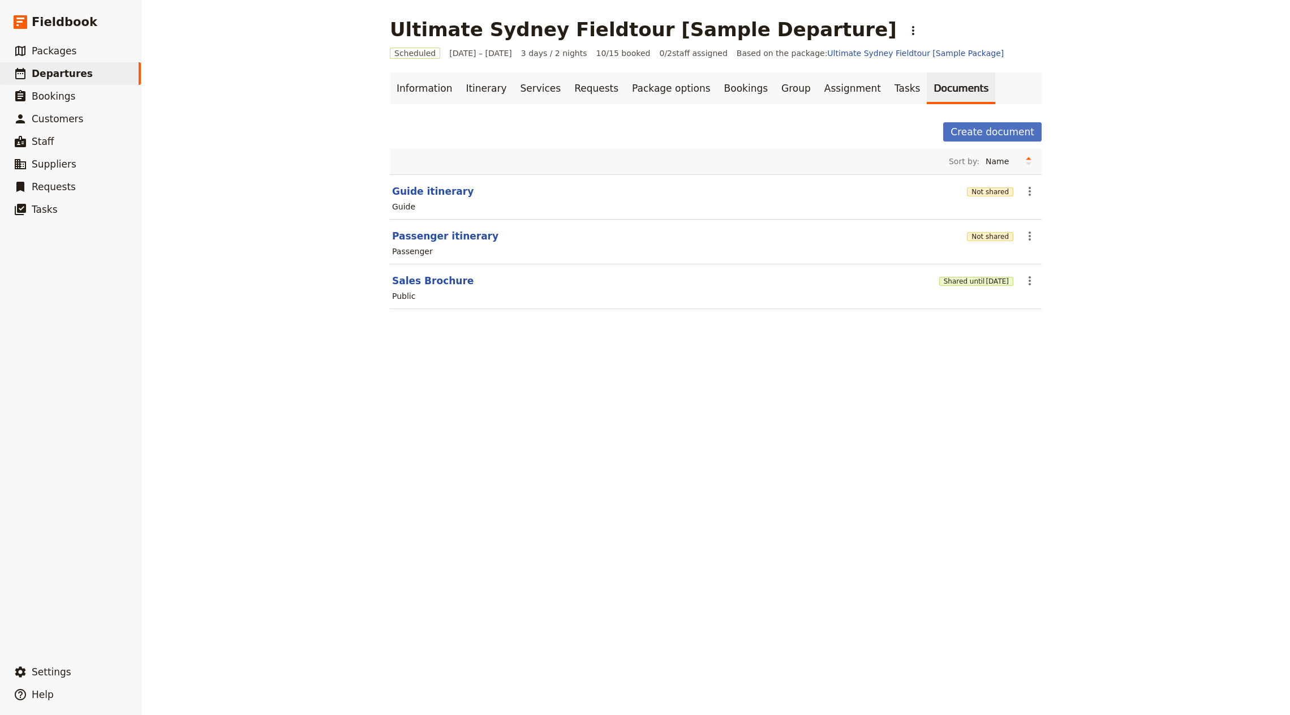
click at [966, 286] on div "Shared until [DATE]" at bounding box center [976, 280] width 74 height 19
click at [967, 285] on div "Shared until [DATE]" at bounding box center [976, 280] width 74 height 19
click at [986, 277] on span "[DATE]" at bounding box center [997, 281] width 23 height 9
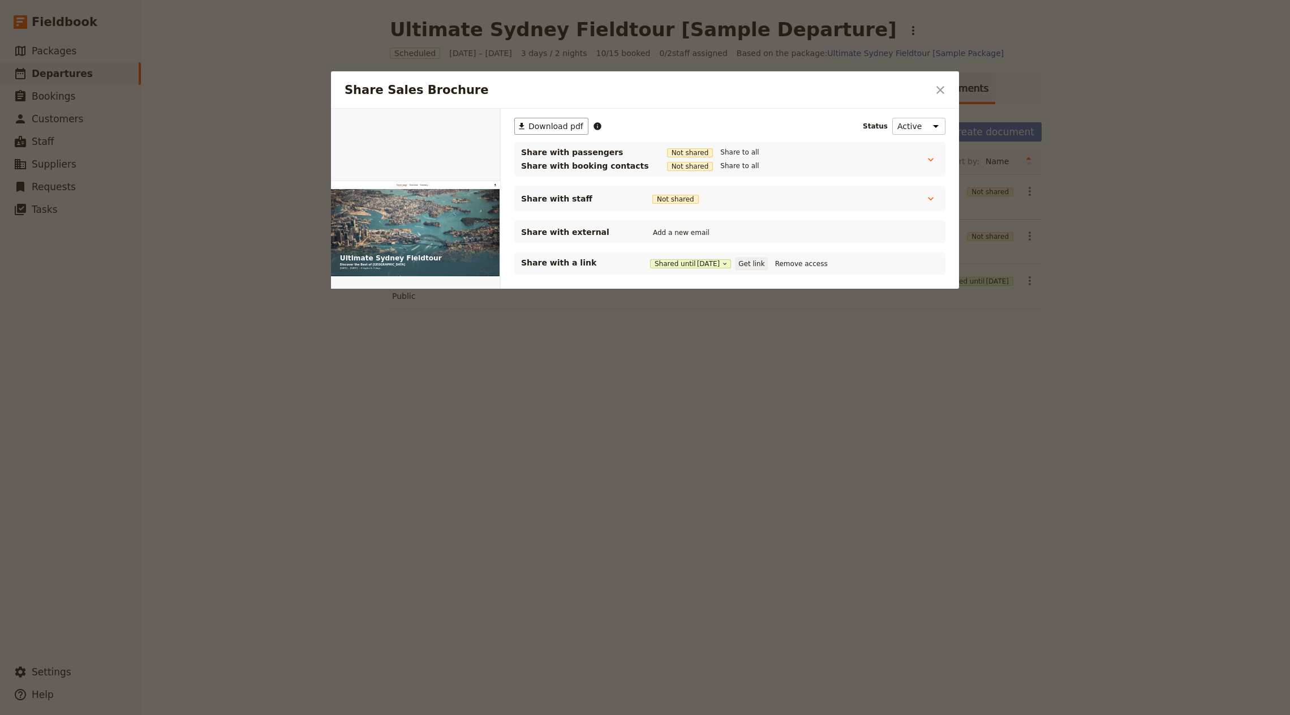
click at [765, 268] on button "Get link" at bounding box center [752, 263] width 32 height 12
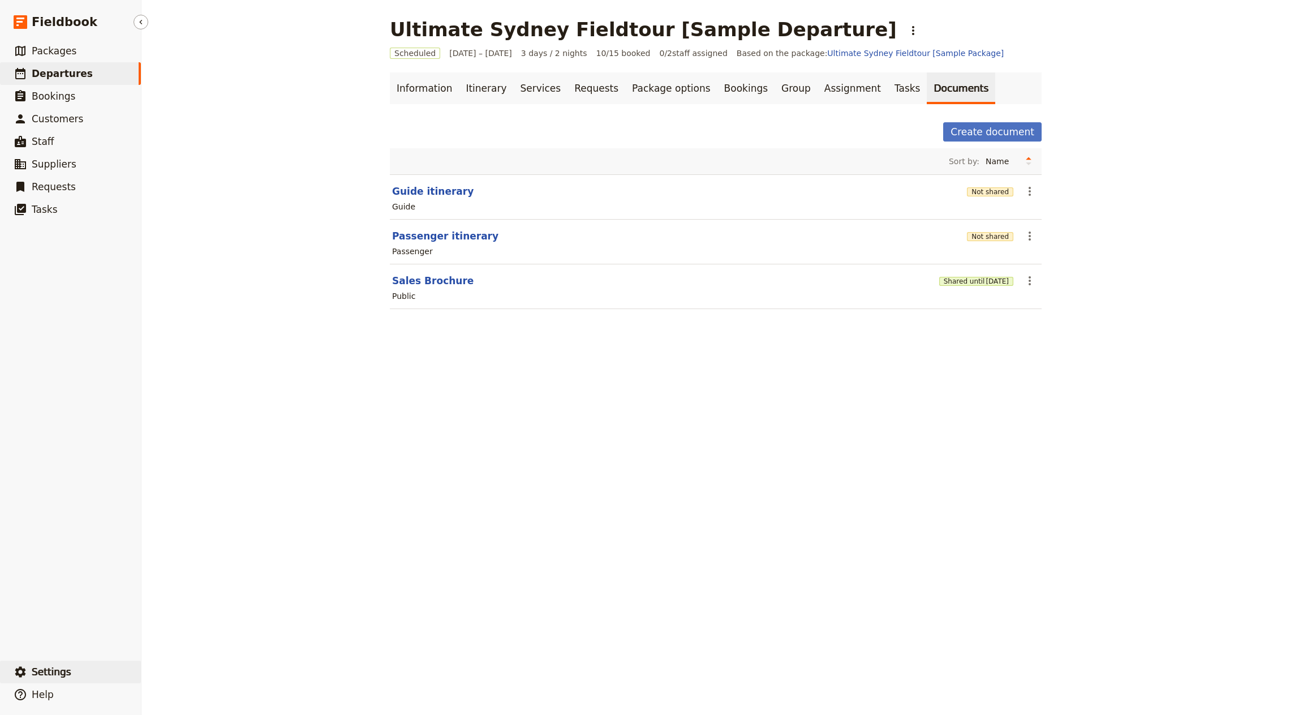
click at [59, 674] on span "Settings" at bounding box center [52, 671] width 40 height 11
click at [182, 668] on span "Sign out" at bounding box center [169, 672] width 33 height 11
